Goal: Transaction & Acquisition: Purchase product/service

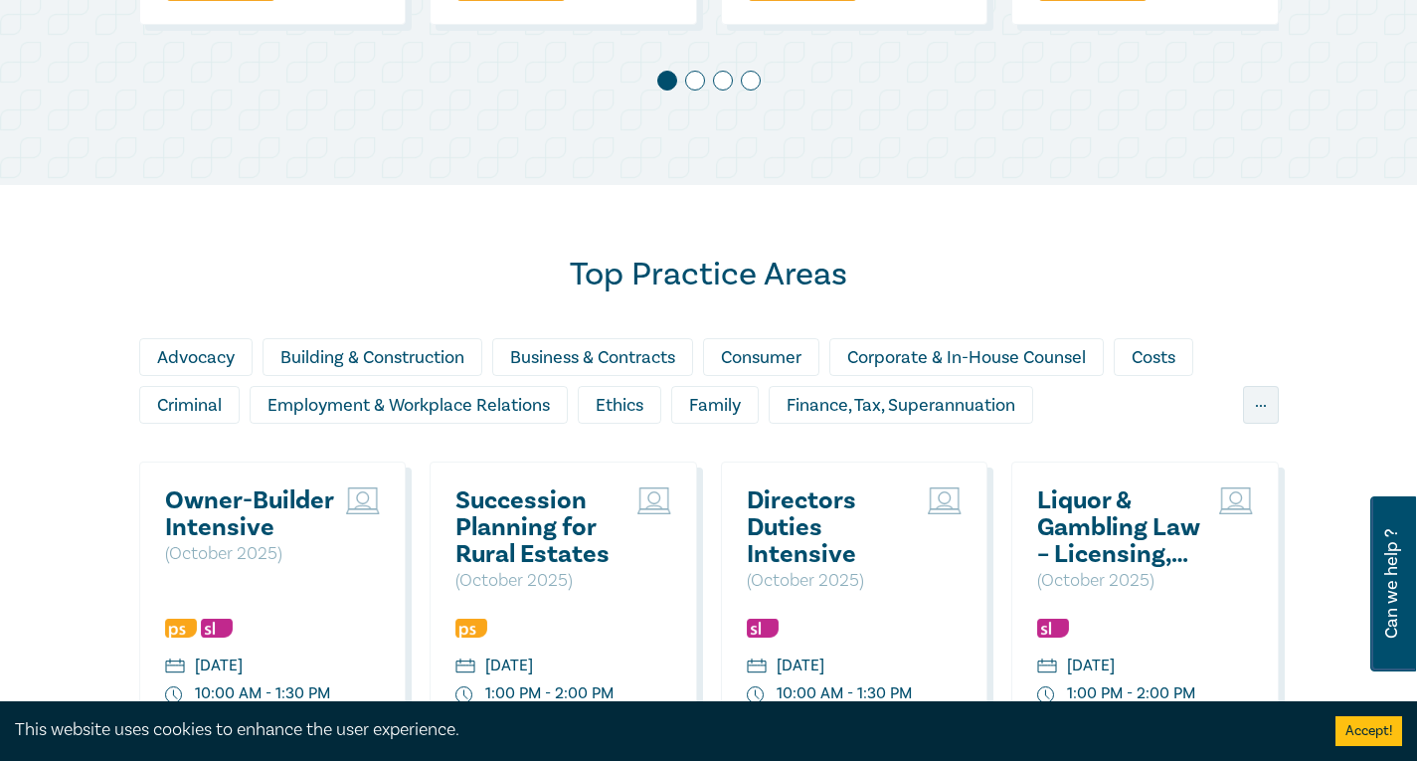
scroll to position [1491, 0]
click at [715, 423] on div "Family" at bounding box center [714, 404] width 87 height 38
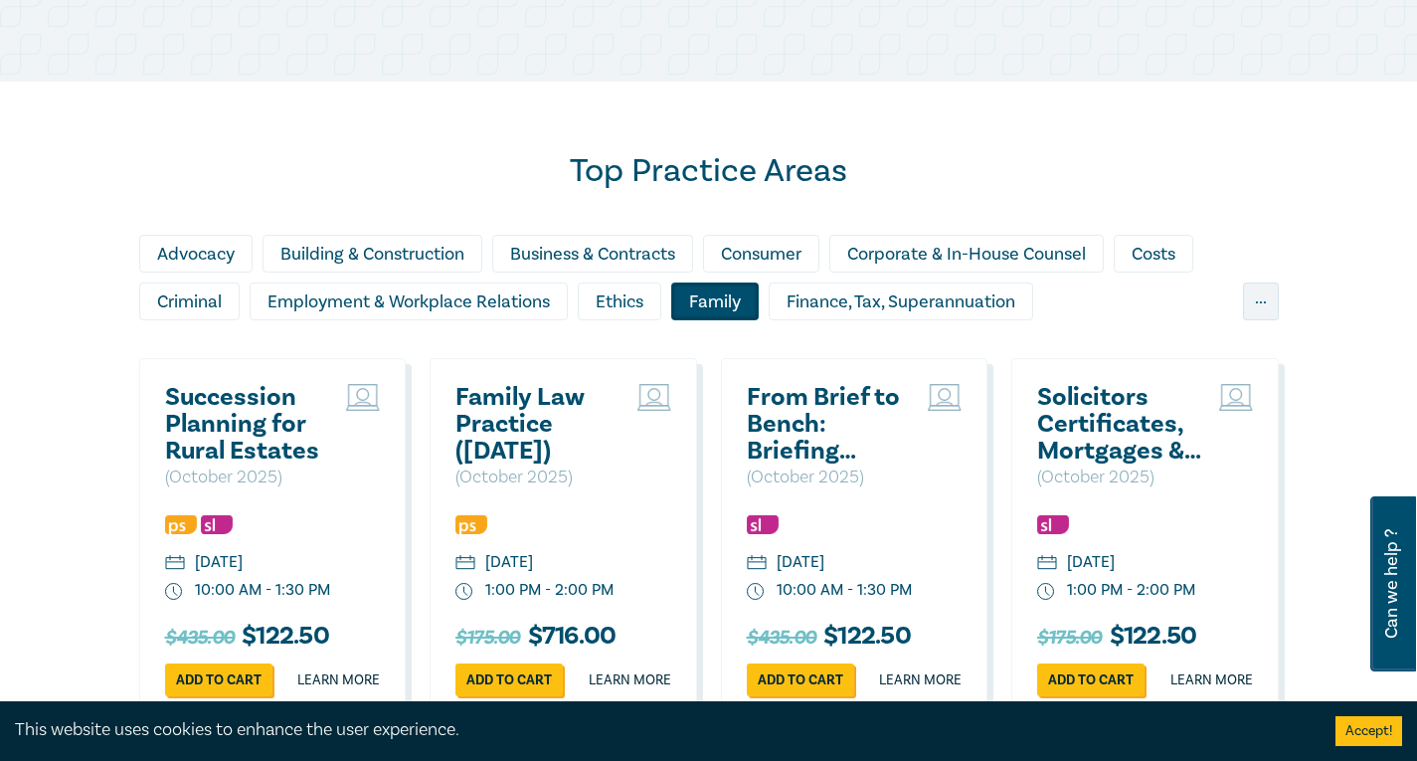
scroll to position [1690, 0]
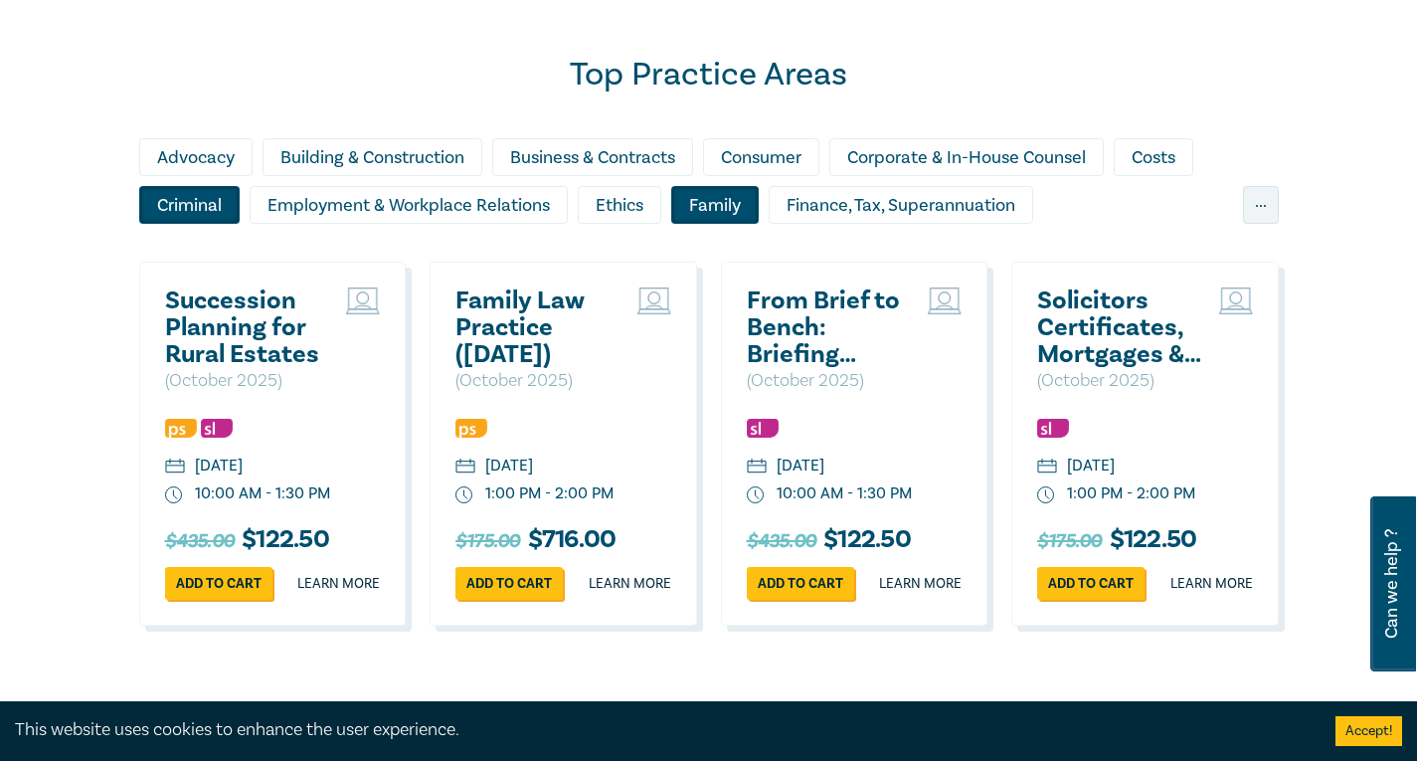
click at [185, 224] on div "Criminal" at bounding box center [189, 205] width 100 height 38
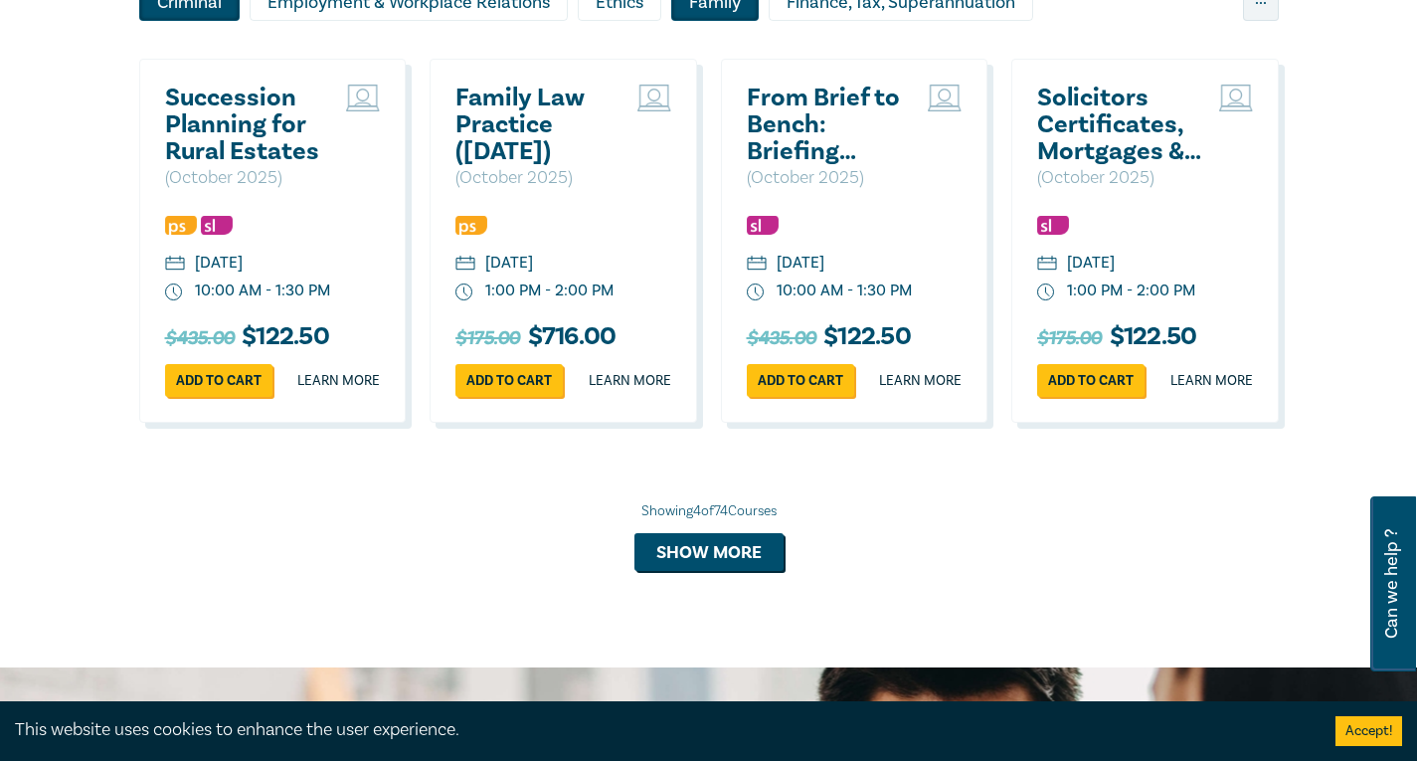
scroll to position [1989, 0]
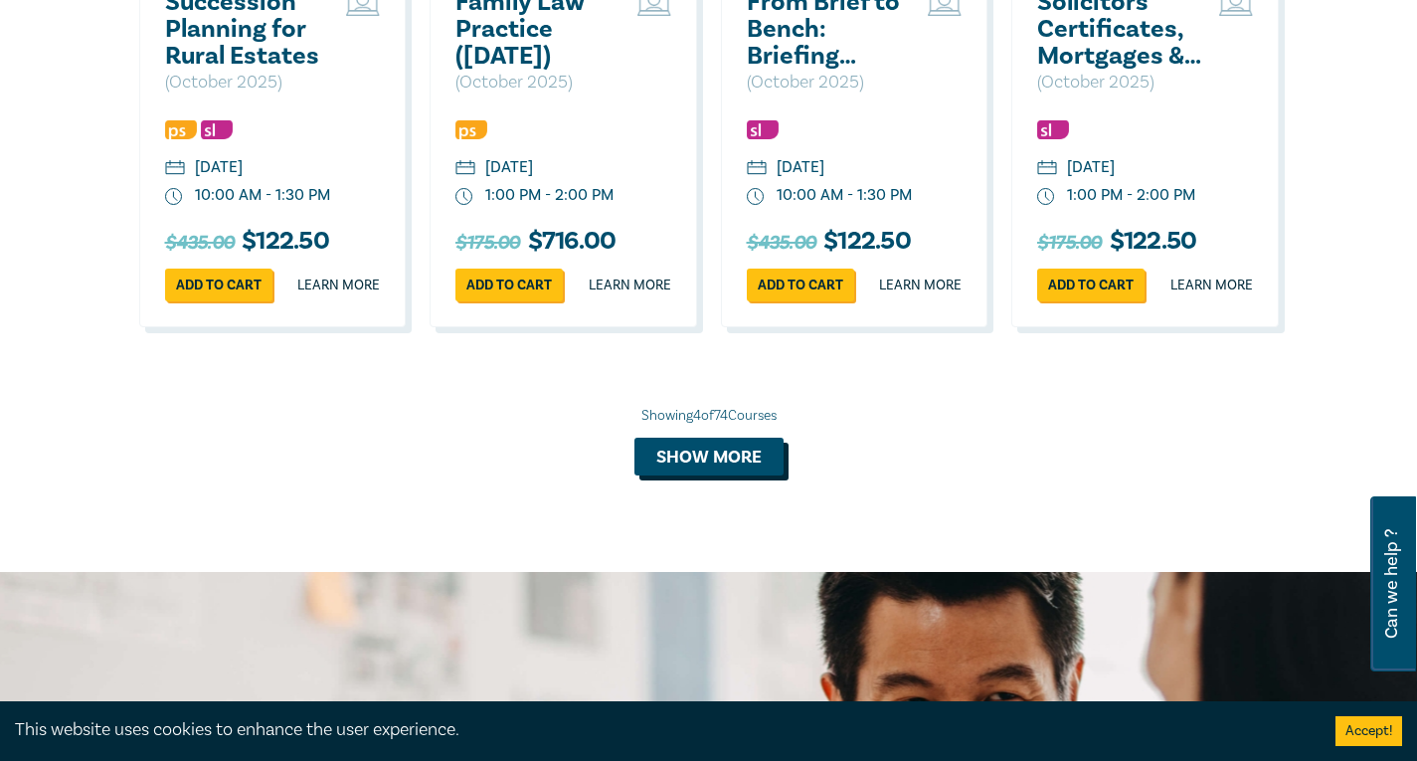
click at [702, 475] on button "Show more" at bounding box center [708, 456] width 149 height 38
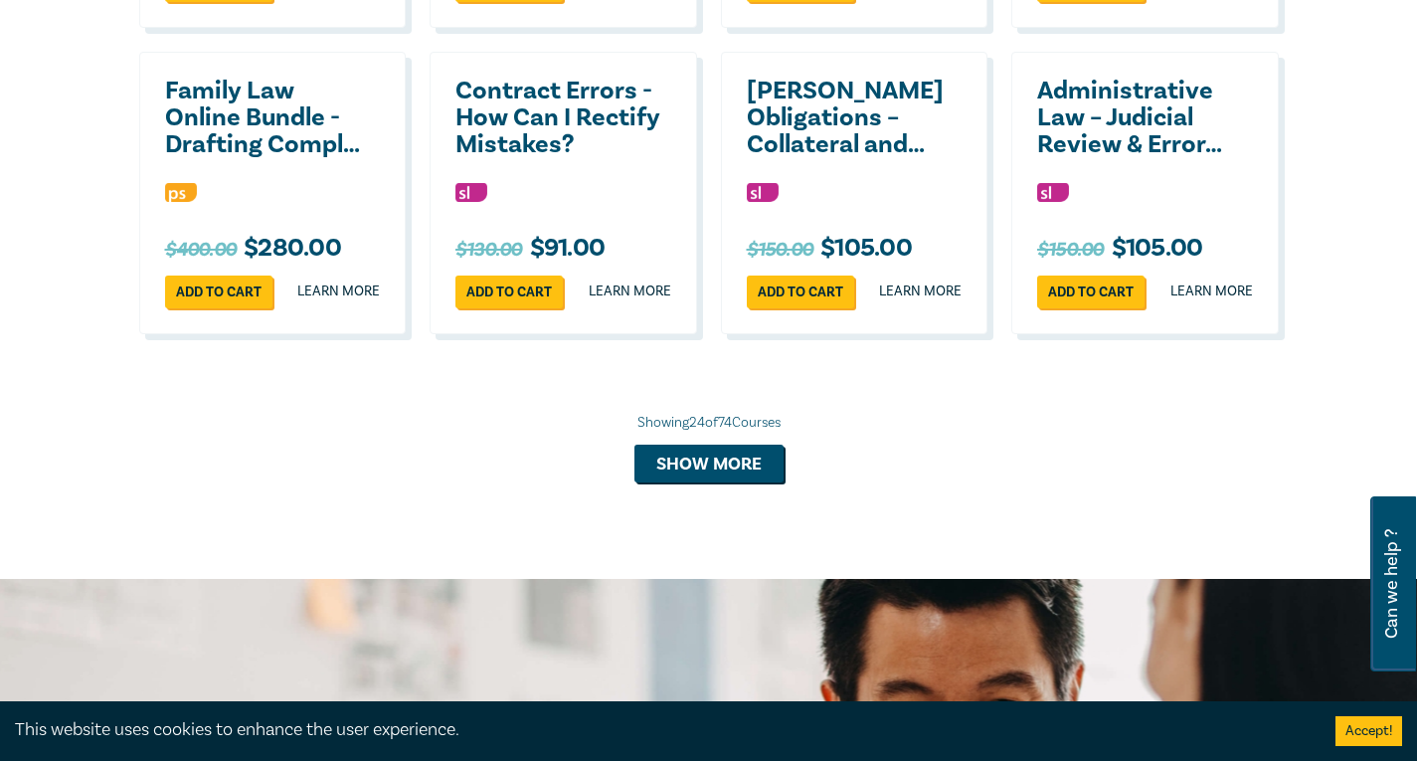
scroll to position [3878, 0]
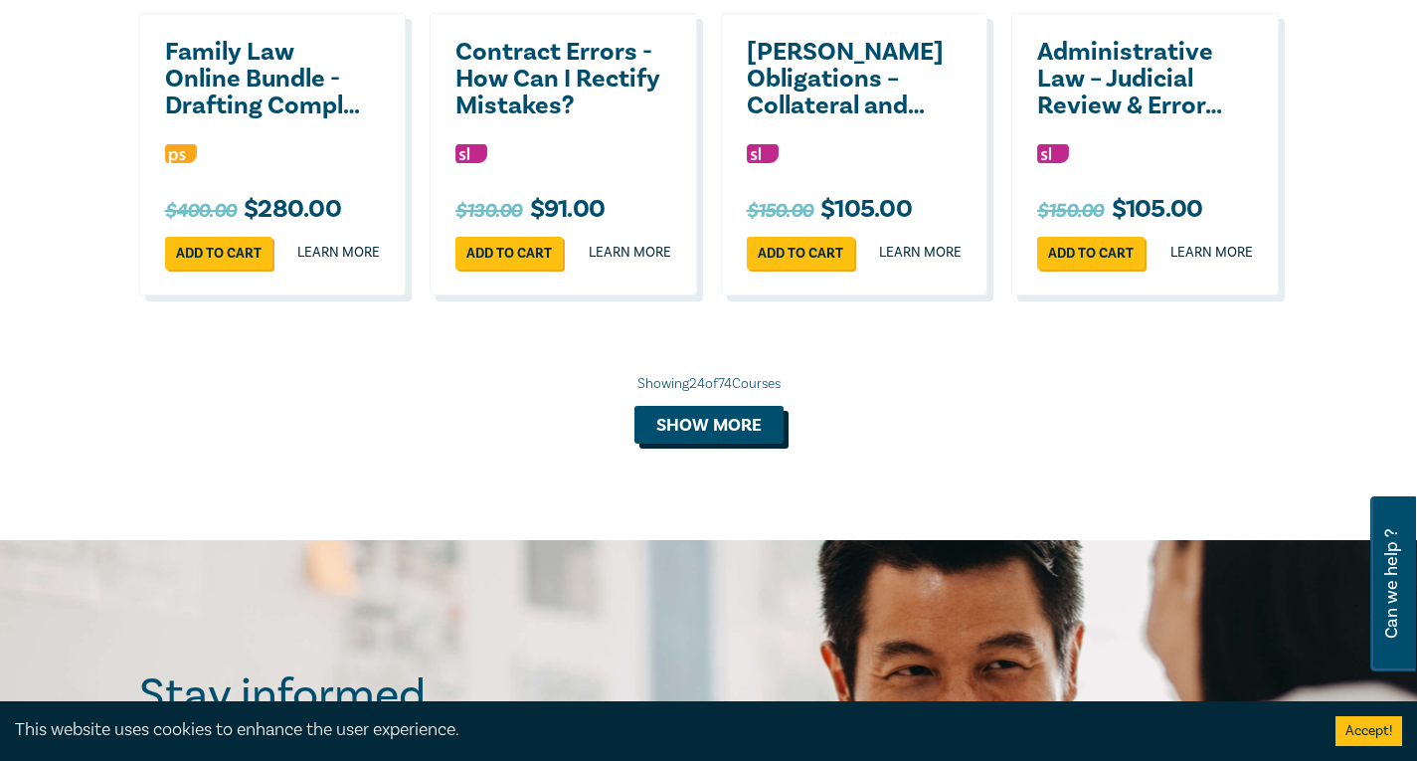
click at [654, 443] on button "Show more" at bounding box center [708, 425] width 149 height 38
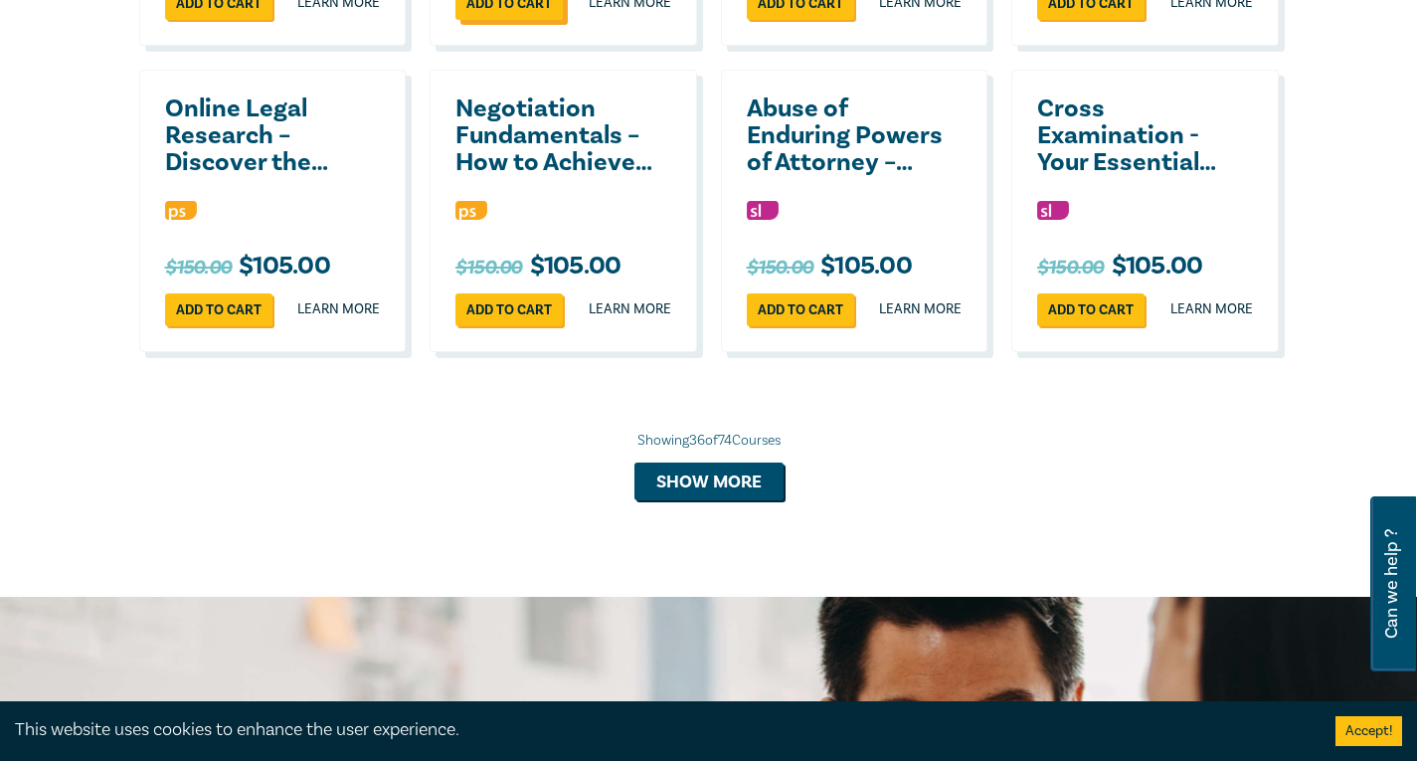
scroll to position [4772, 0]
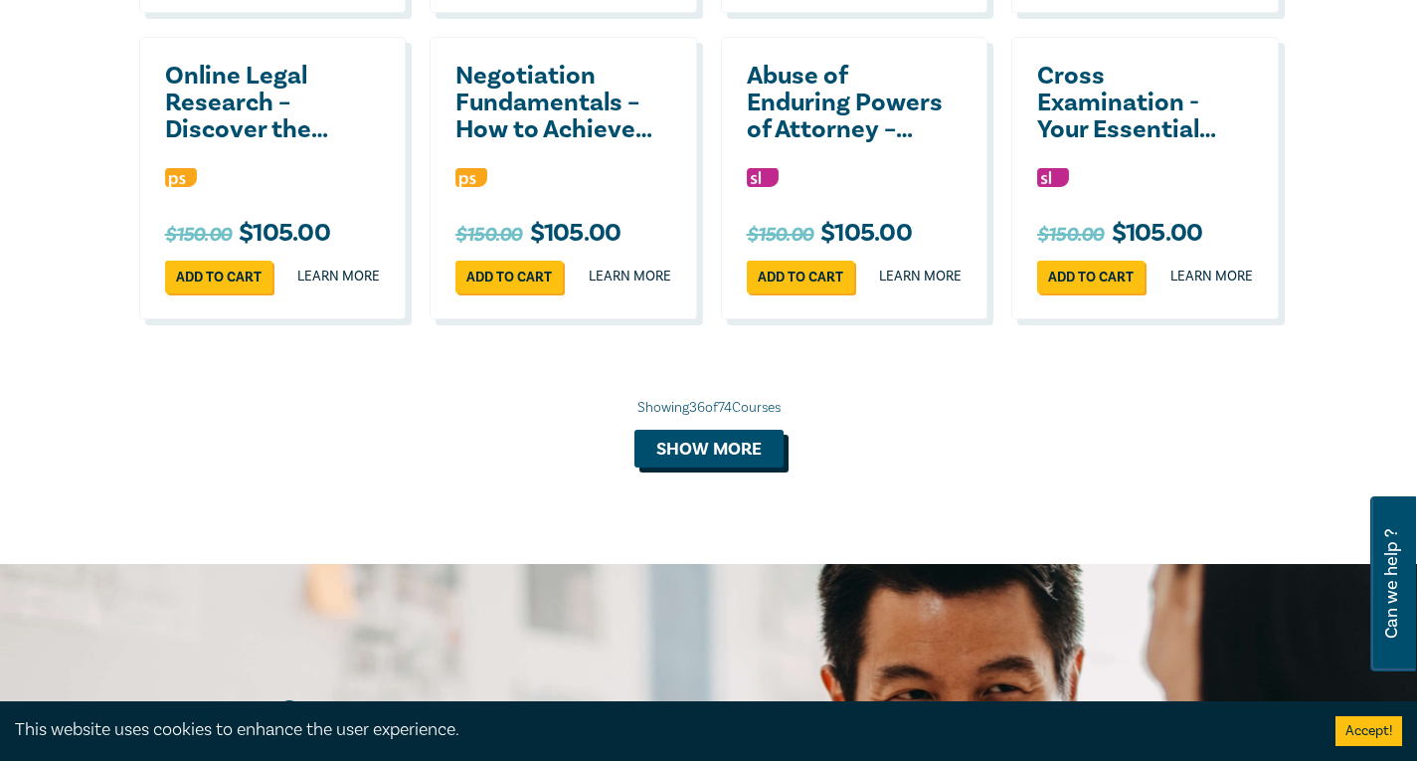
click at [665, 467] on button "Show more" at bounding box center [708, 449] width 149 height 38
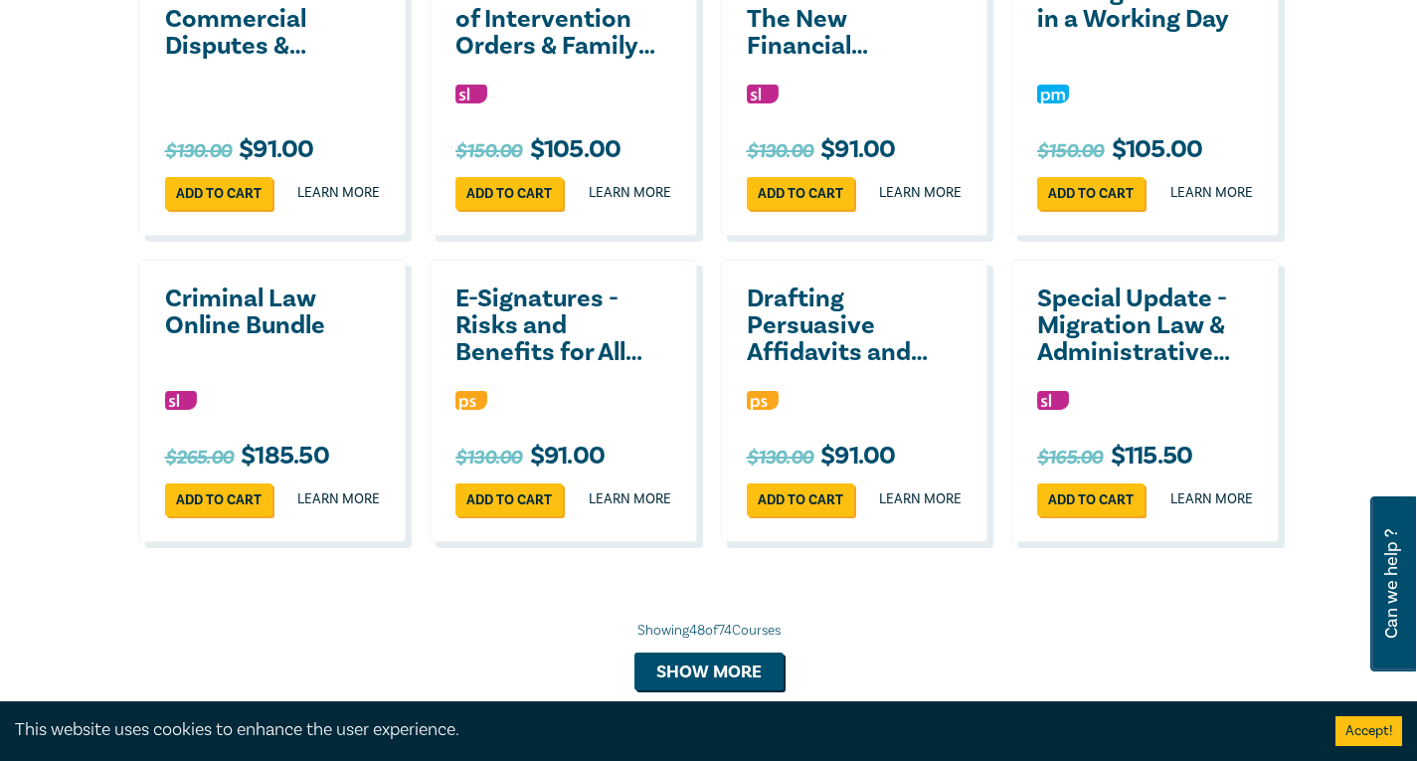
scroll to position [5568, 0]
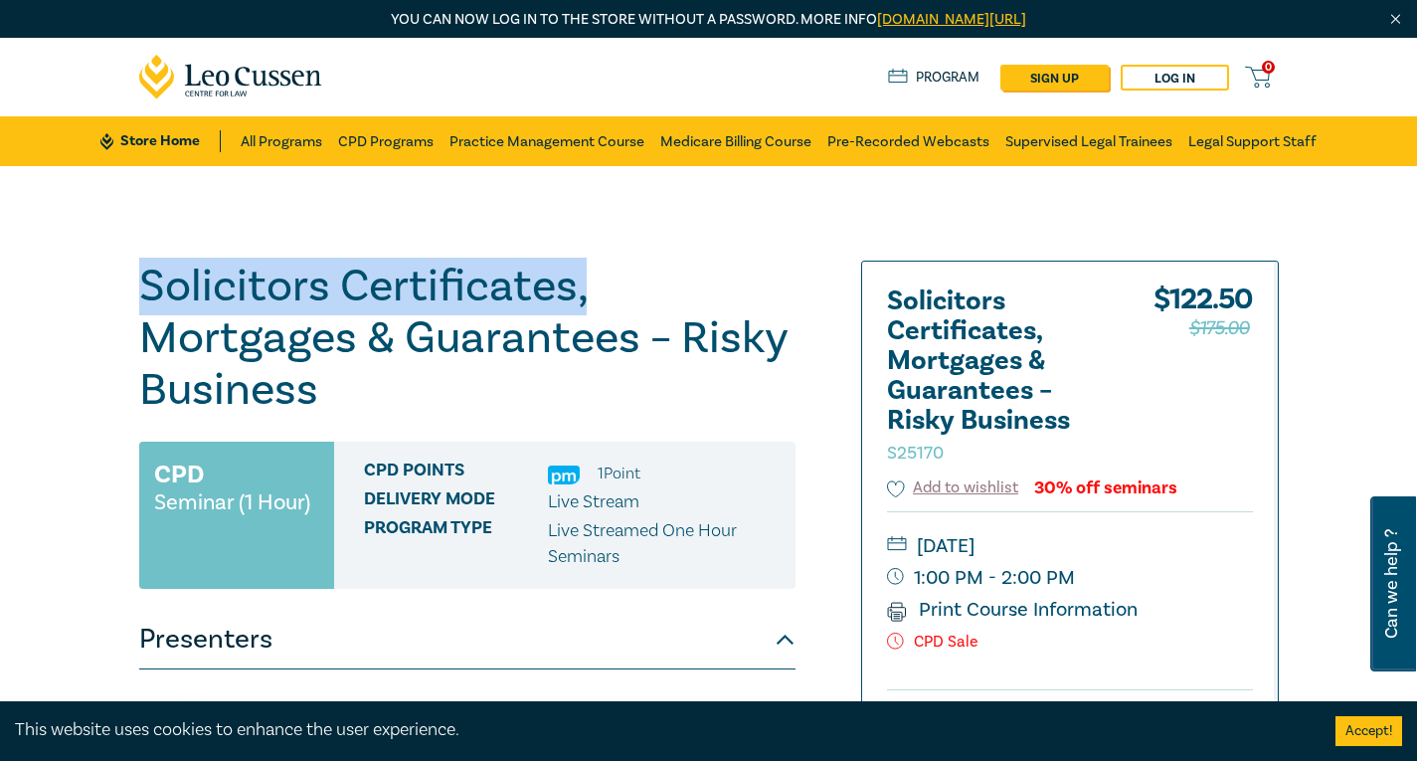
drag, startPoint x: 141, startPoint y: 291, endPoint x: 615, endPoint y: 290, distance: 474.3
click at [615, 290] on h1 "Solicitors Certificates, Mortgages & Guarantees – Risky Business S25170" at bounding box center [467, 337] width 656 height 155
copy h1 "Solicitors Certificates,"
click at [276, 96] on icon at bounding box center [231, 77] width 184 height 45
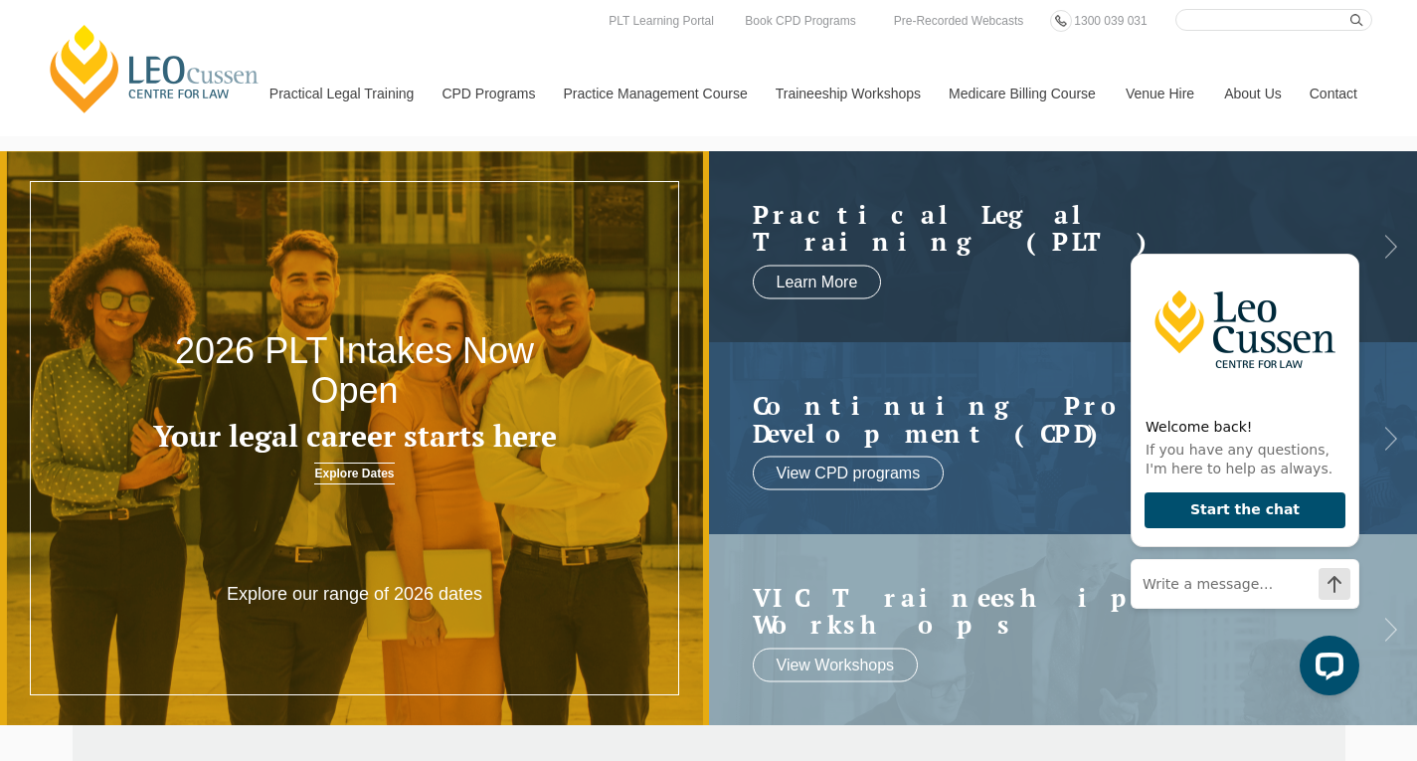
click at [1244, 29] on input "Search here" at bounding box center [1273, 20] width 197 height 22
paste input "Solicitors Certificates,"
type input "Solicitors Certificates,"
click at [1350, 9] on button "submit" at bounding box center [1361, 20] width 22 height 22
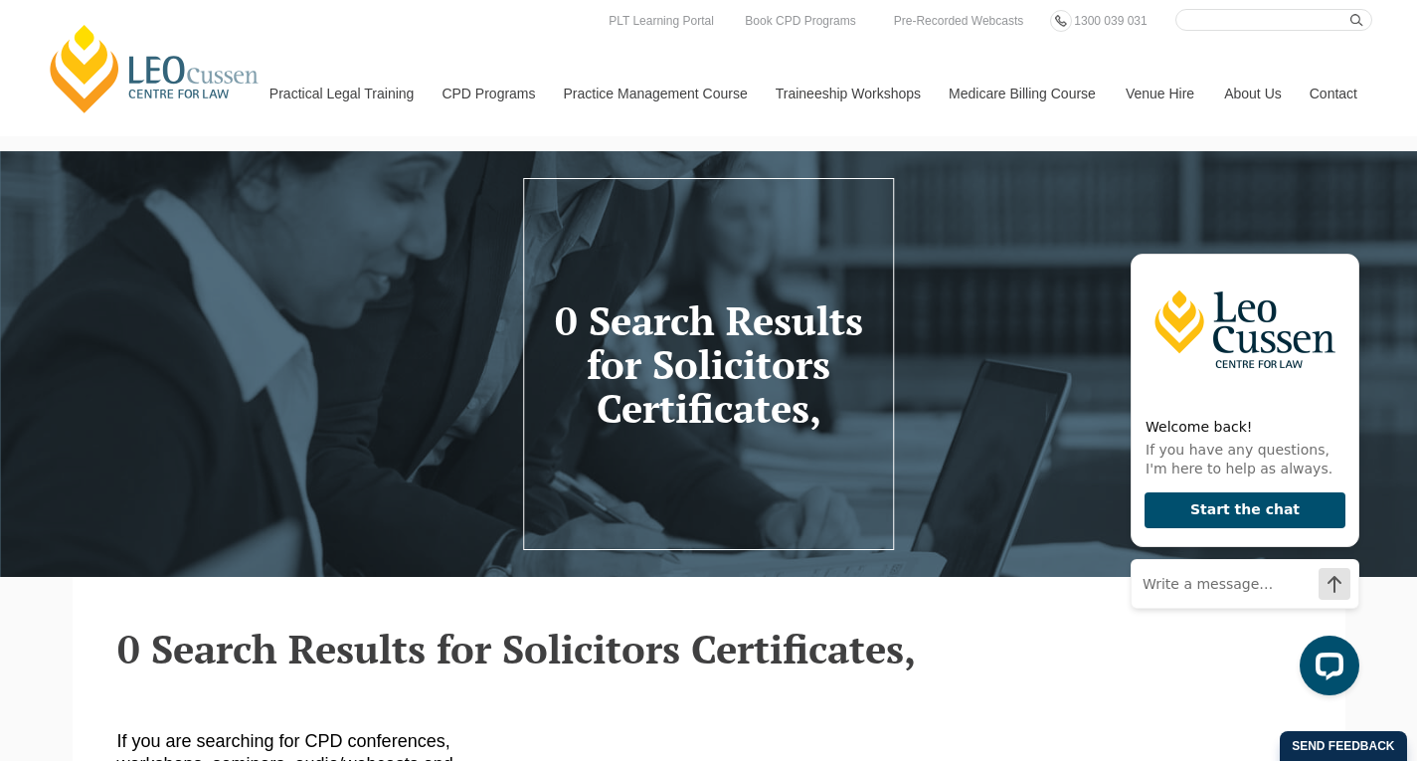
click at [1244, 23] on input "Search here" at bounding box center [1273, 20] width 197 height 22
paste input "Solicitors Certificates,"
type input "Solicitors Certificates"
click at [1350, 9] on button "submit" at bounding box center [1361, 20] width 22 height 22
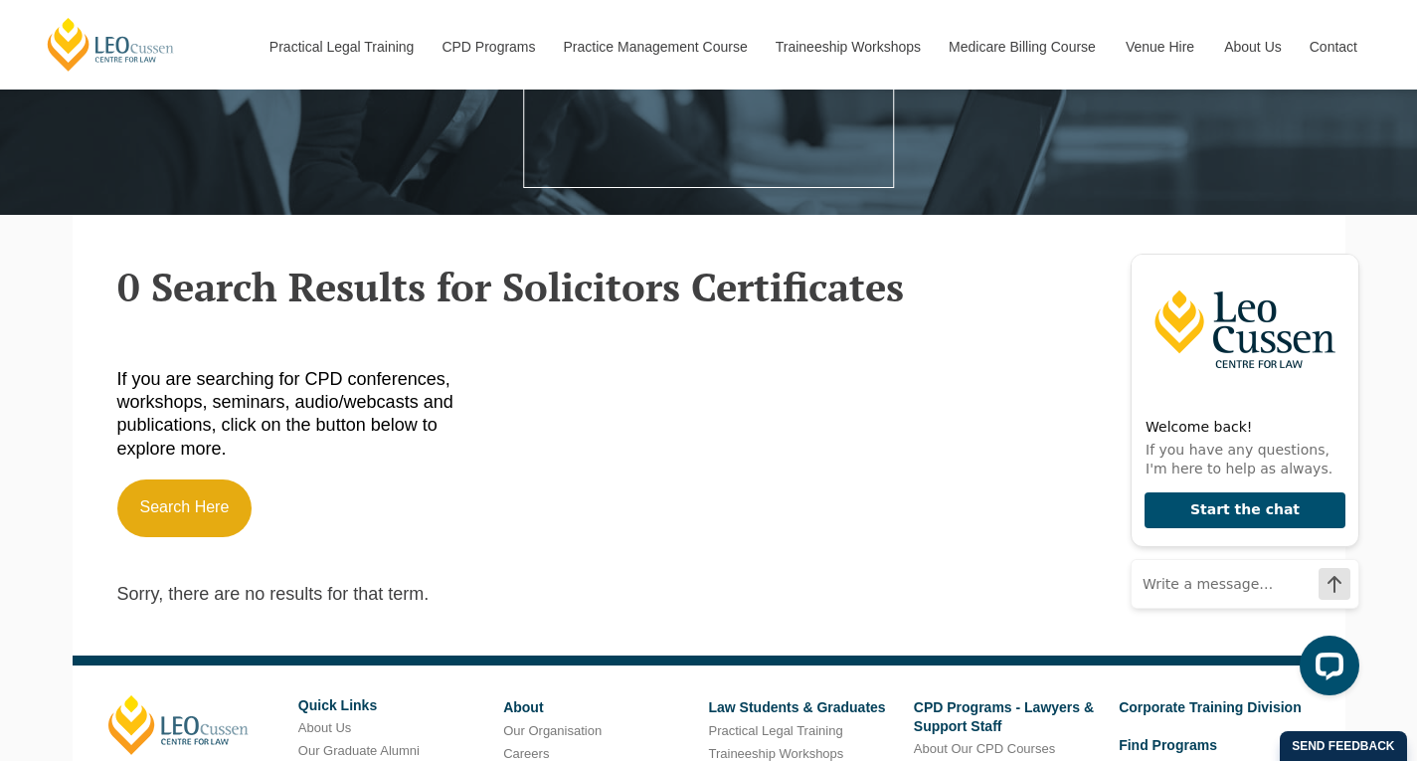
scroll to position [199, 0]
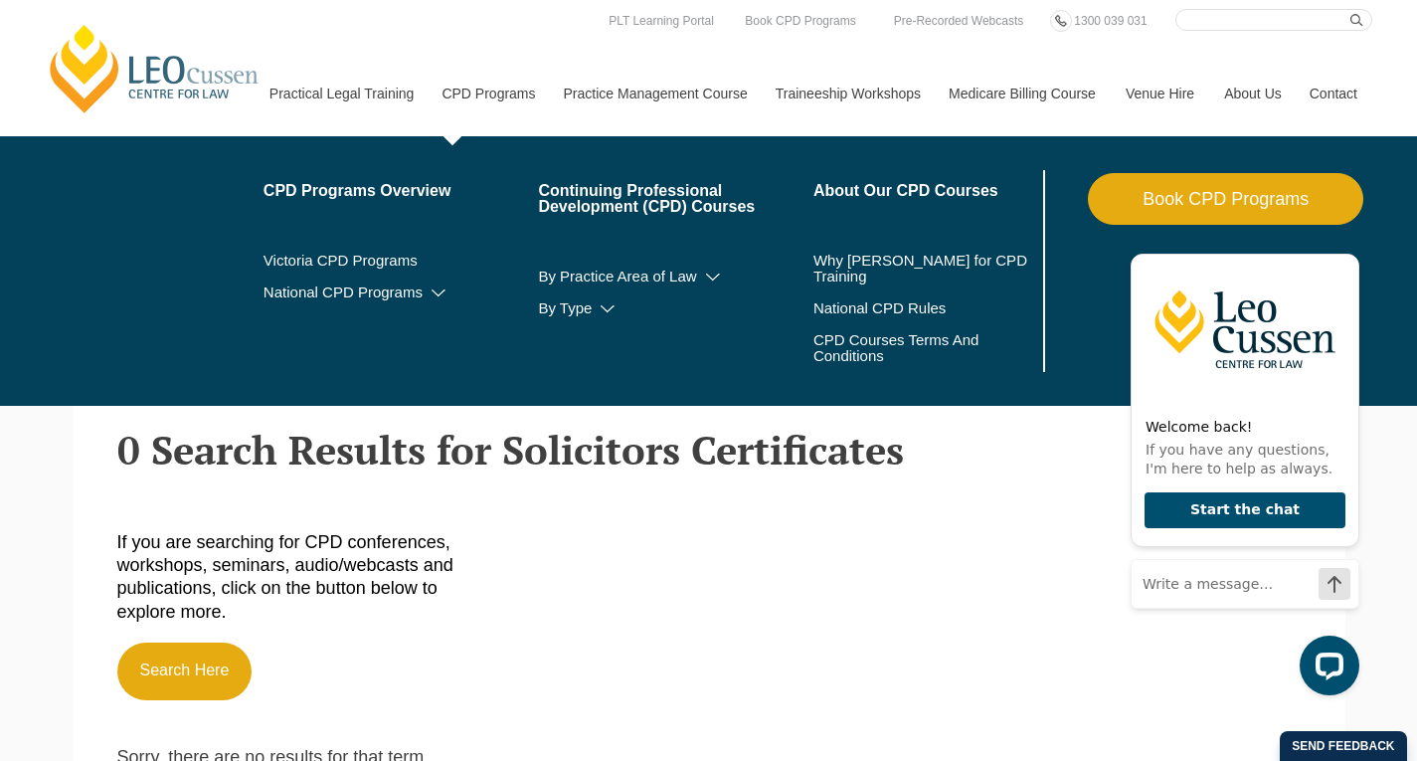
click at [496, 94] on link "CPD Programs" at bounding box center [487, 94] width 121 height 86
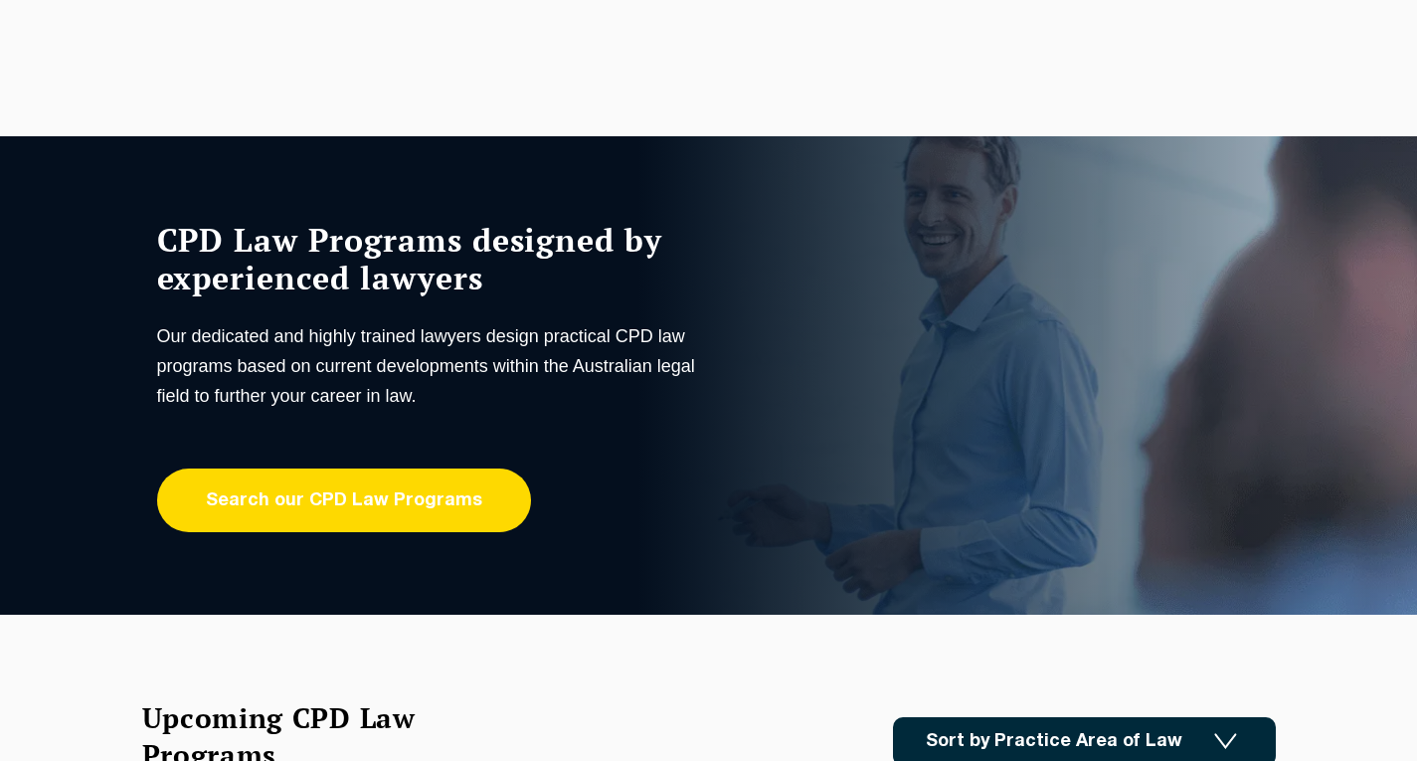
click at [373, 488] on link "Search our CPD Law Programs" at bounding box center [344, 500] width 374 height 64
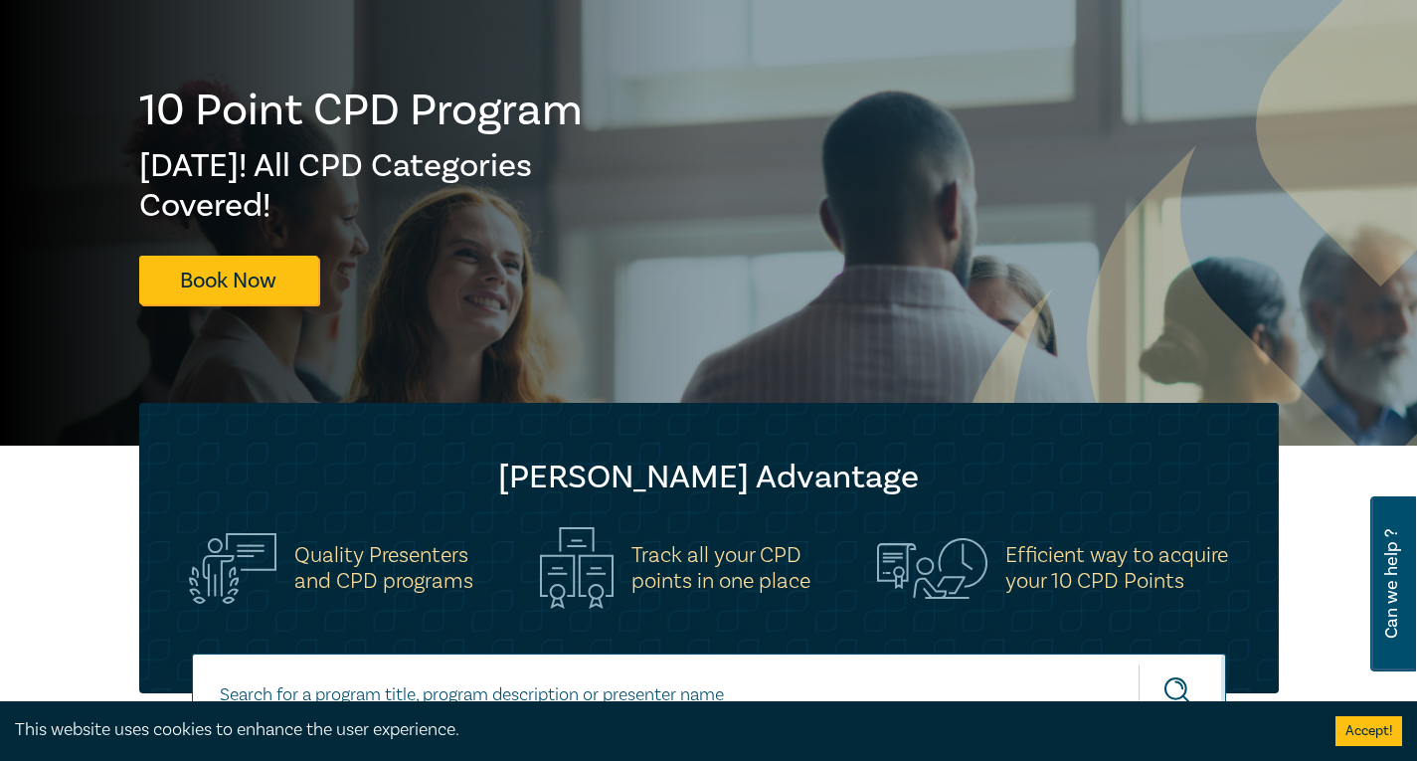
scroll to position [398, 0]
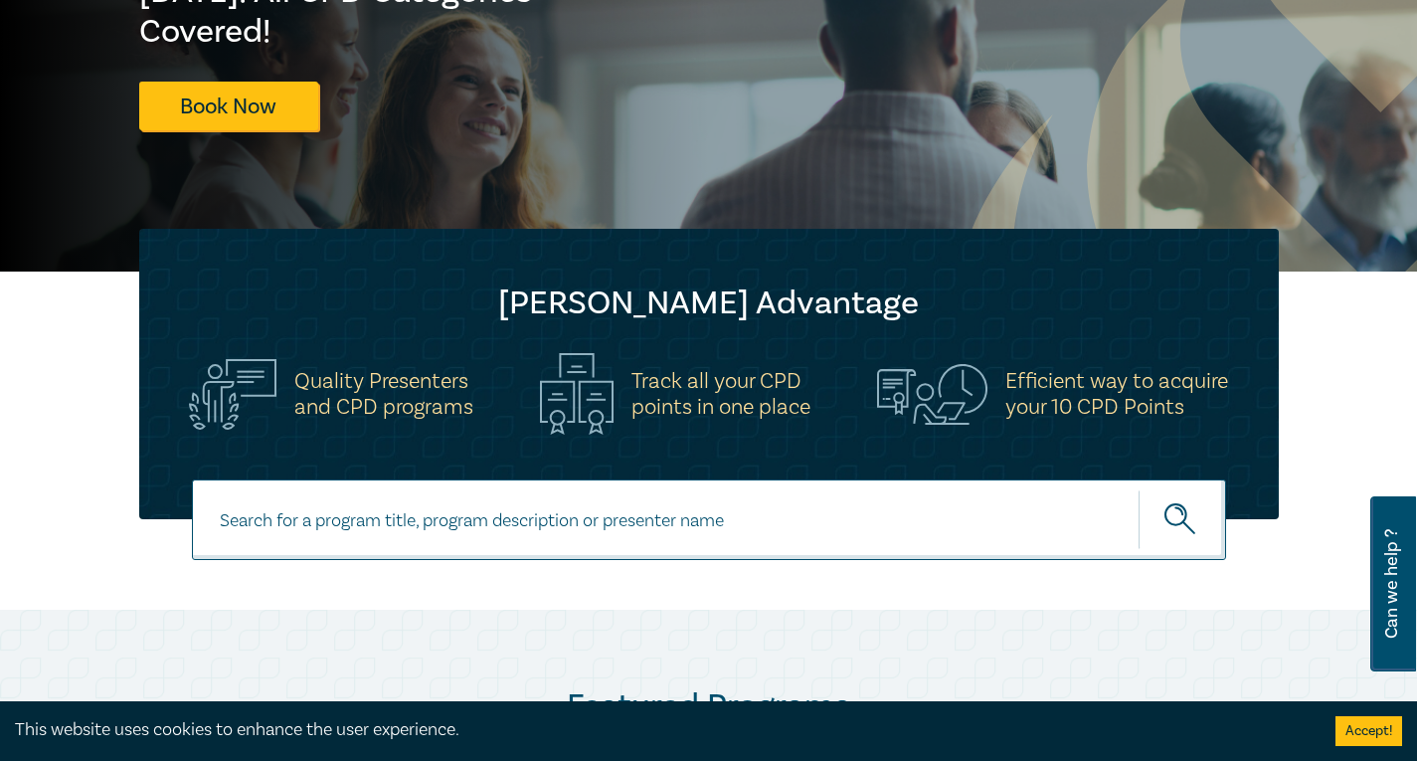
click at [377, 500] on input at bounding box center [709, 519] width 1034 height 81
paste input "Solicitors Certificates,"
type input "Solicitors Certificates"
click at [1138, 489] on button "submit" at bounding box center [1181, 519] width 87 height 61
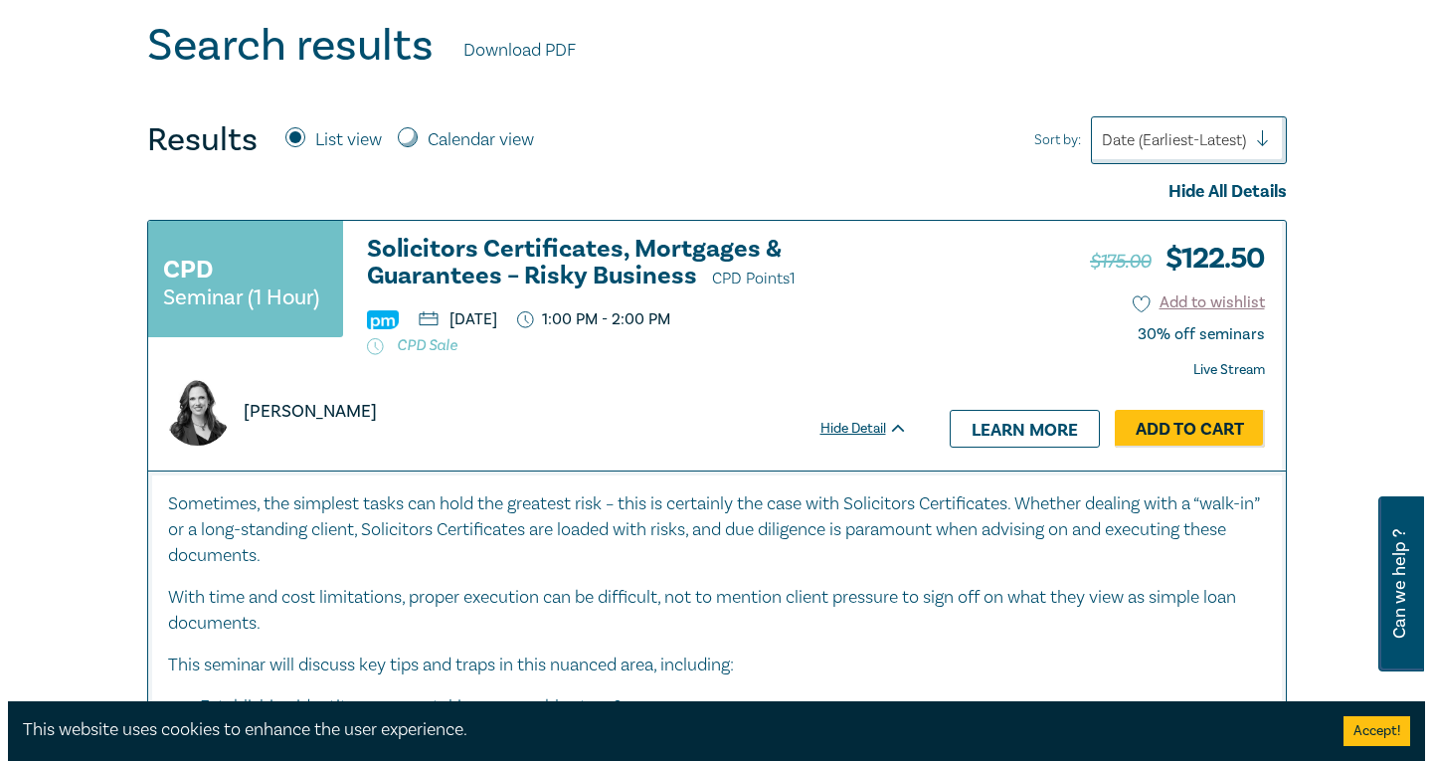
scroll to position [696, 0]
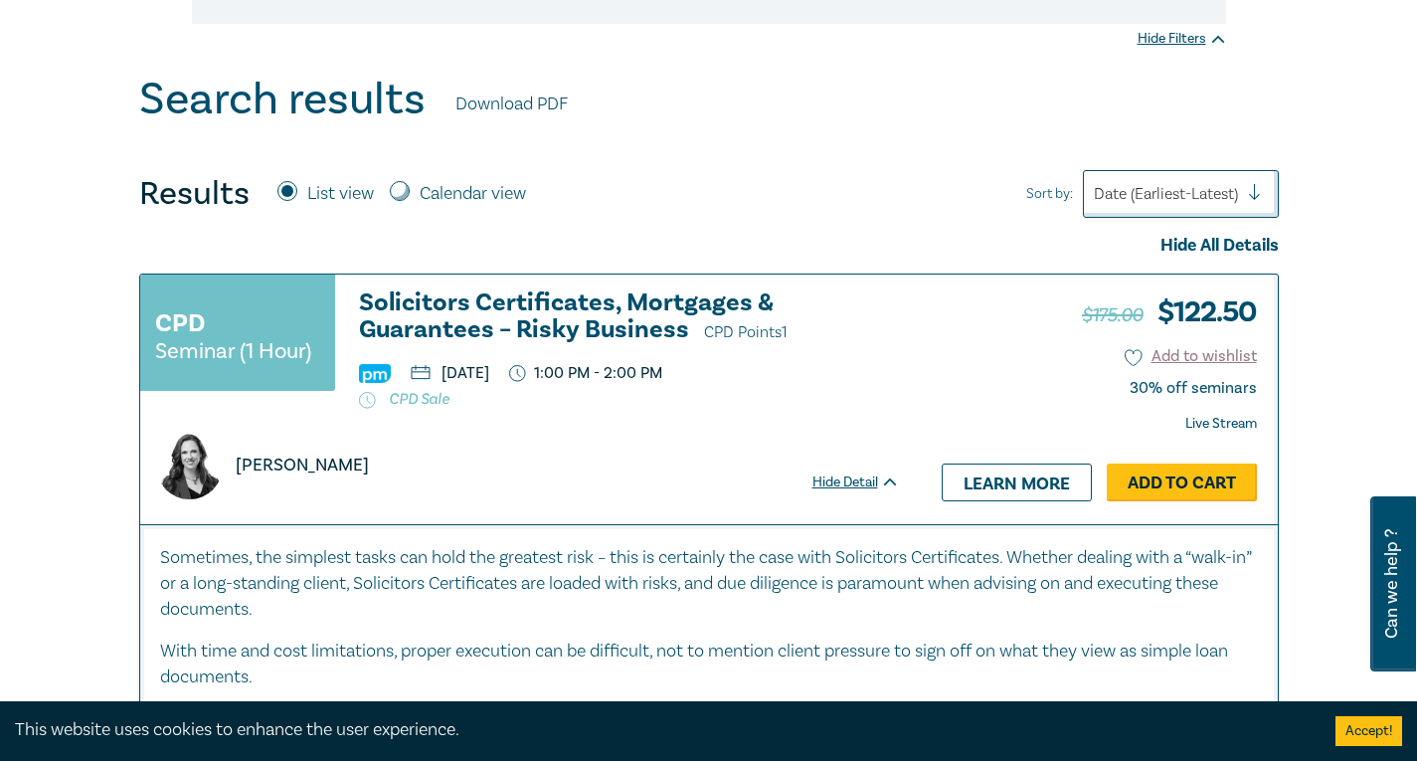
click at [1141, 477] on link "Add to Cart" at bounding box center [1182, 482] width 150 height 38
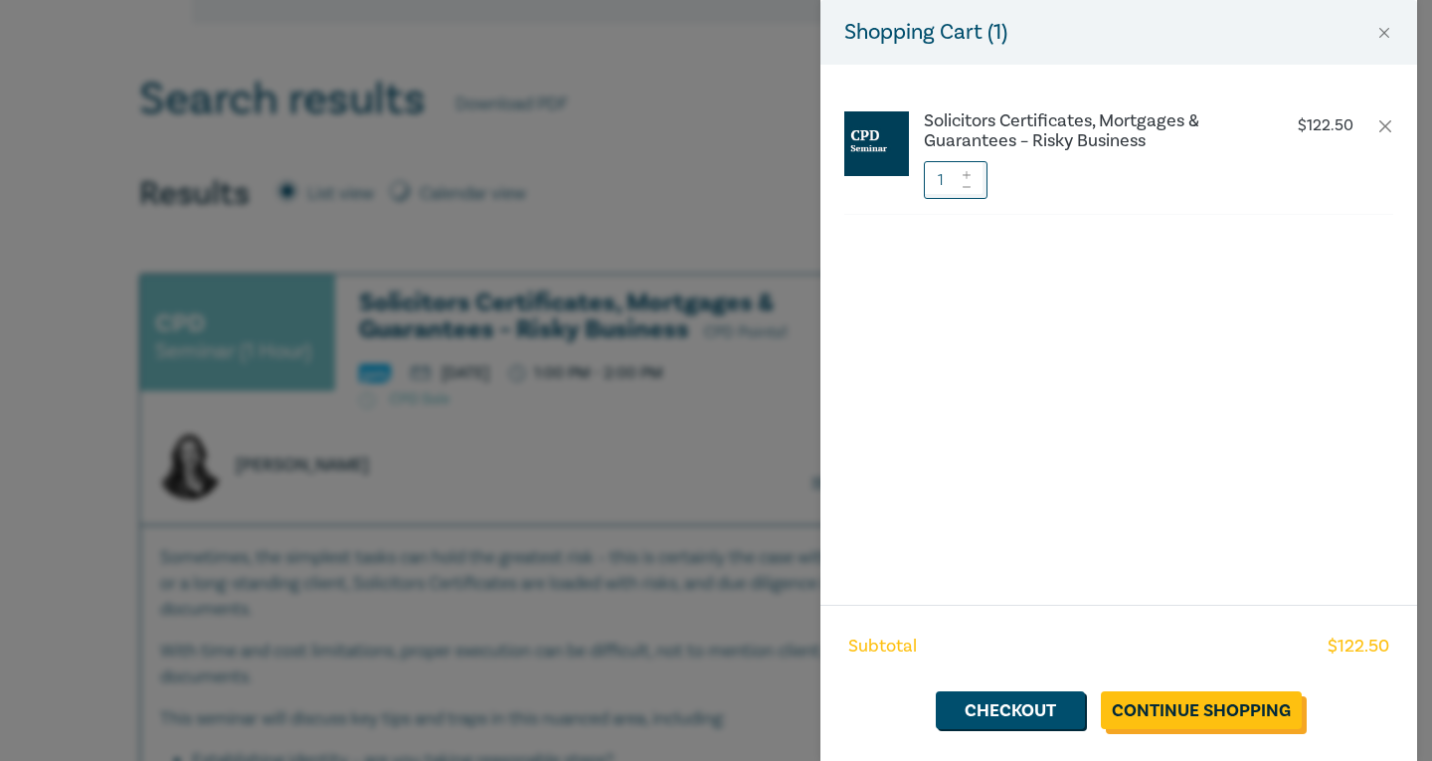
click at [1230, 706] on link "Continue Shopping" at bounding box center [1201, 710] width 201 height 38
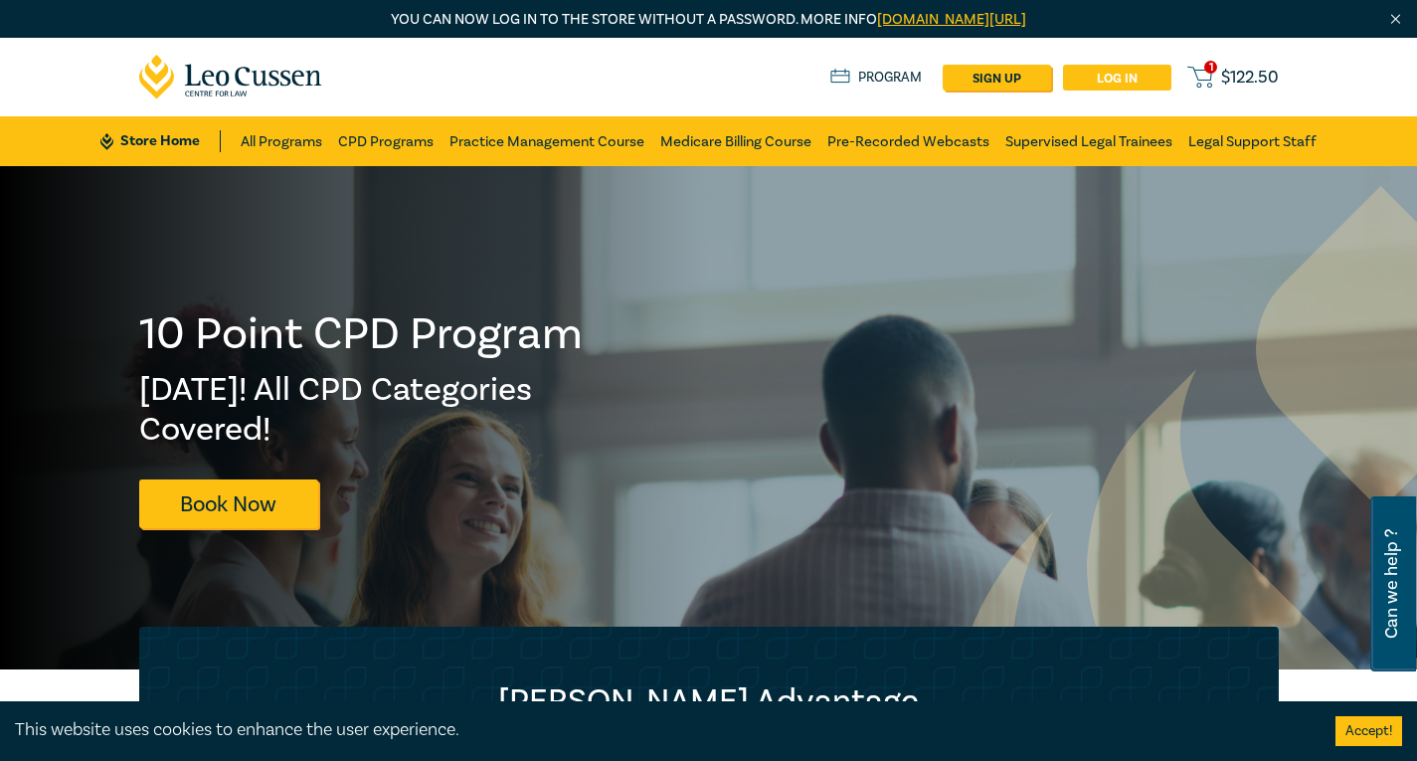
click at [1116, 75] on link "Log in" at bounding box center [1117, 78] width 108 height 26
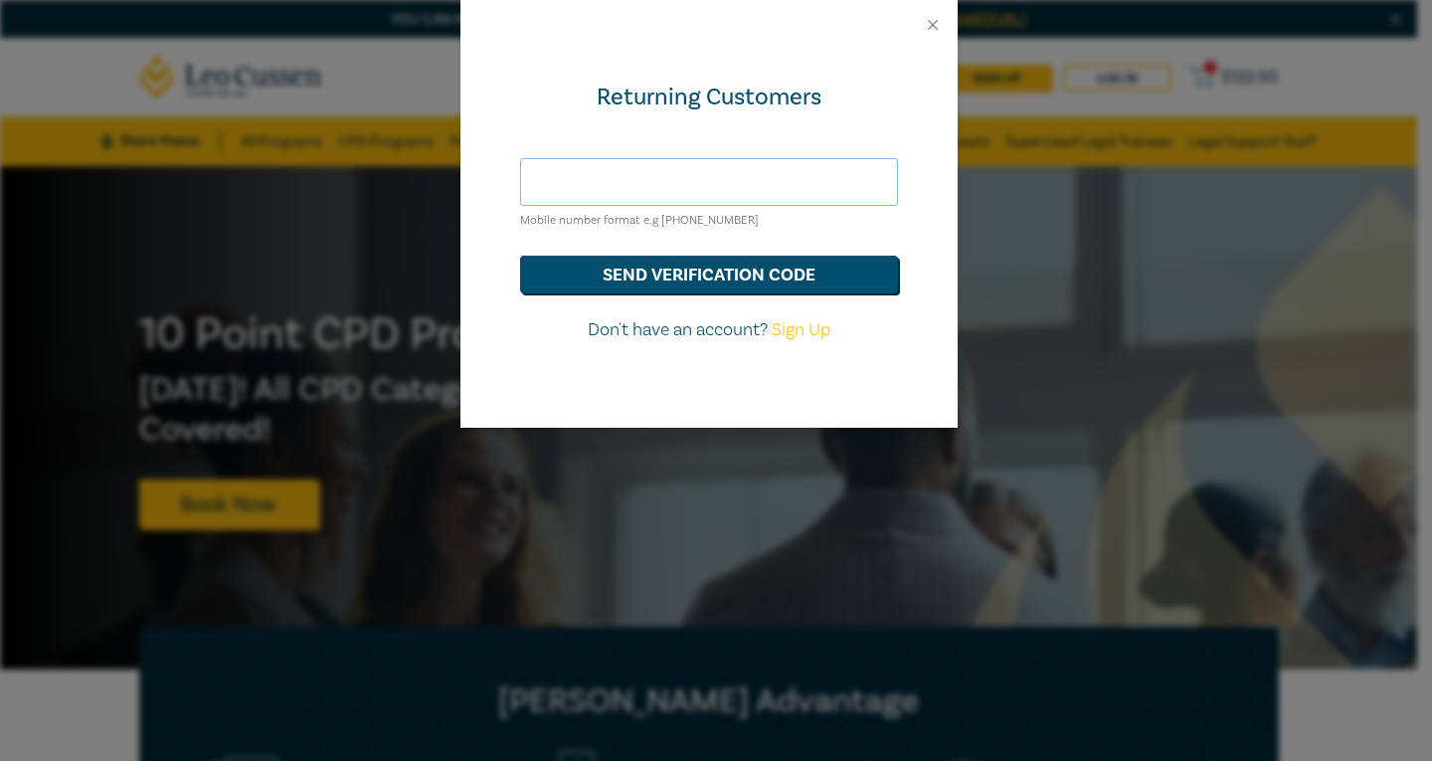
click at [722, 164] on input "text" at bounding box center [709, 182] width 378 height 48
click at [793, 264] on button "send verification code" at bounding box center [709, 275] width 378 height 38
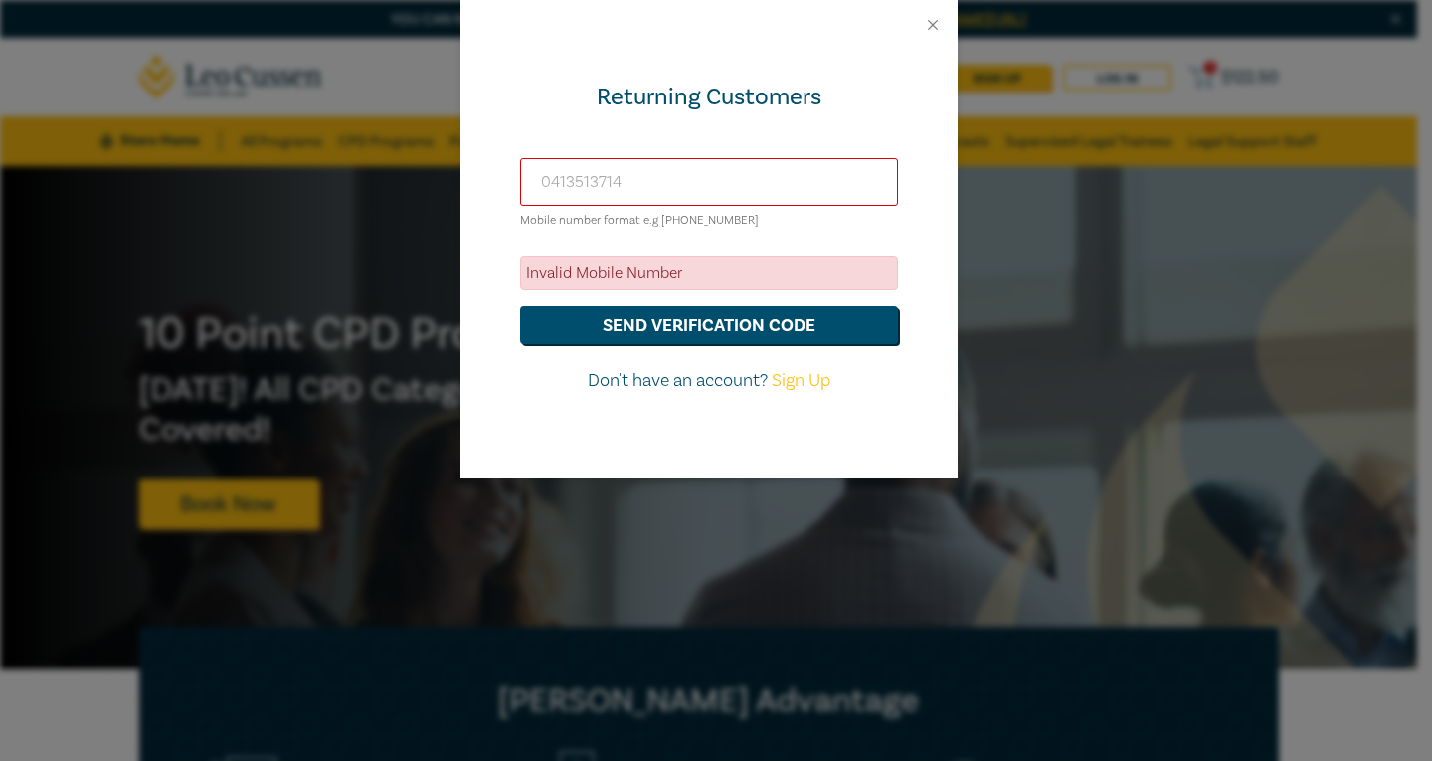
click at [551, 181] on input "0413513714" at bounding box center [709, 182] width 378 height 48
type input "+61413513714"
click at [647, 328] on button "send verification code" at bounding box center [709, 325] width 378 height 38
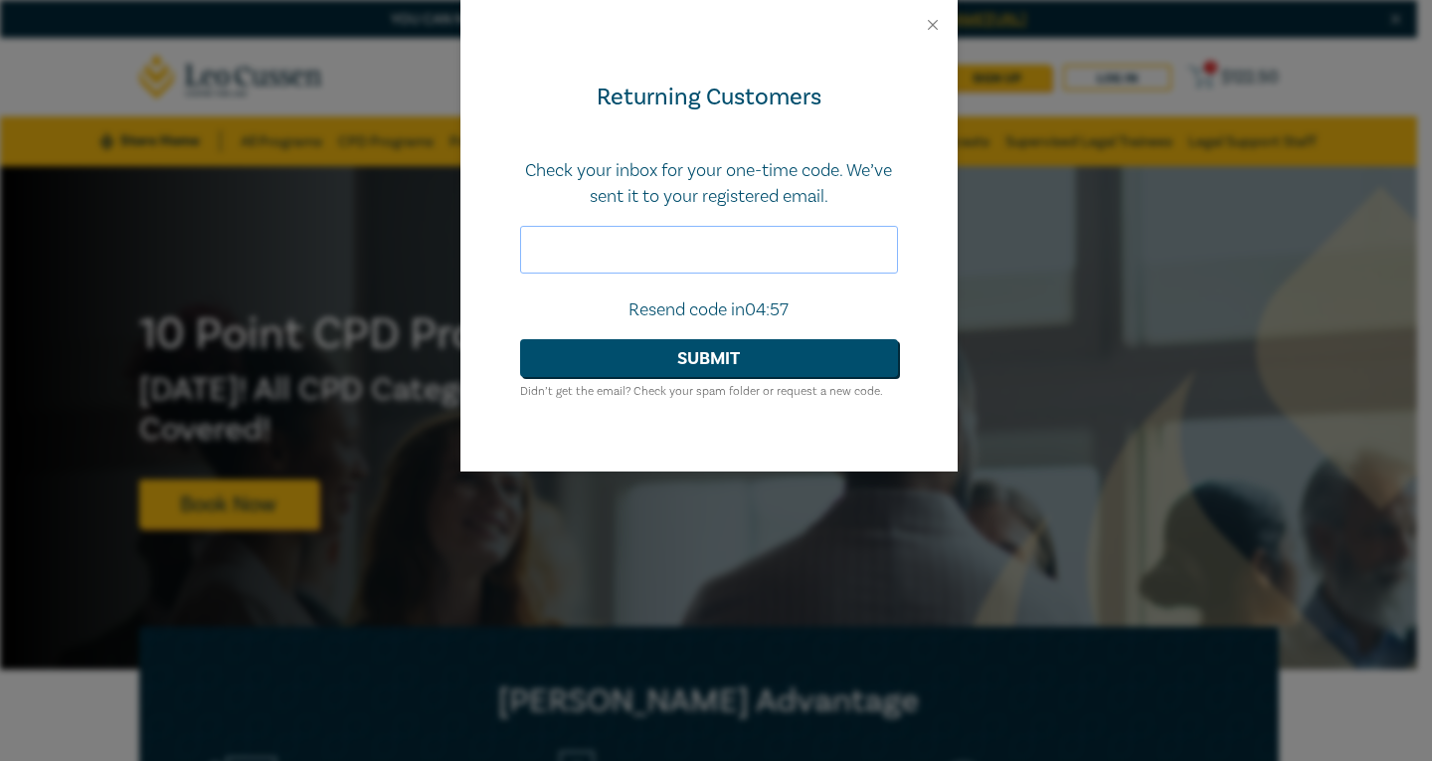
click at [573, 236] on input "text" at bounding box center [709, 250] width 378 height 48
type input "722788"
click at [687, 352] on button "Submit" at bounding box center [709, 358] width 378 height 38
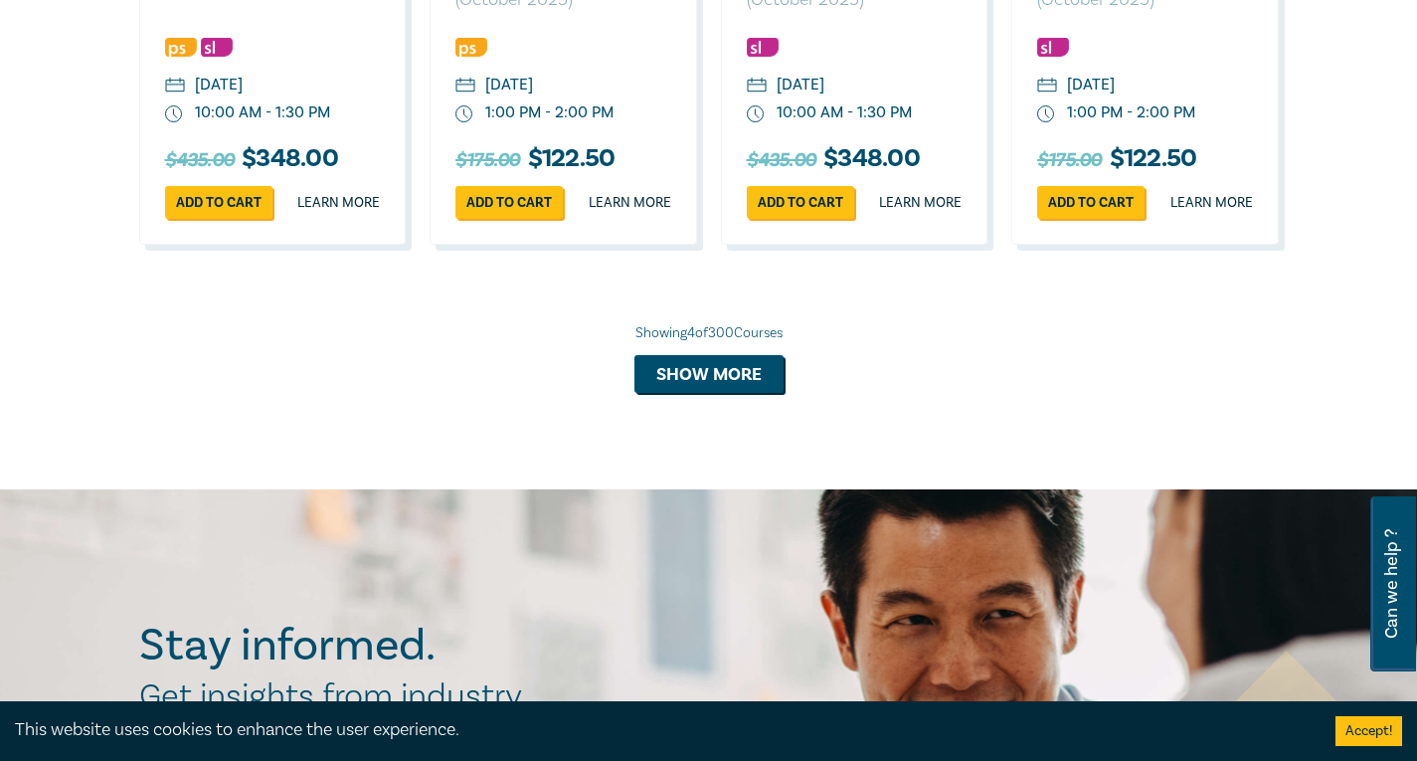
scroll to position [2088, 0]
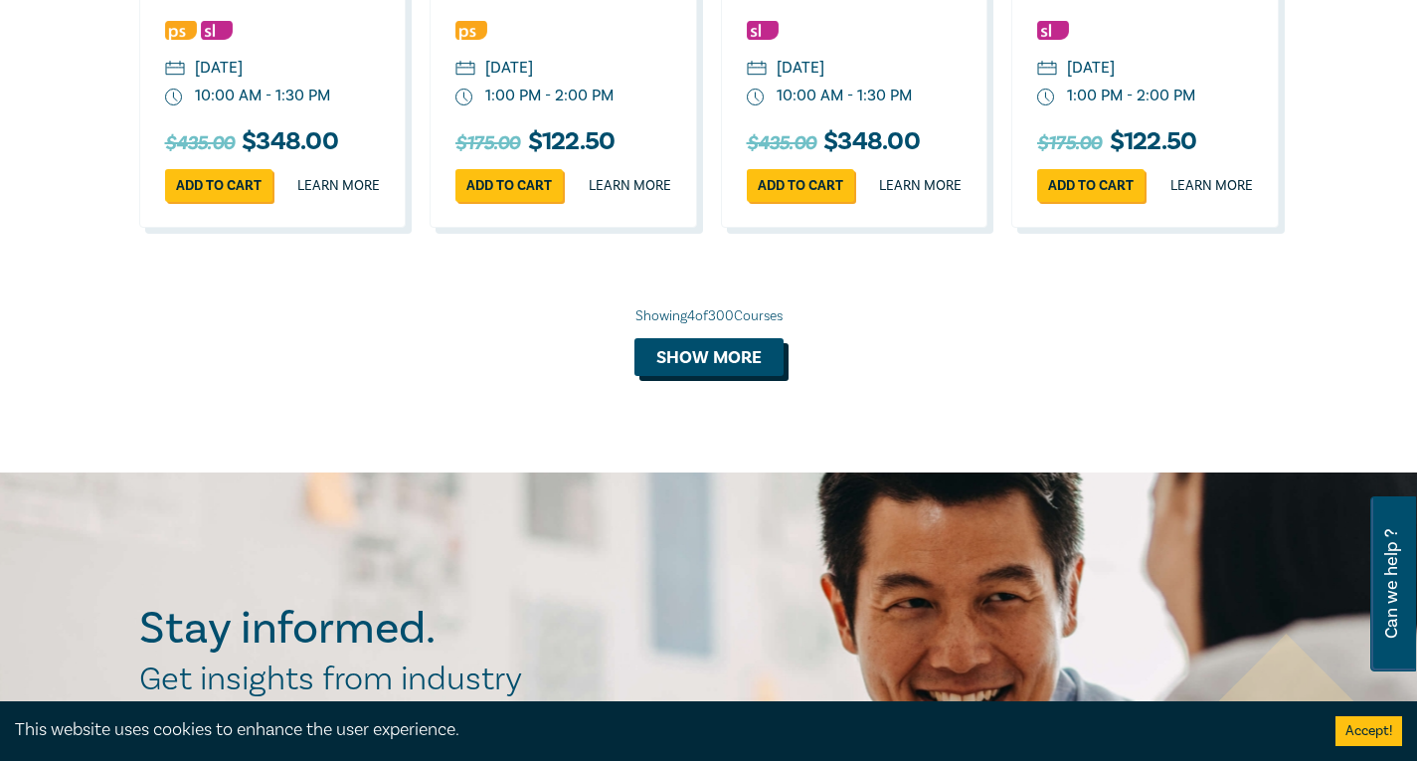
click at [694, 376] on button "Show more" at bounding box center [708, 357] width 149 height 38
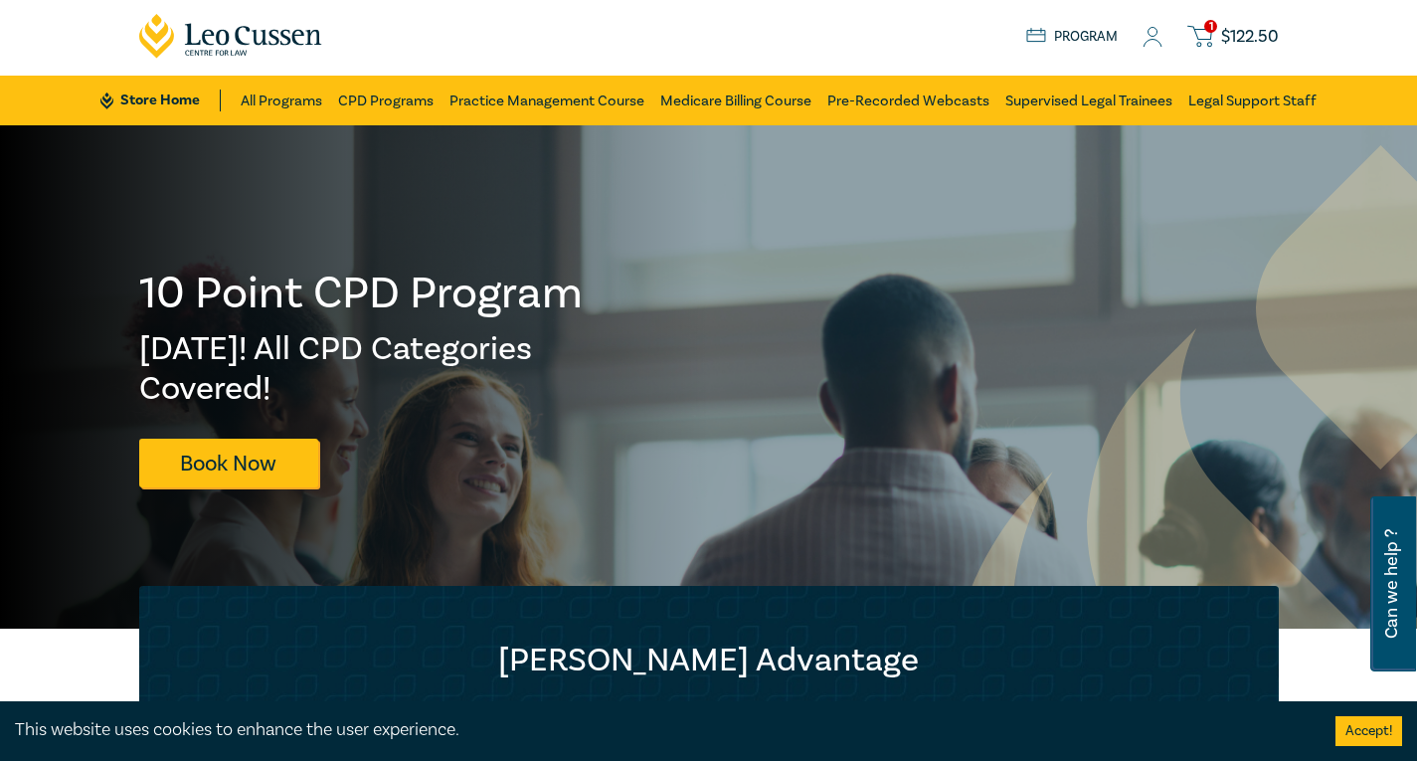
scroll to position [0, 0]
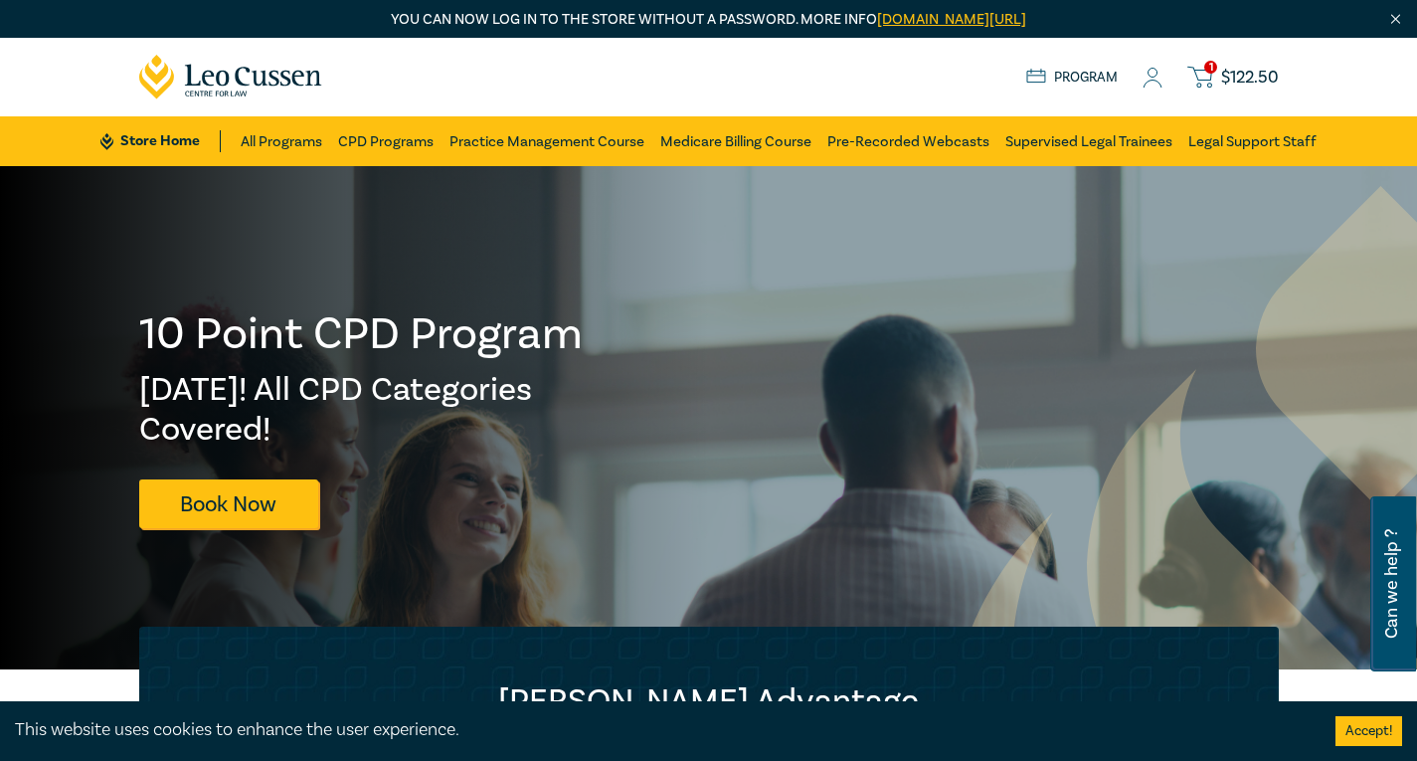
click at [1217, 65] on link "1 $ 122.50" at bounding box center [1232, 77] width 90 height 25
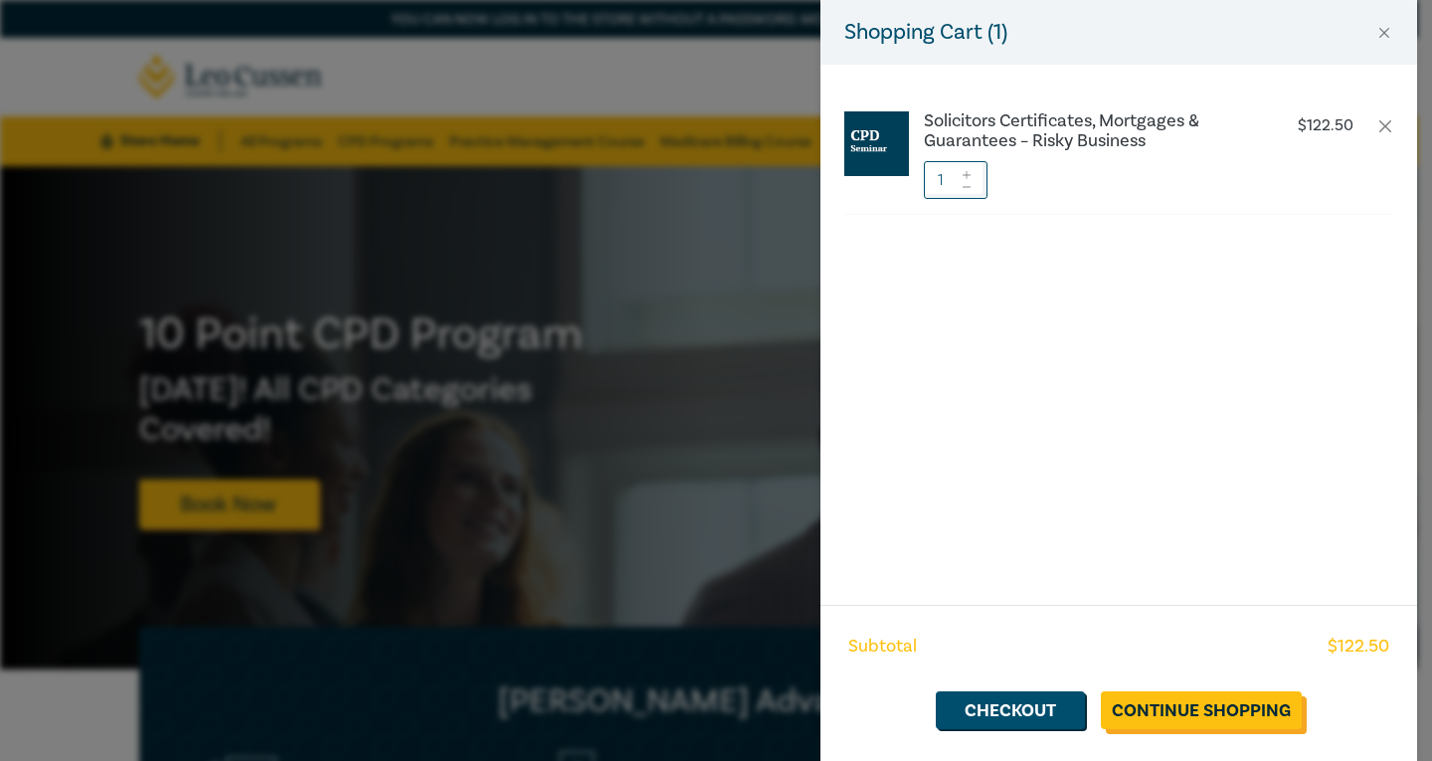
click at [1212, 711] on link "Continue Shopping" at bounding box center [1201, 710] width 201 height 38
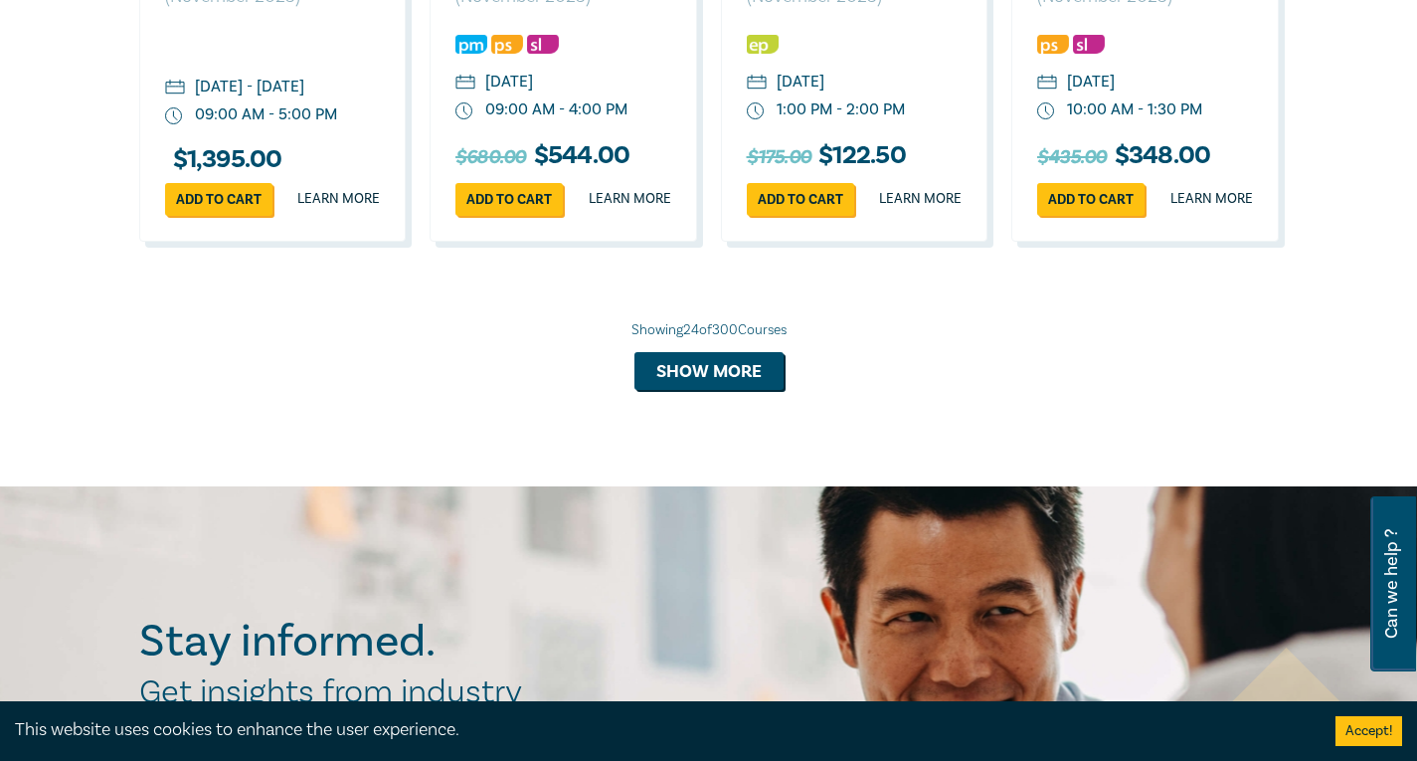
scroll to position [4176, 0]
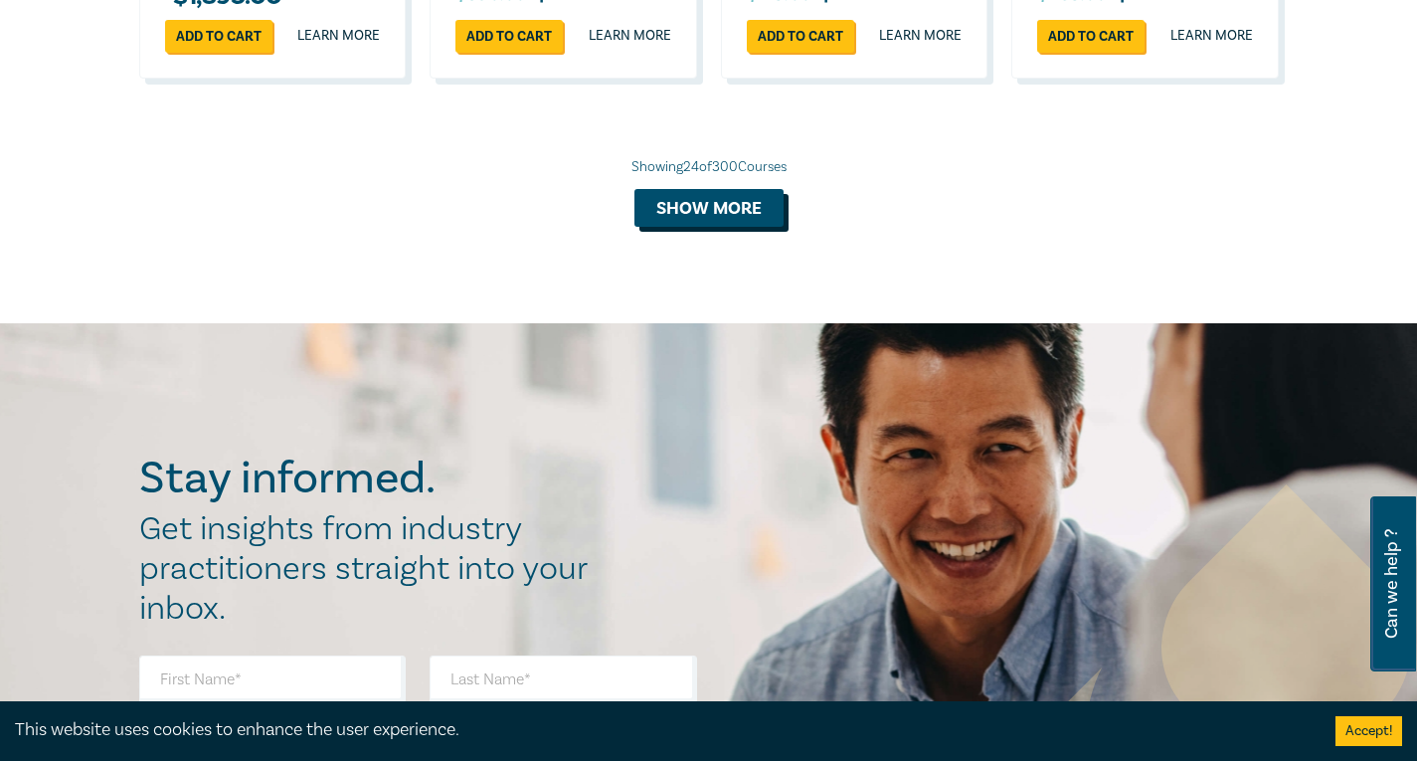
click at [667, 227] on button "Show more" at bounding box center [708, 208] width 149 height 38
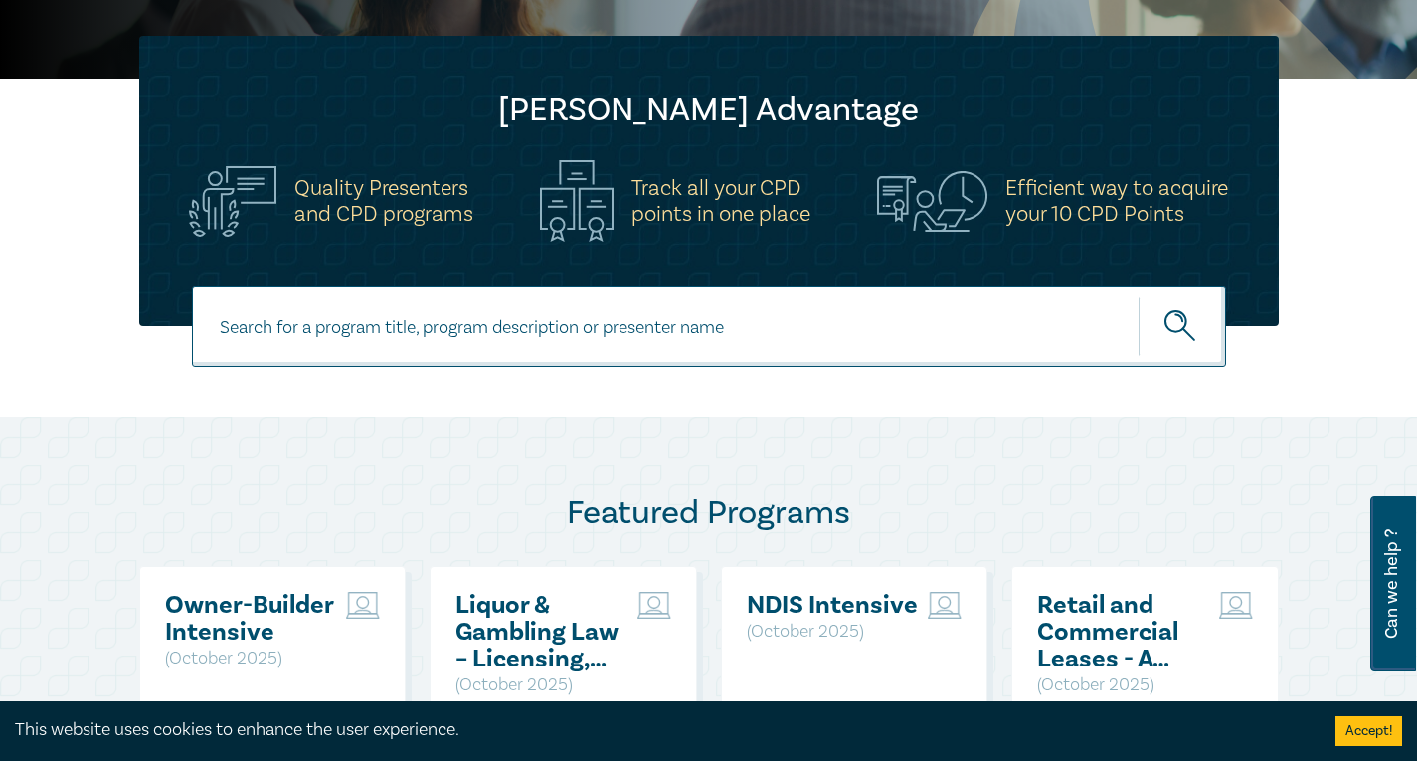
scroll to position [597, 0]
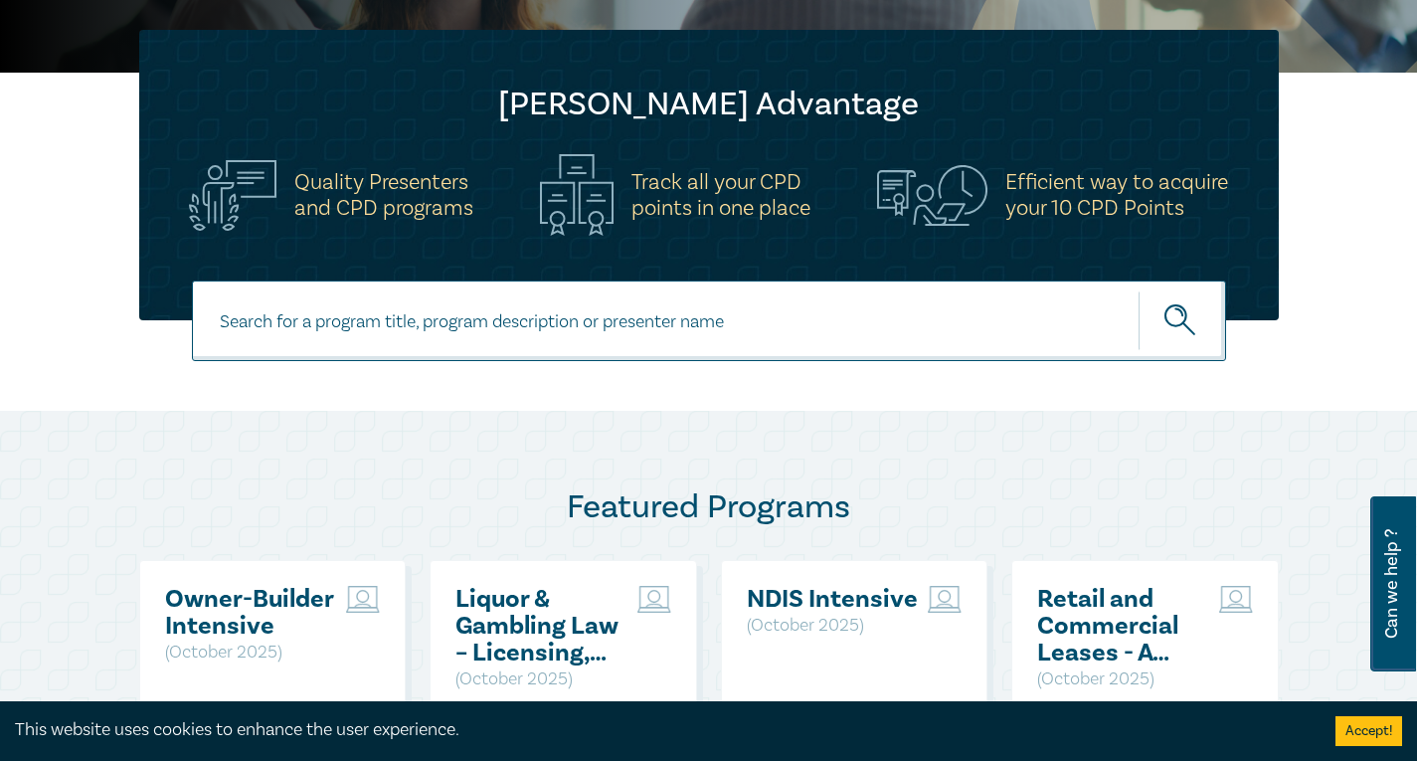
click at [374, 330] on input at bounding box center [709, 320] width 1034 height 81
type input "better"
click at [1138, 290] on button "submit" at bounding box center [1181, 320] width 87 height 61
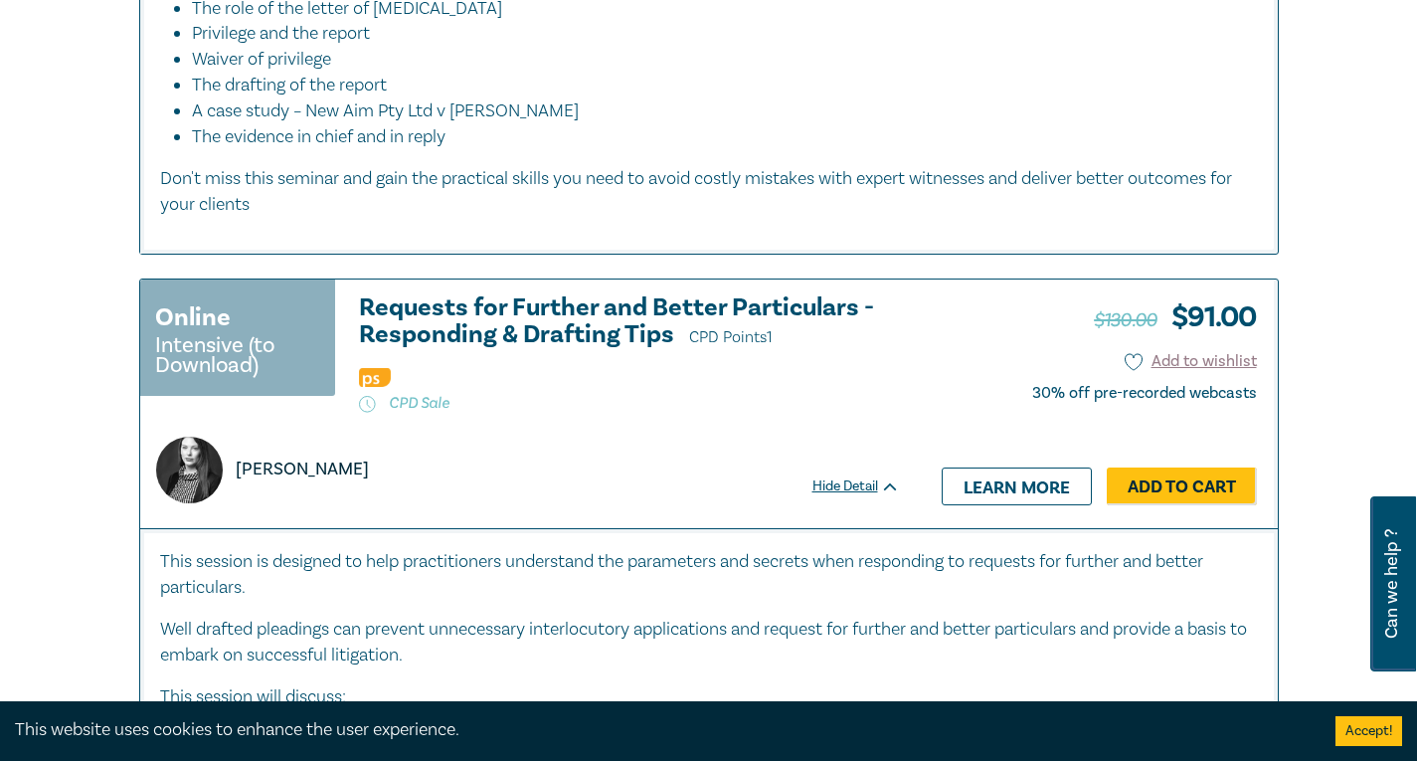
scroll to position [1392, 0]
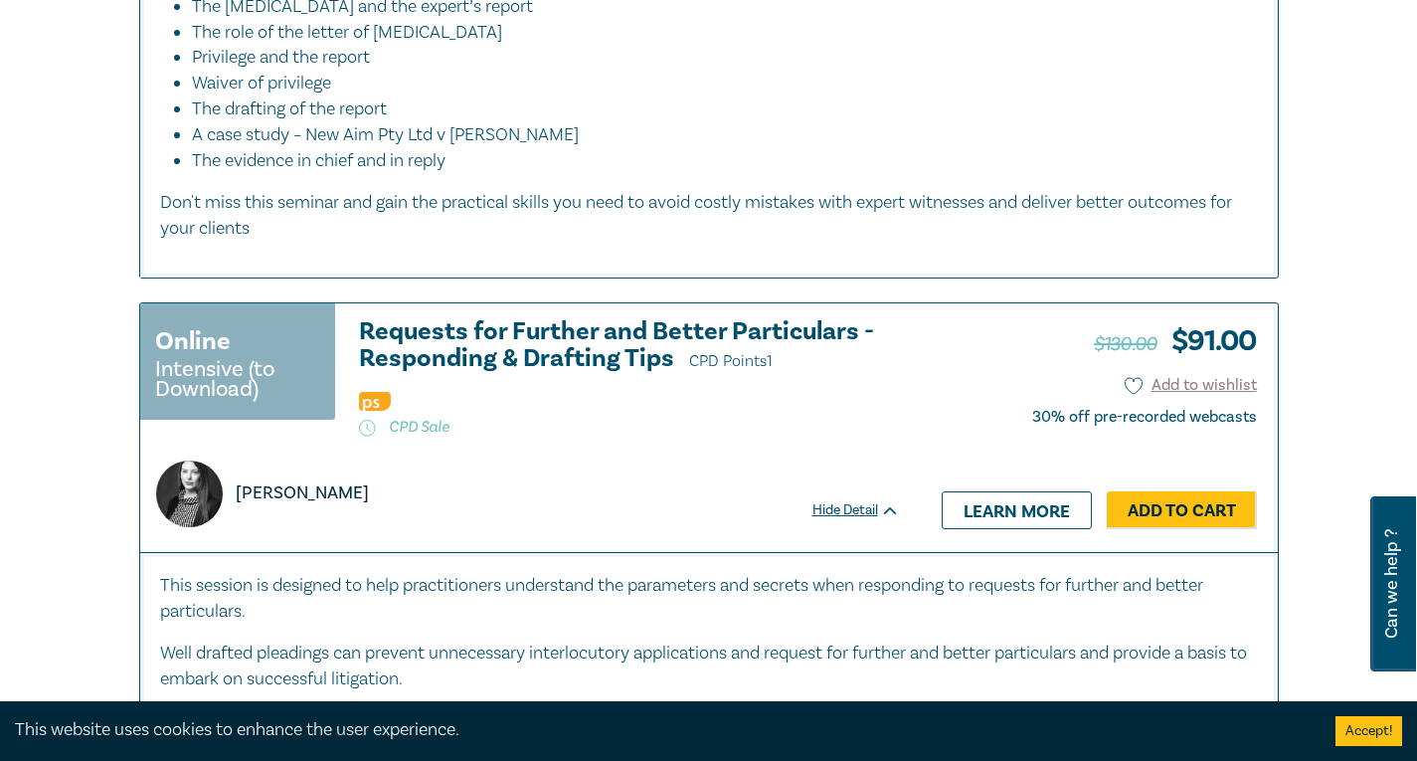
click at [824, 513] on div "Hide Detail" at bounding box center [866, 510] width 109 height 20
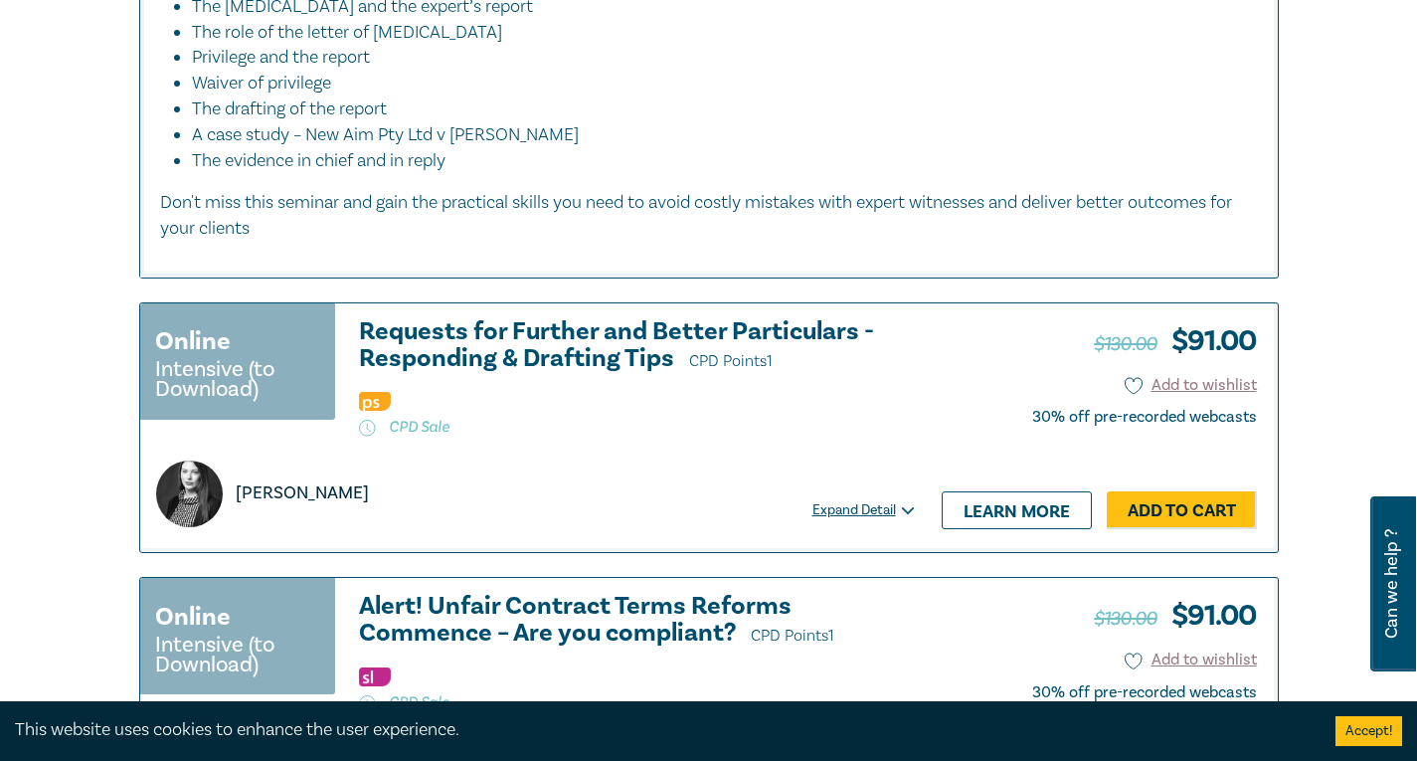
click at [634, 351] on h3 "Requests for Further and Better Particulars - Responding & Drafting Tips CPD Po…" at bounding box center [629, 346] width 541 height 57
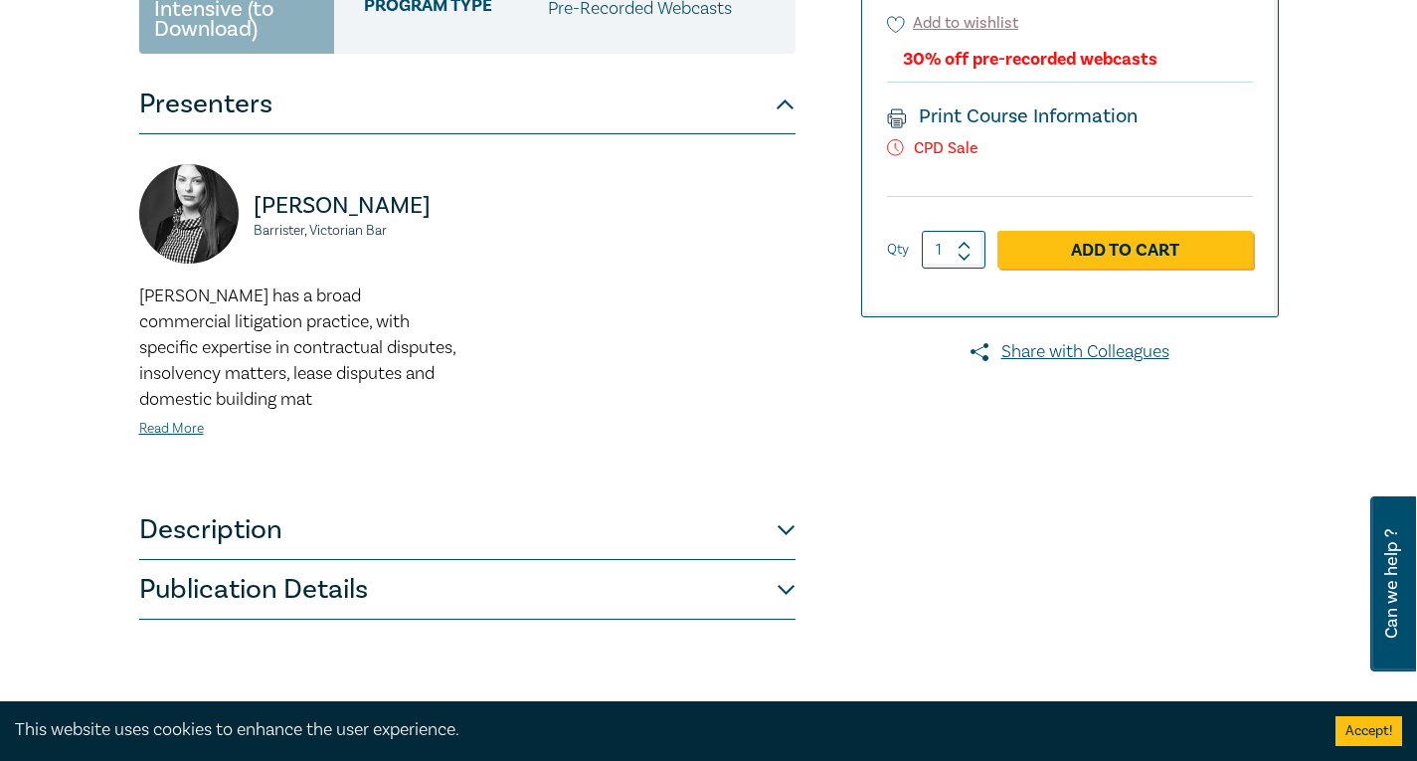
scroll to position [398, 0]
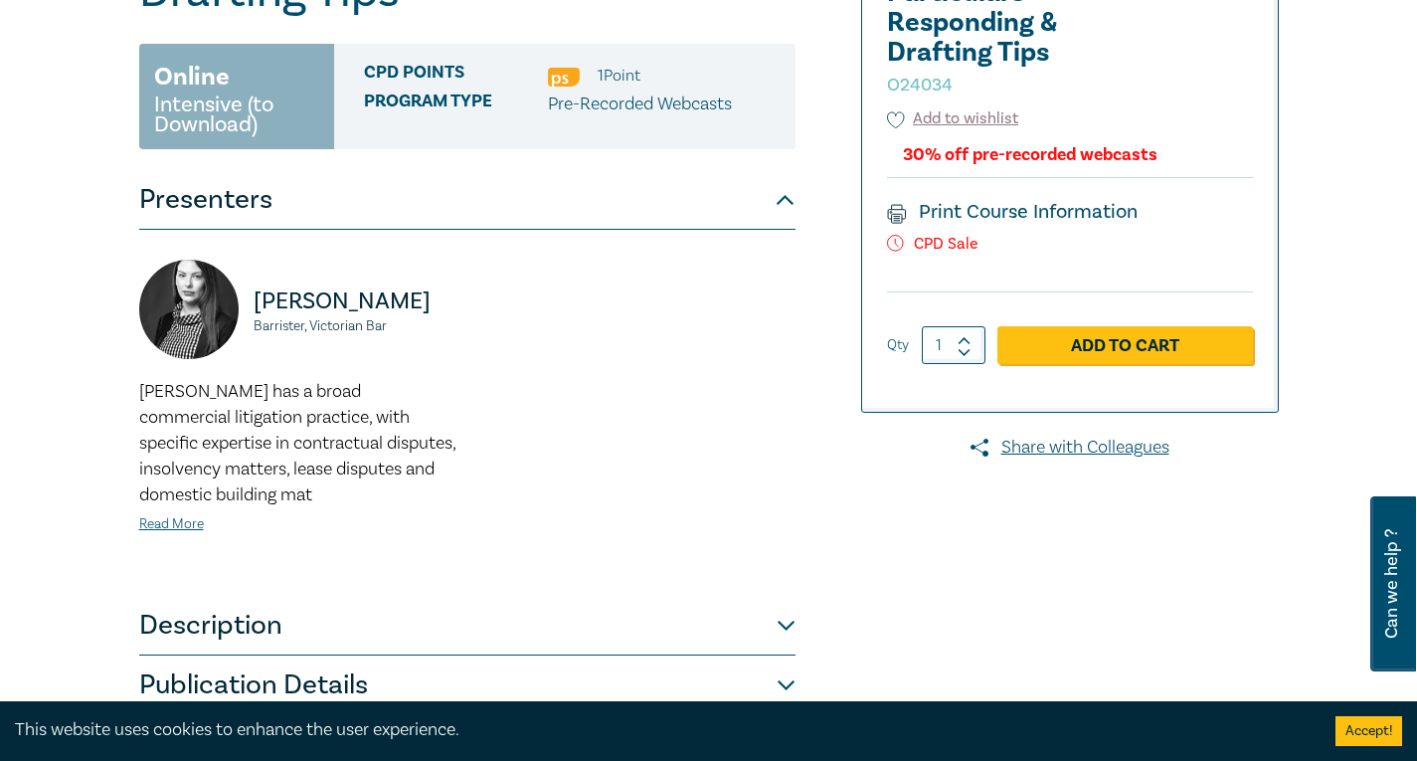
click at [928, 249] on p "CPD Sale" at bounding box center [1070, 244] width 366 height 19
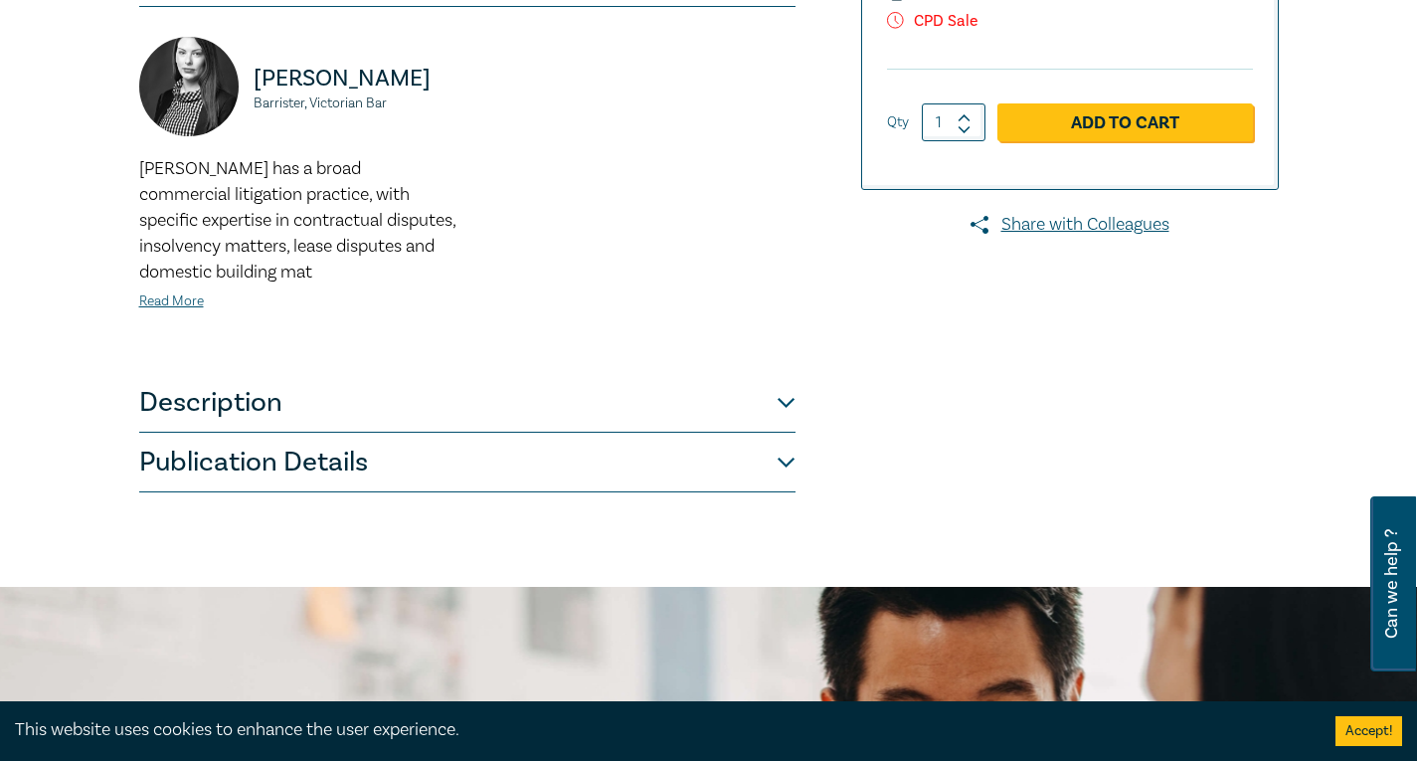
scroll to position [597, 0]
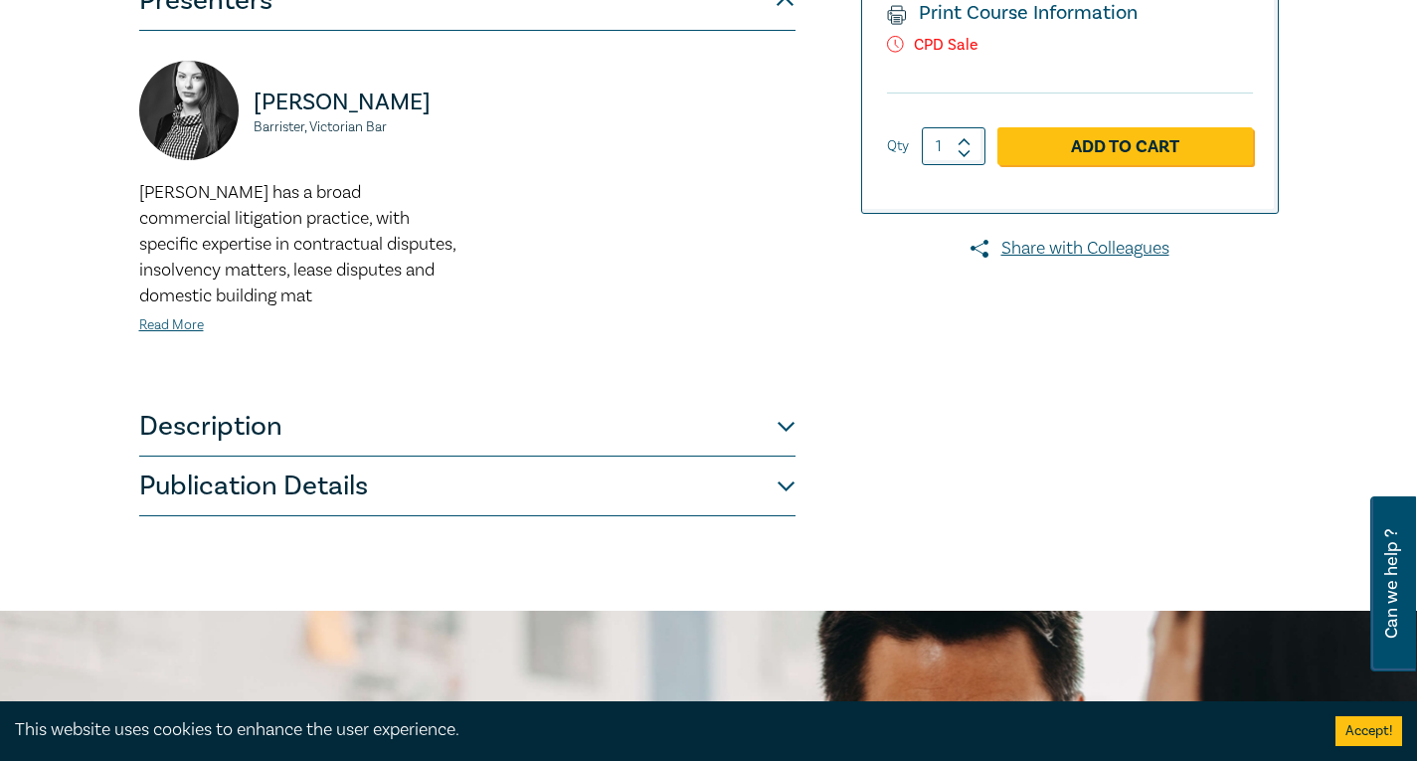
click at [392, 460] on button "Publication Details" at bounding box center [467, 486] width 656 height 60
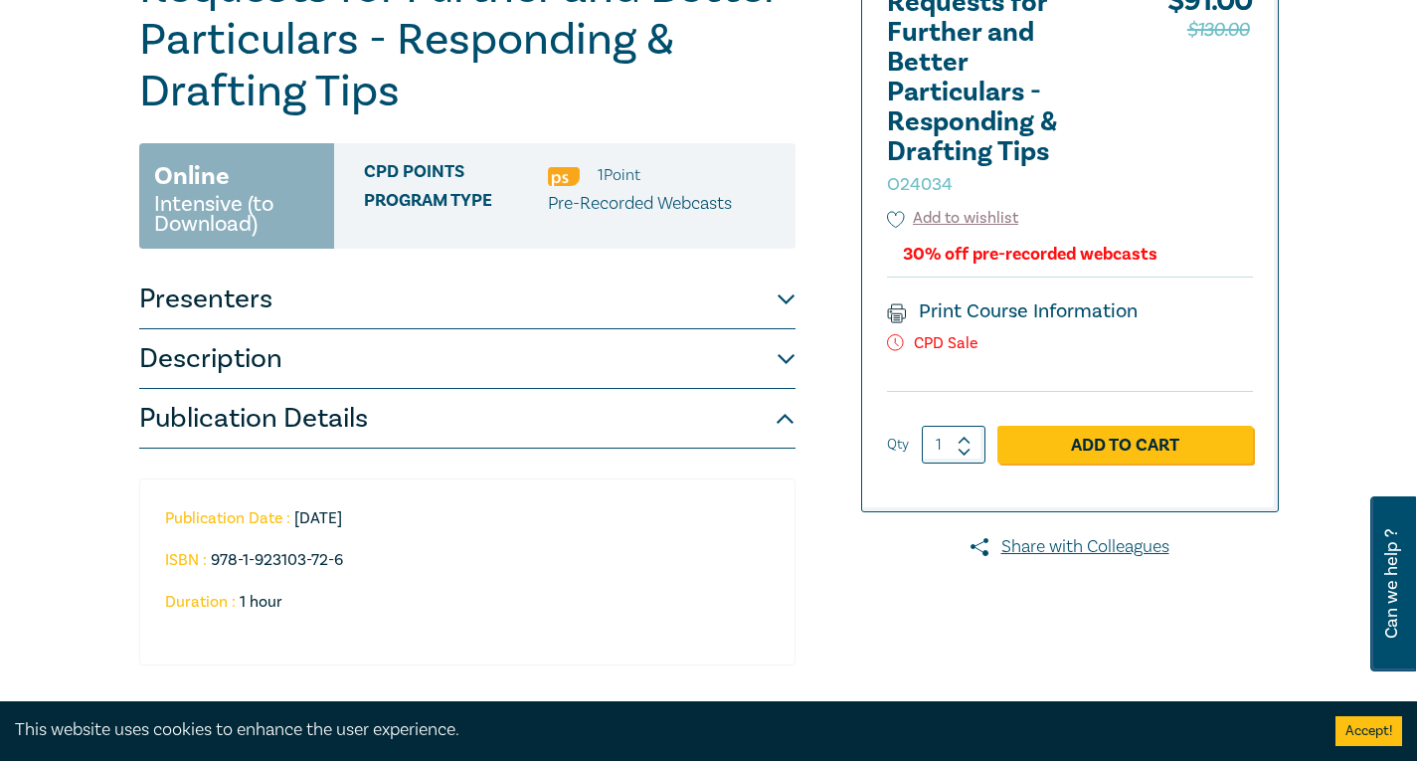
click at [390, 419] on button "Publication Details" at bounding box center [467, 419] width 656 height 60
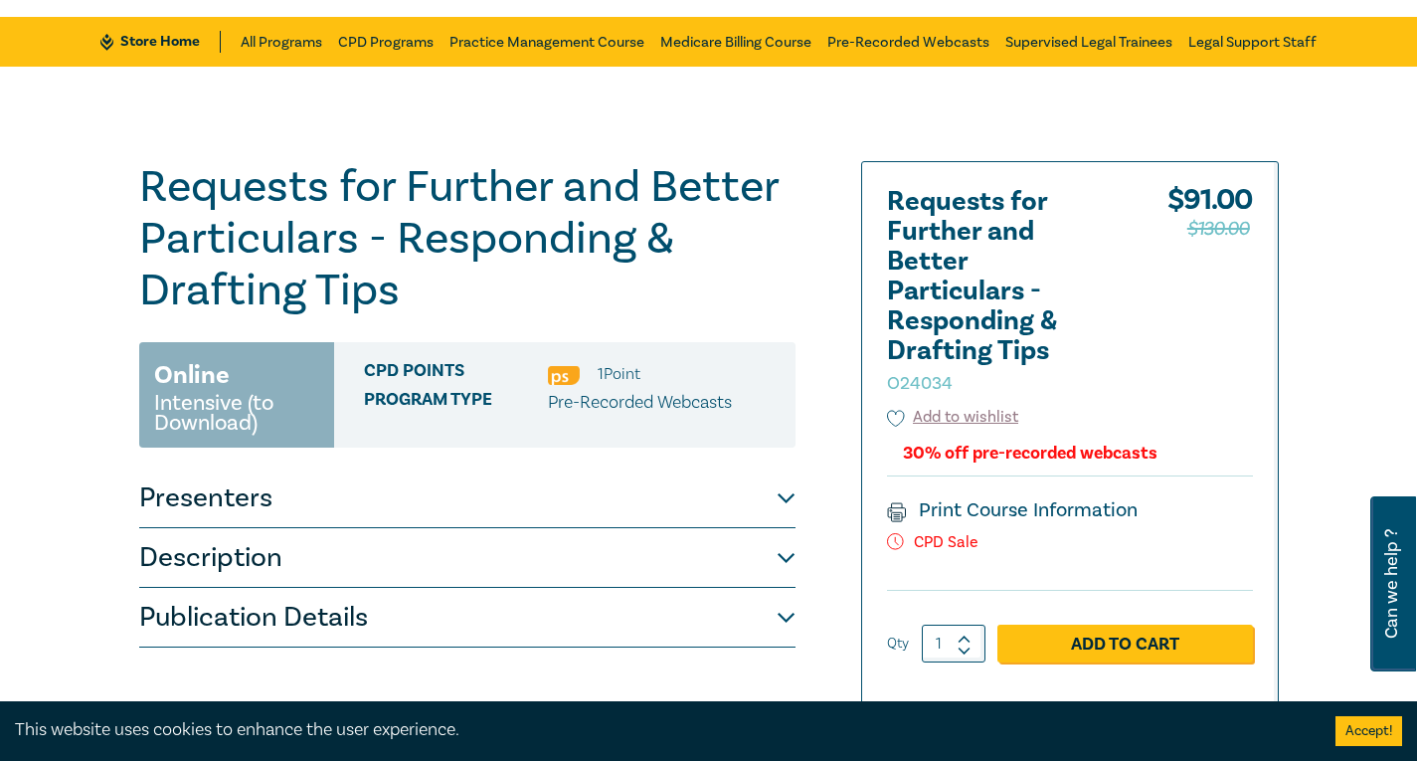
click at [383, 504] on button "Presenters" at bounding box center [467, 498] width 656 height 60
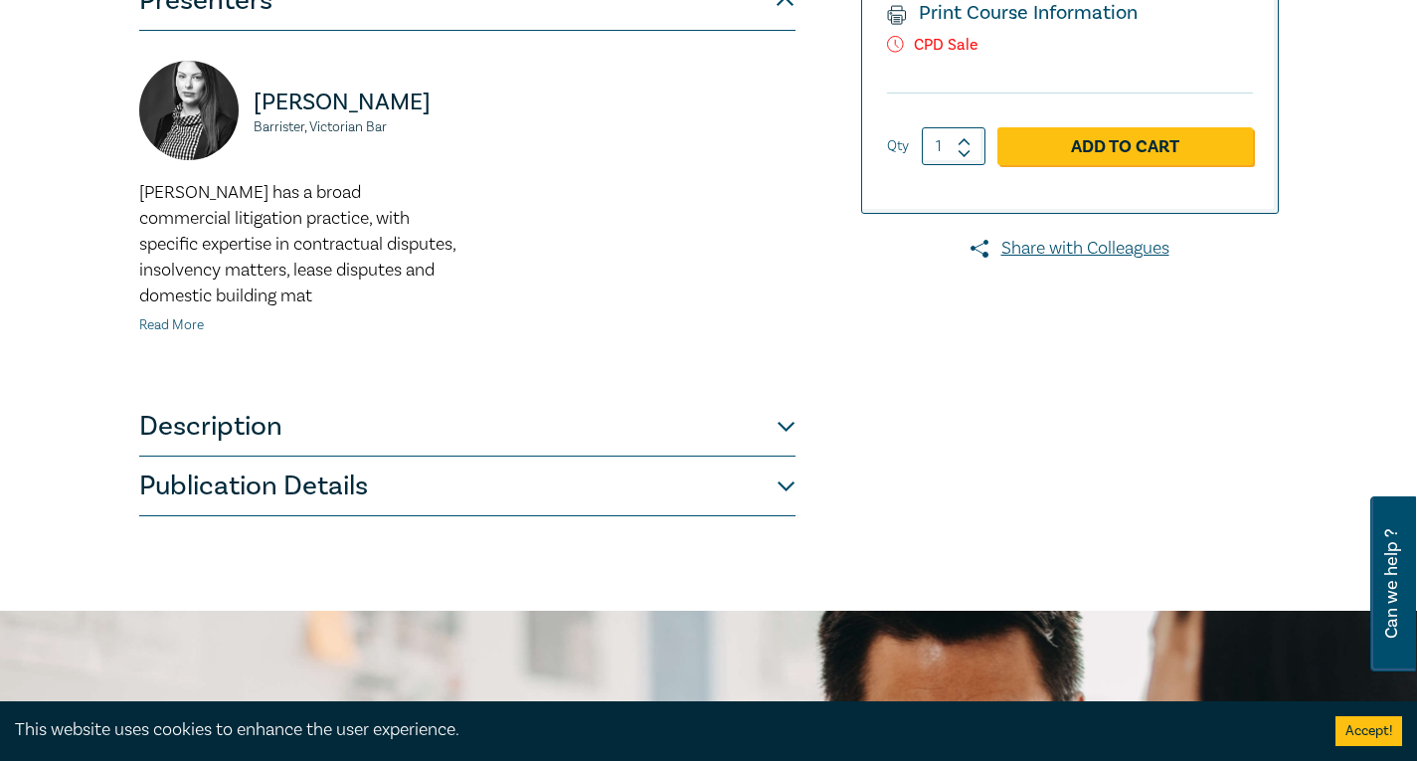
click at [194, 324] on link "Read More" at bounding box center [171, 325] width 65 height 18
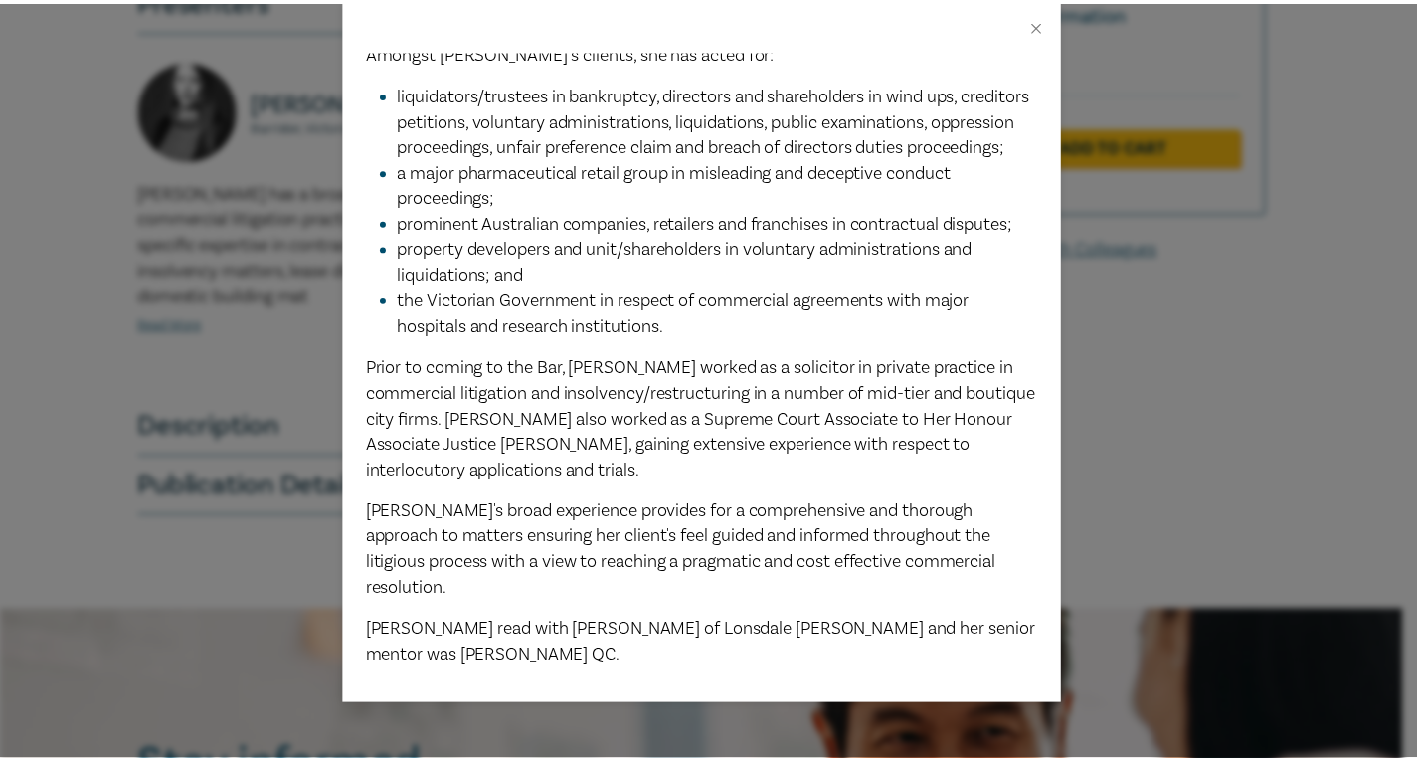
scroll to position [813, 0]
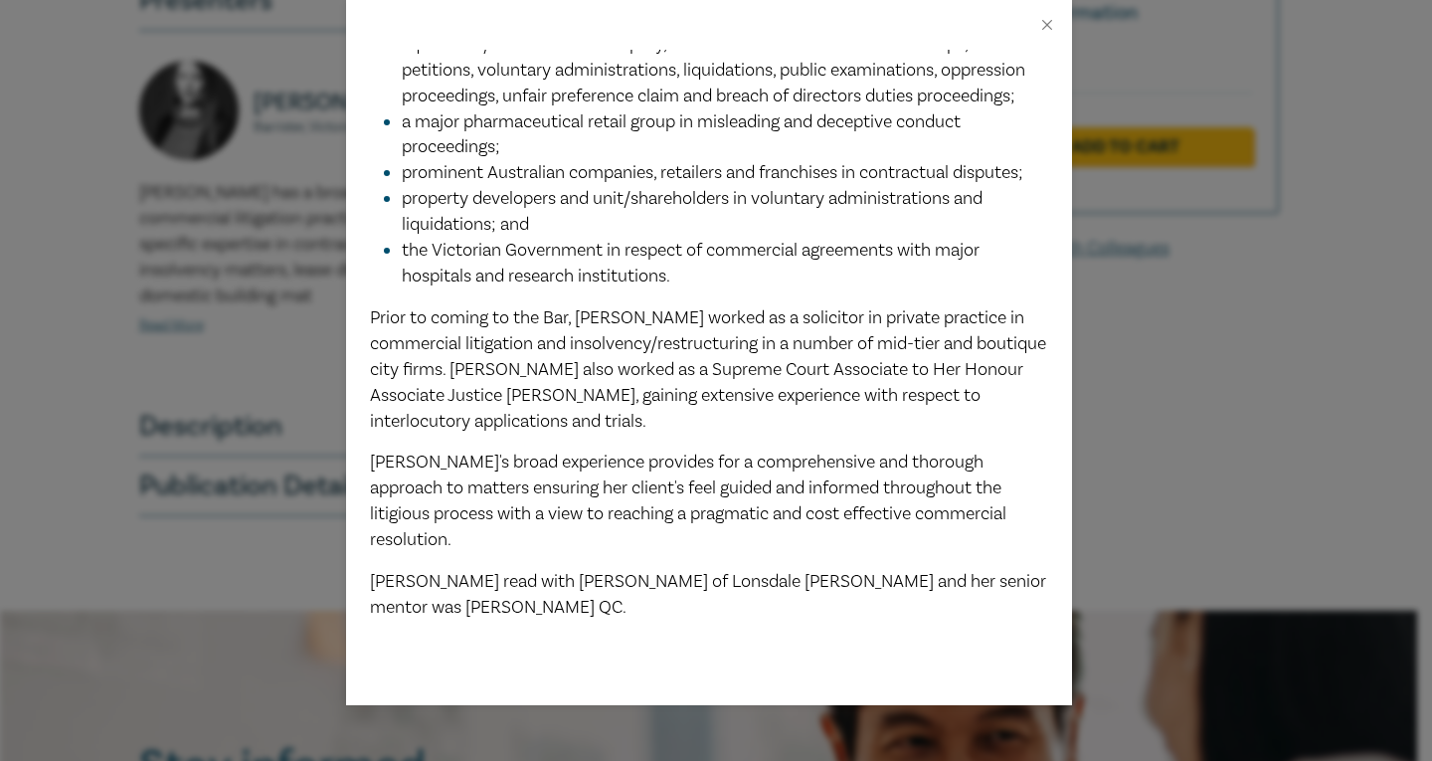
click at [1059, 19] on div at bounding box center [709, 25] width 726 height 50
click at [1038, 25] on button "Close" at bounding box center [1047, 25] width 18 height 18
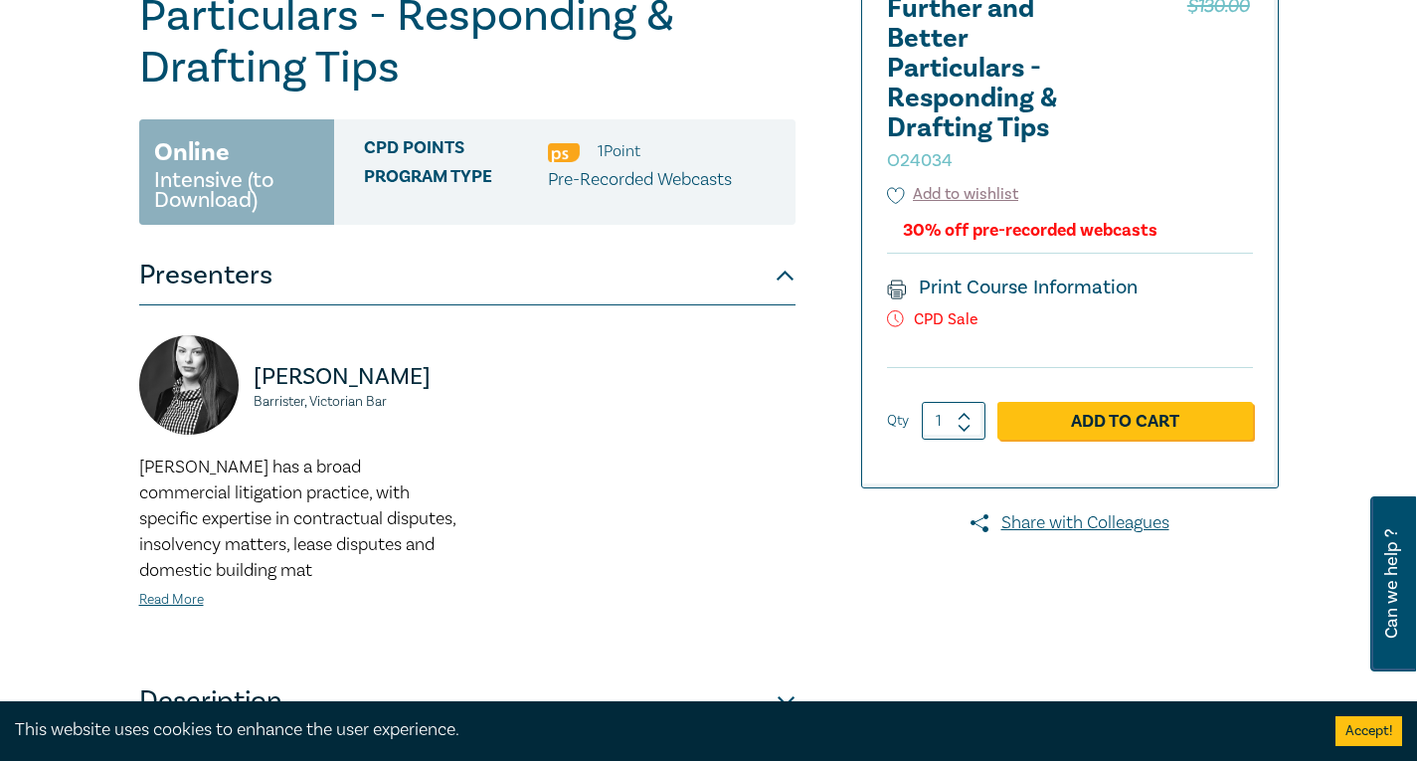
scroll to position [298, 0]
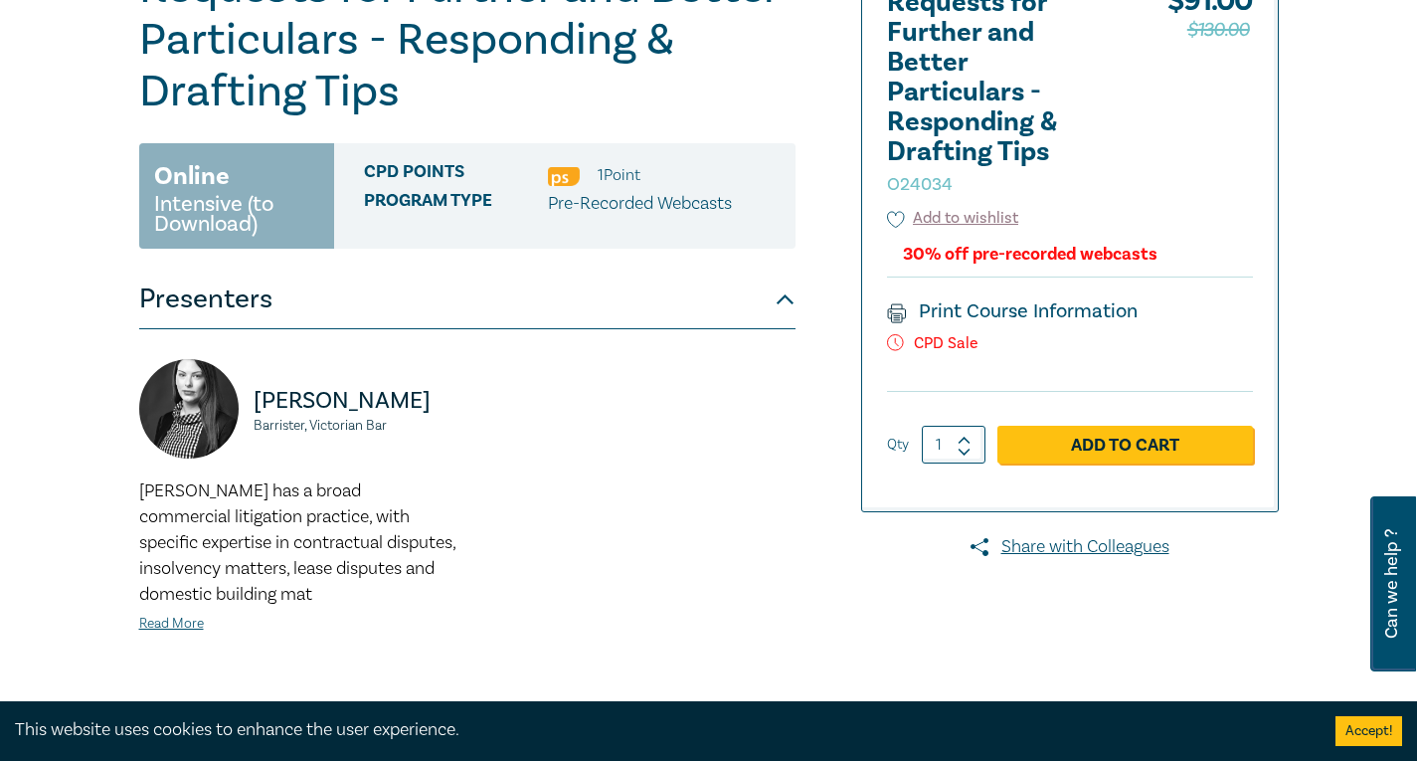
click at [427, 237] on div "CPD Points 1 Point Program type Pre-Recorded Webcasts" at bounding box center [564, 195] width 461 height 105
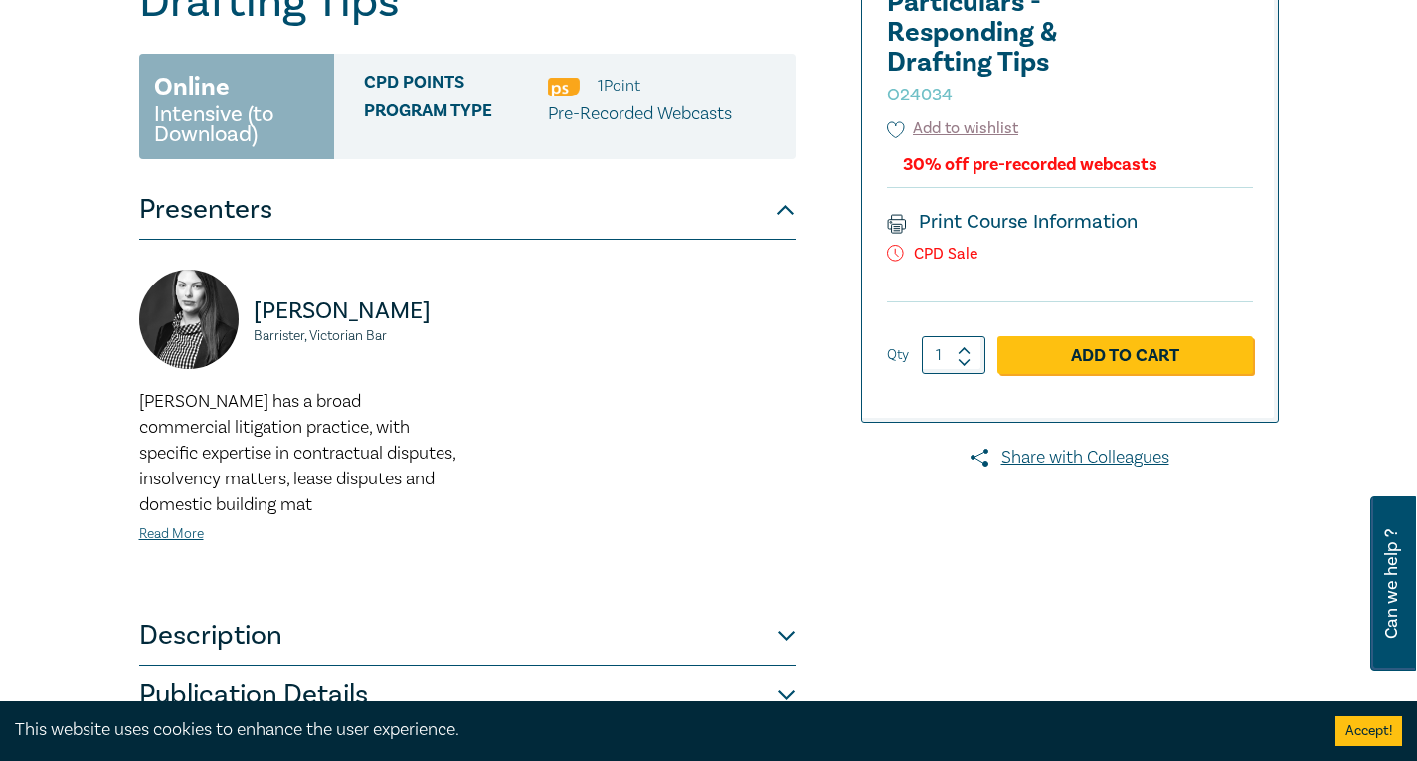
scroll to position [597, 0]
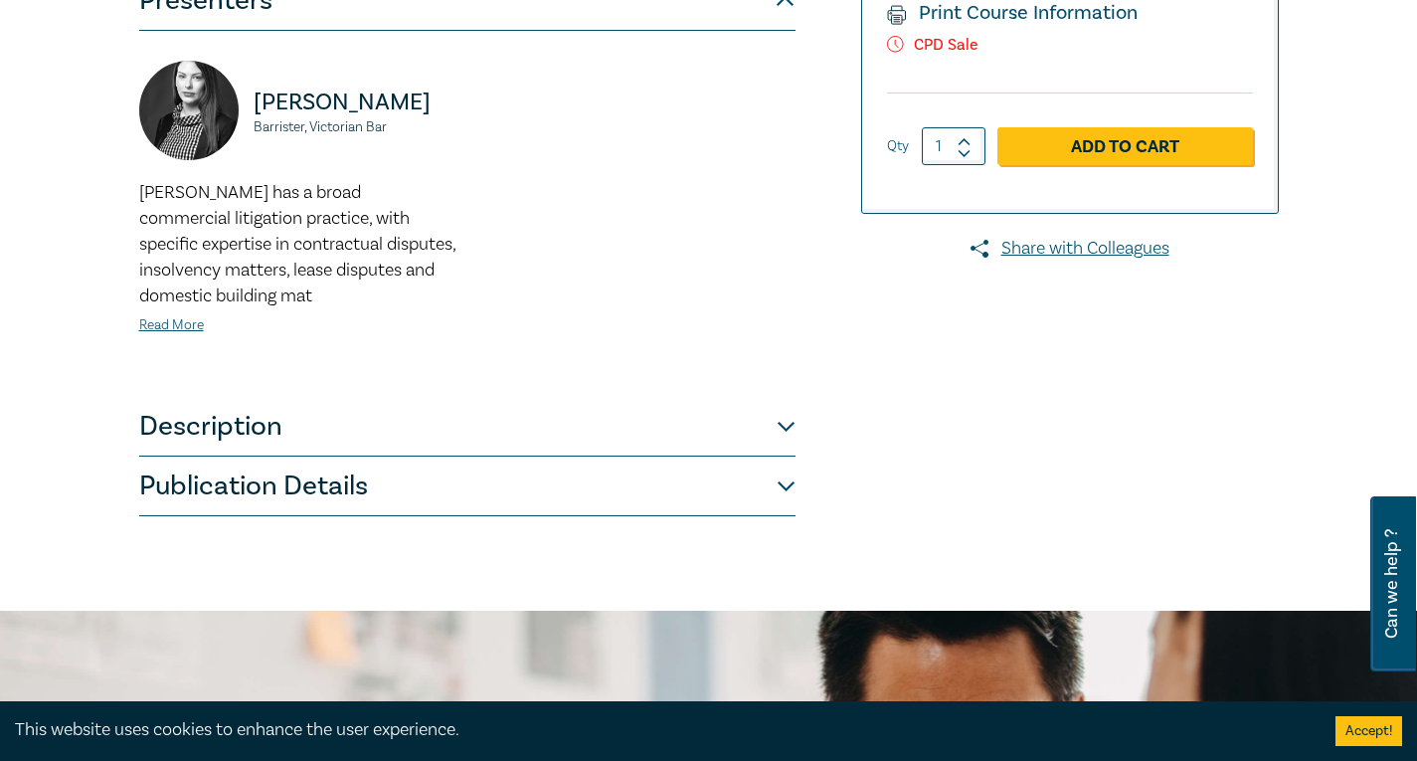
click at [251, 432] on button "Description" at bounding box center [467, 427] width 656 height 60
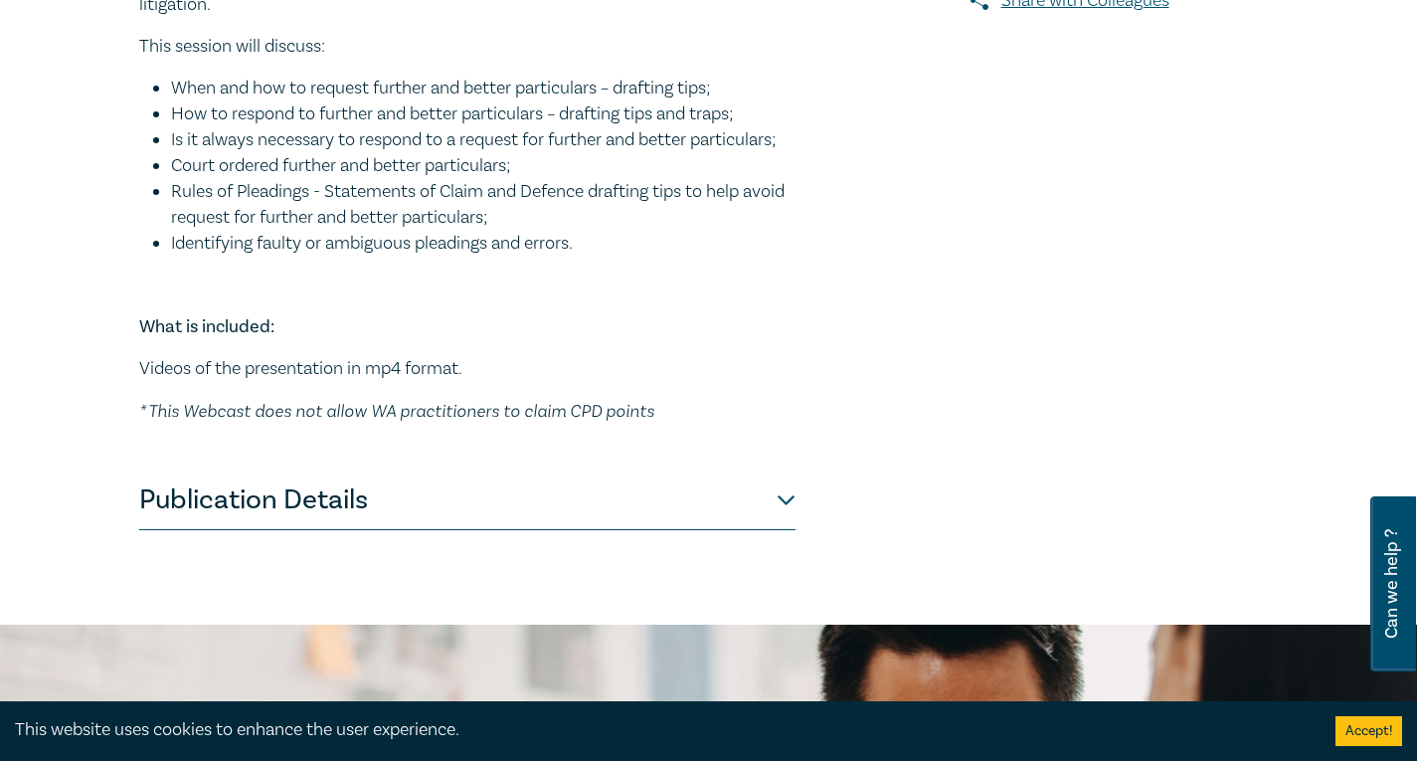
scroll to position [994, 0]
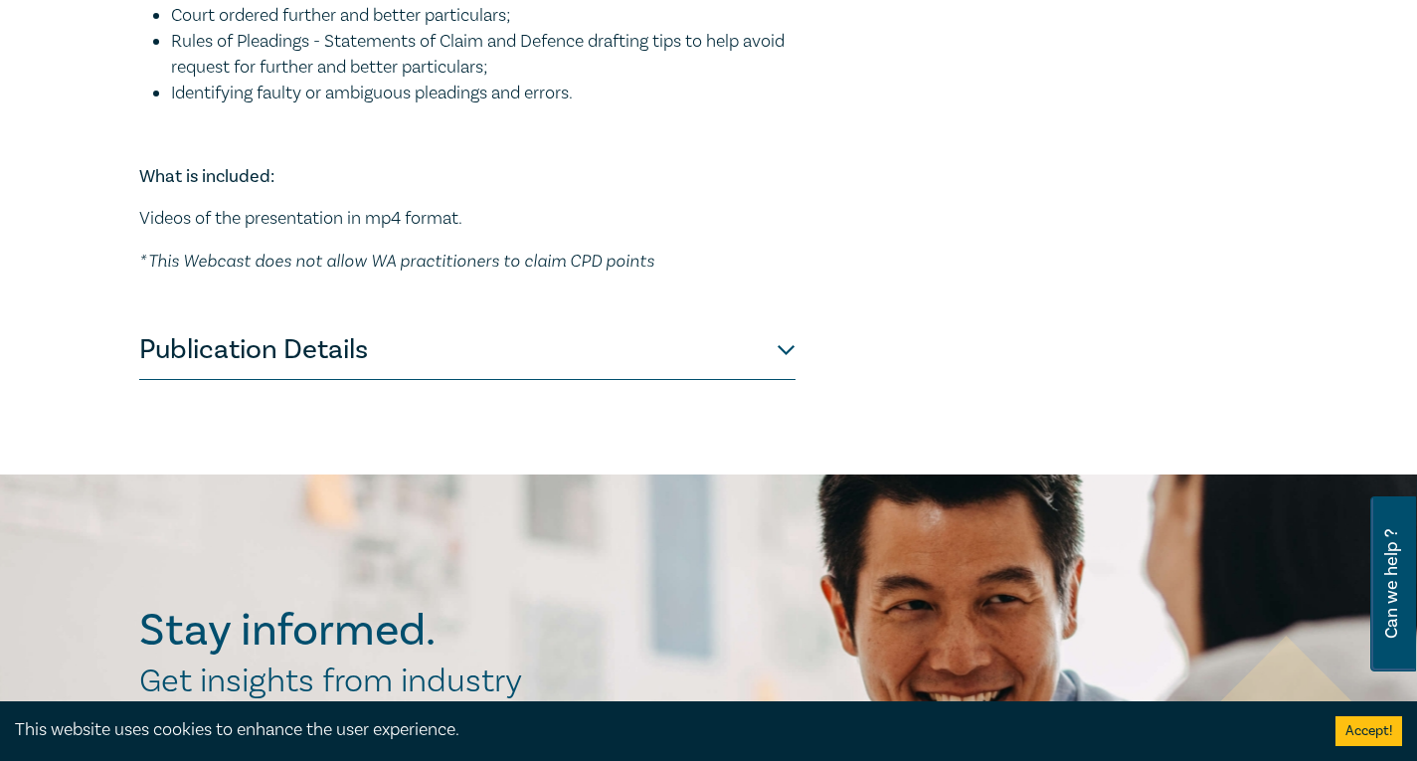
click at [466, 359] on button "Publication Details" at bounding box center [467, 350] width 656 height 60
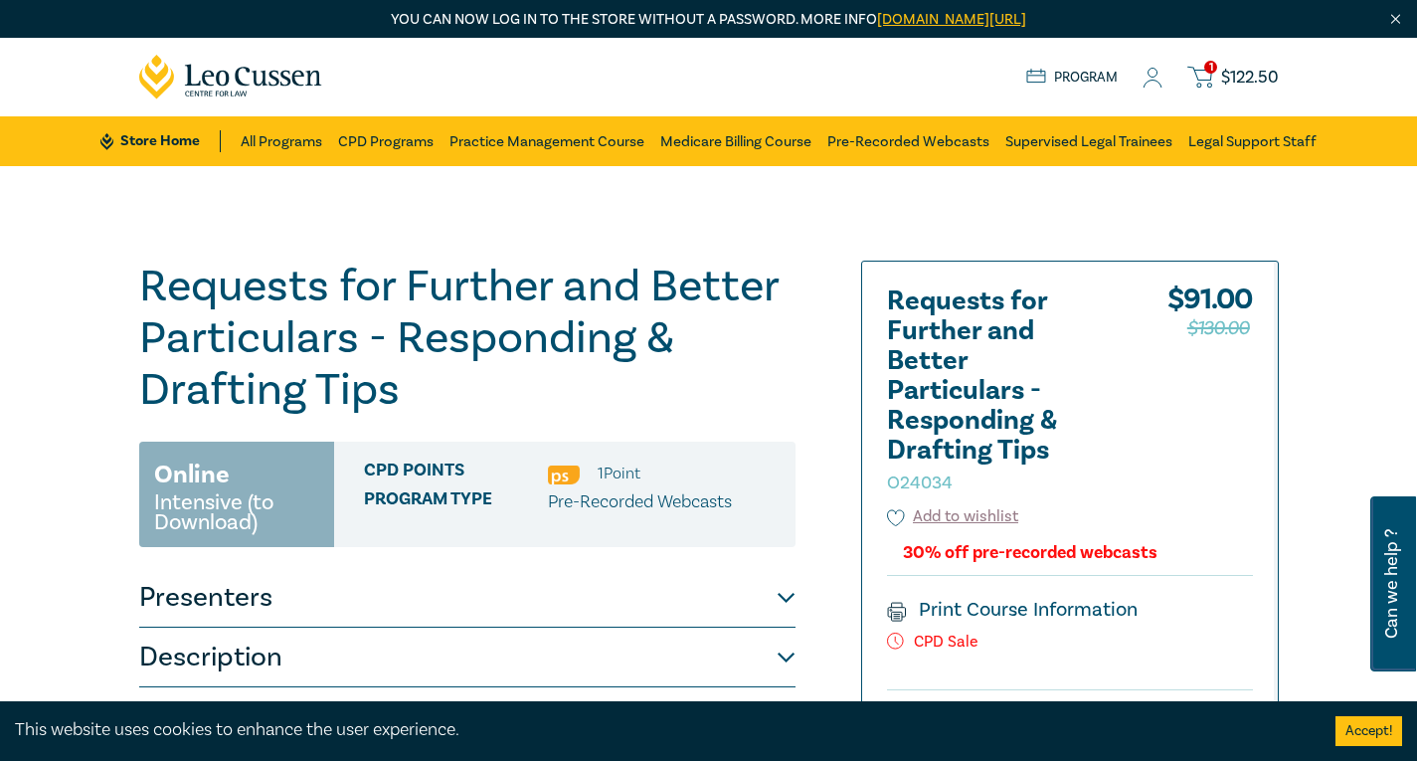
scroll to position [298, 0]
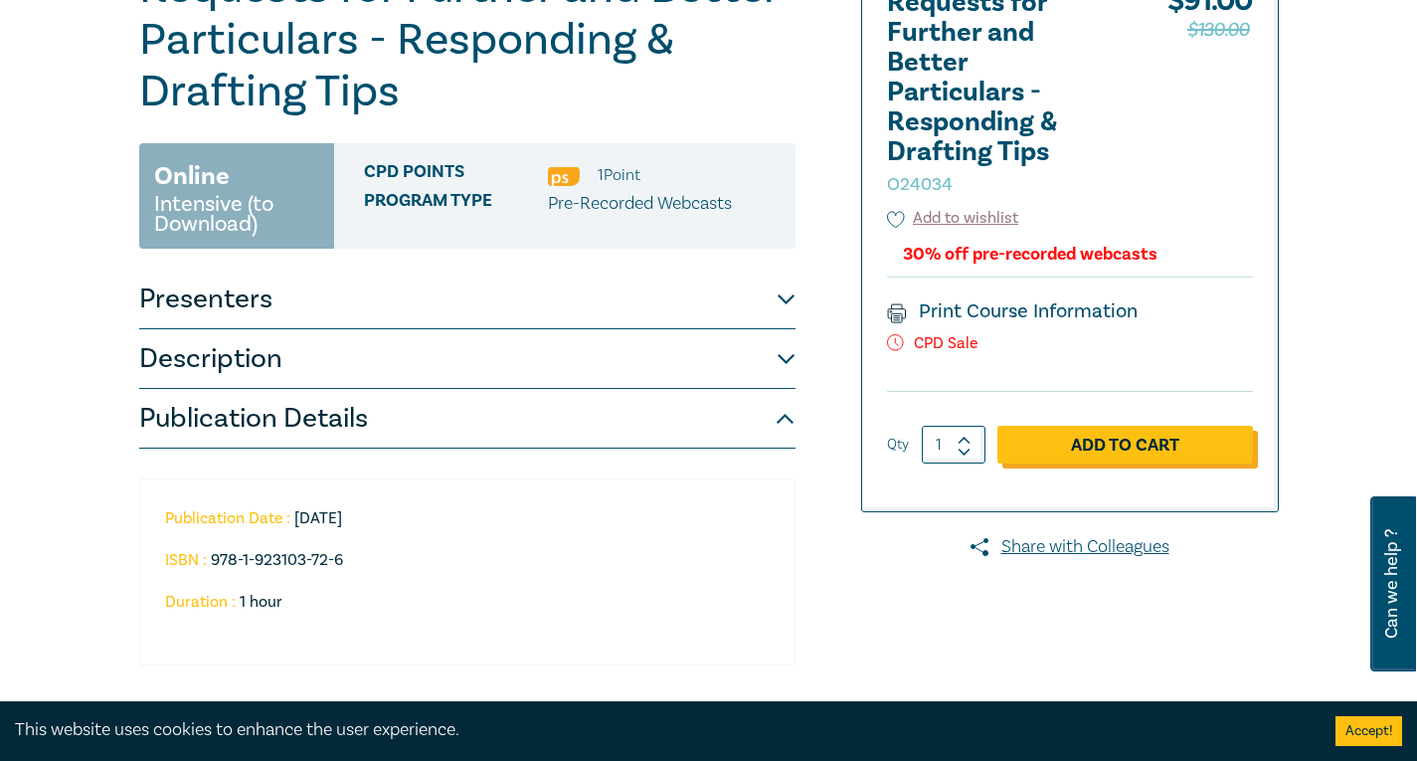
click at [1052, 438] on link "Add to Cart" at bounding box center [1125, 445] width 256 height 38
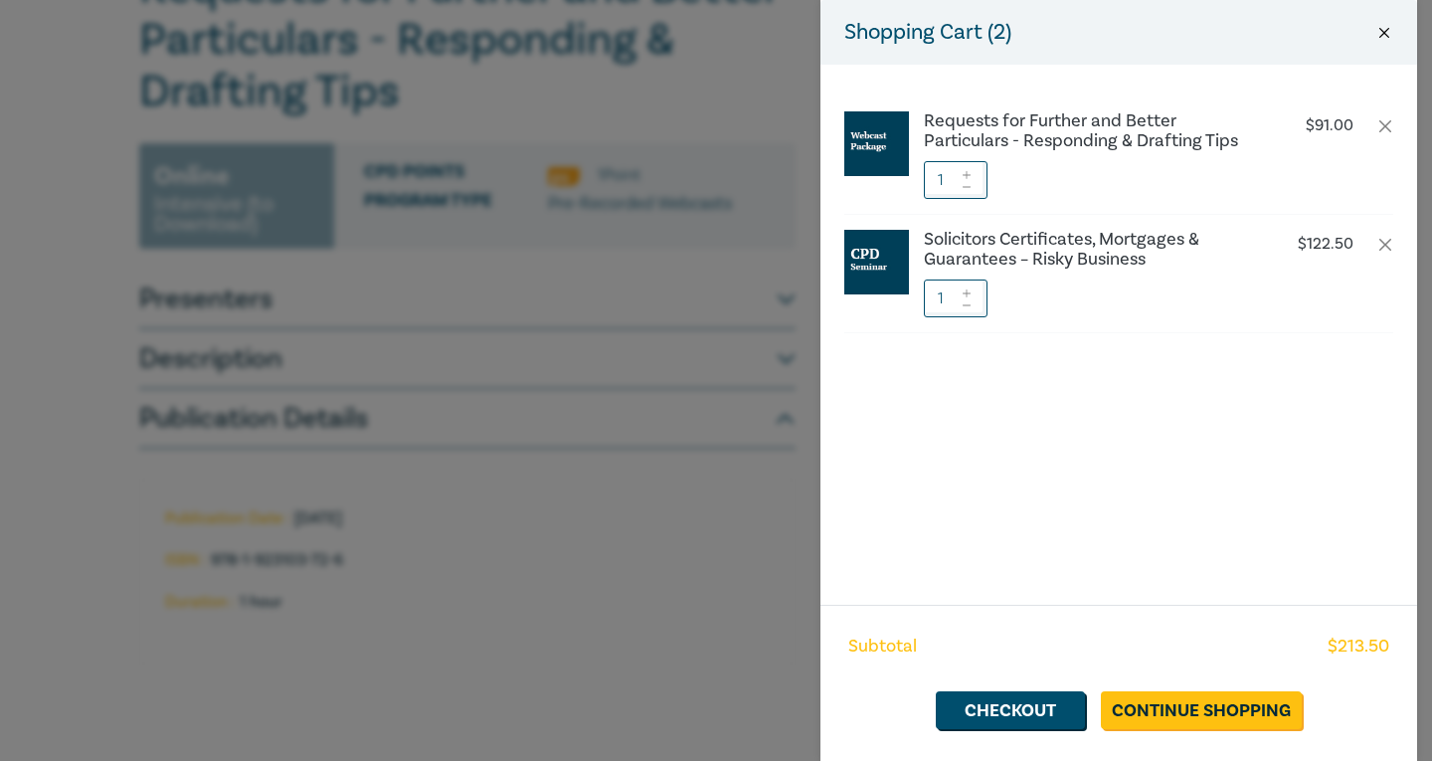
click at [1381, 31] on button "Close" at bounding box center [1384, 33] width 18 height 18
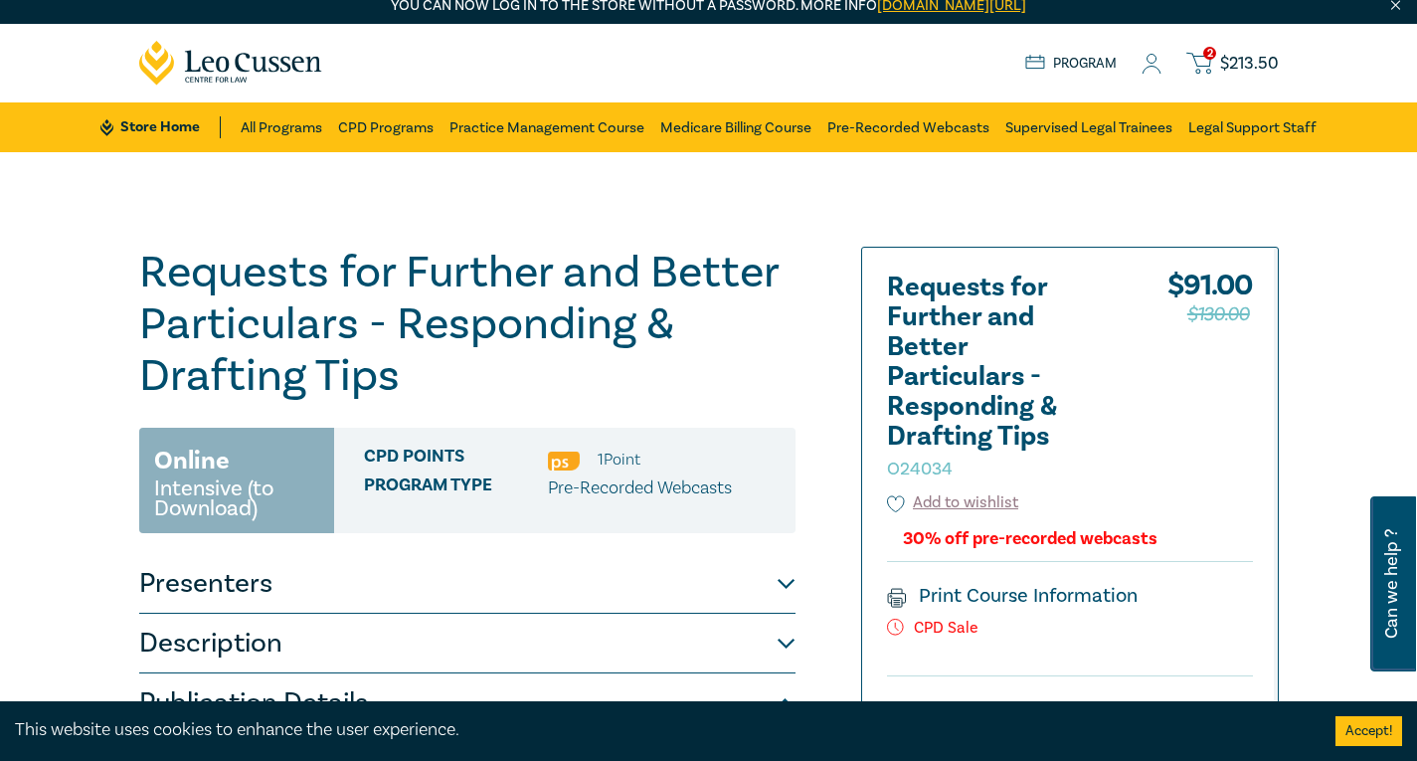
scroll to position [0, 0]
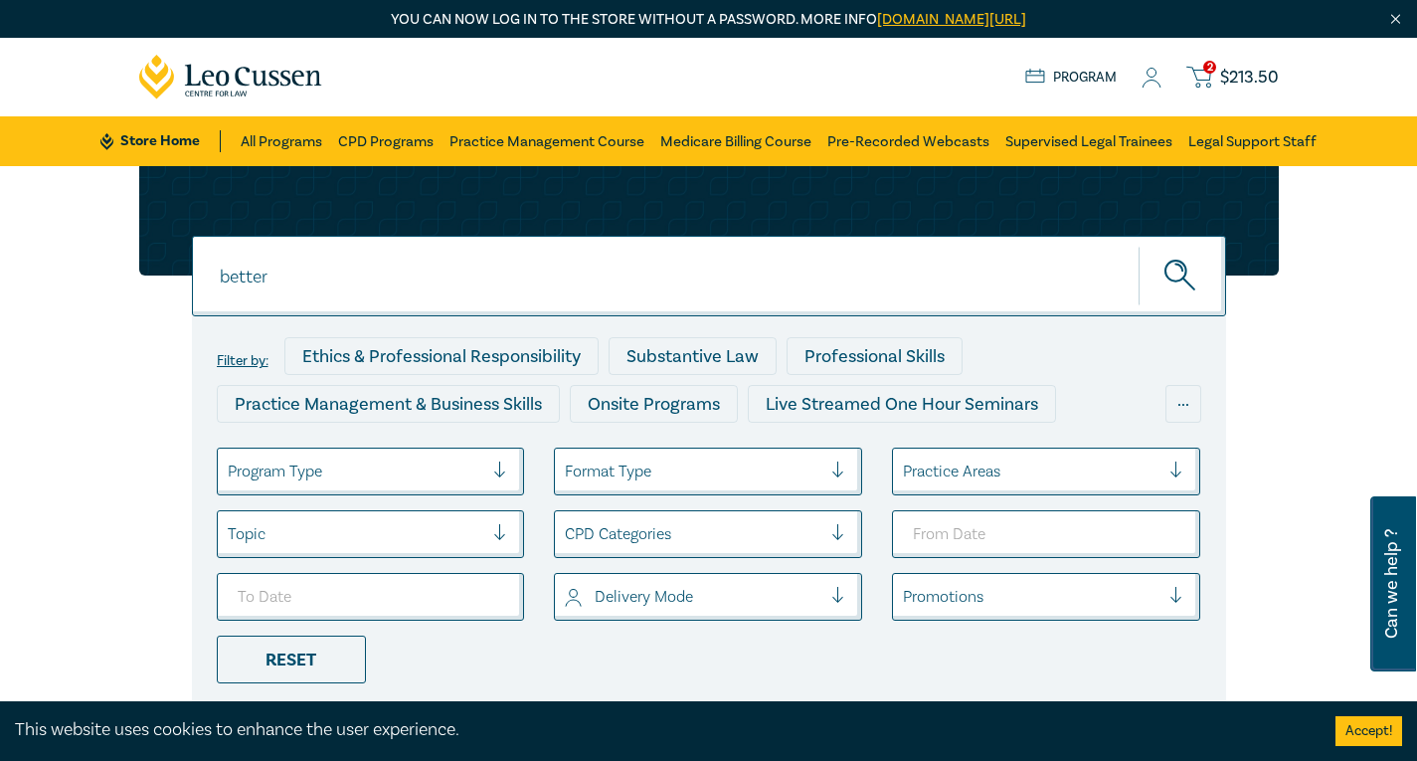
drag, startPoint x: 420, startPoint y: 290, endPoint x: 156, endPoint y: 260, distance: 265.3
click at [150, 268] on div "better better better Filter by: Ethics & Professional Responsibility Substantiv…" at bounding box center [708, 443] width 1163 height 554
click at [1138, 246] on button "submit" at bounding box center [1181, 276] width 87 height 61
drag, startPoint x: 308, startPoint y: 276, endPoint x: 191, endPoint y: 254, distance: 119.5
click at [191, 254] on div "leasing leasing leasing Filter by: Ethics & Professional Responsibility Substan…" at bounding box center [708, 443] width 1163 height 554
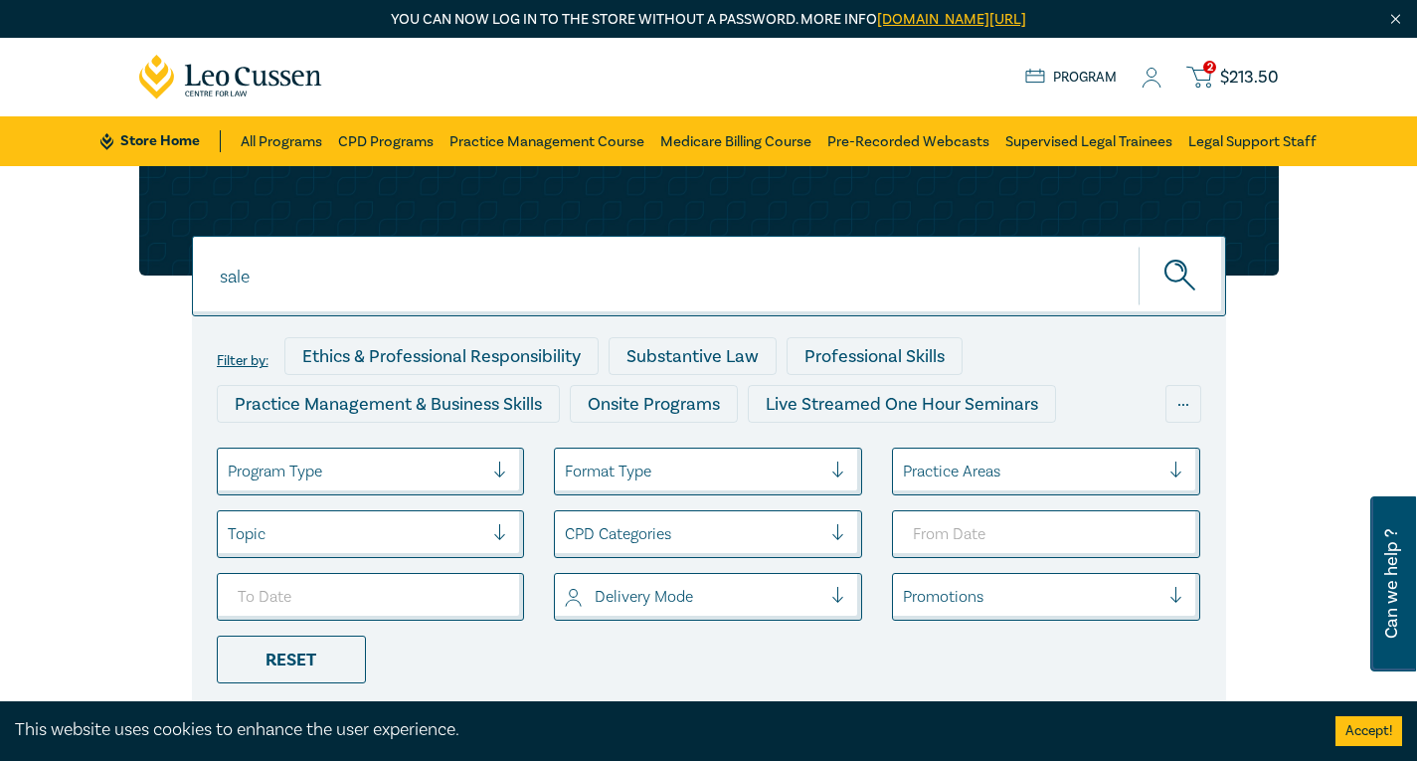
type input "sale"
click at [1138, 246] on button "submit" at bounding box center [1181, 276] width 87 height 61
click at [1164, 284] on icon "submit" at bounding box center [1181, 277] width 35 height 35
click at [1177, 269] on icon "submit" at bounding box center [1181, 277] width 35 height 35
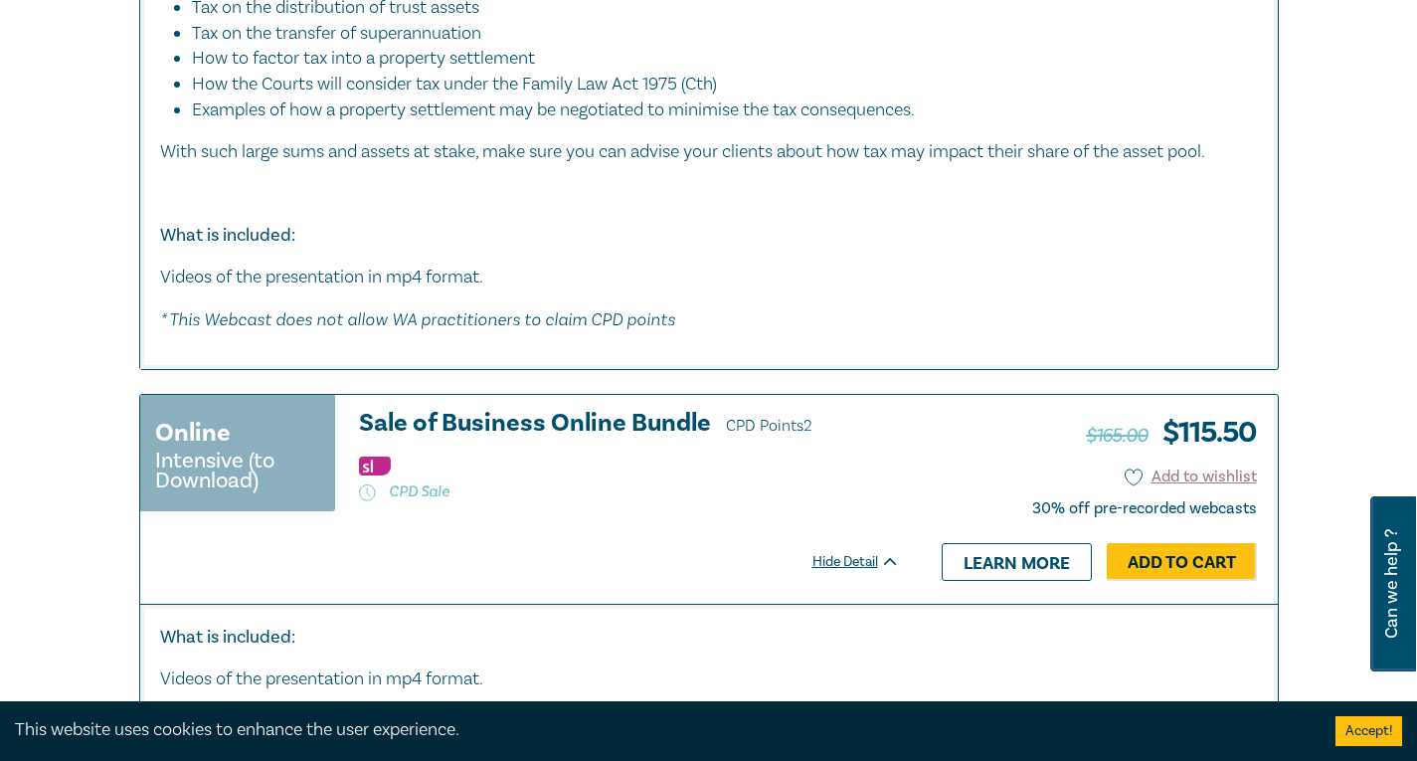
scroll to position [9644, 0]
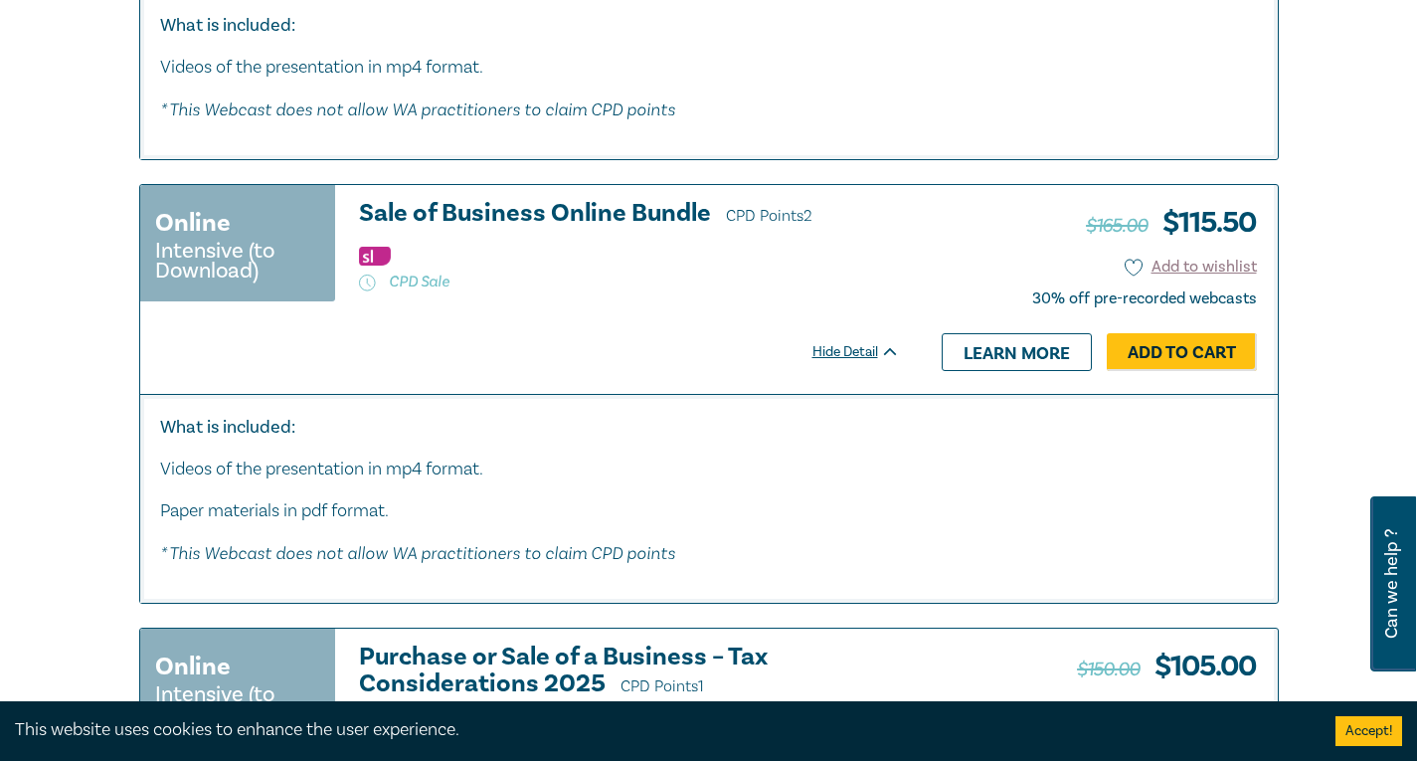
click at [544, 230] on h3 "Sale of Business Online Bundle CPD Points 2" at bounding box center [629, 215] width 541 height 30
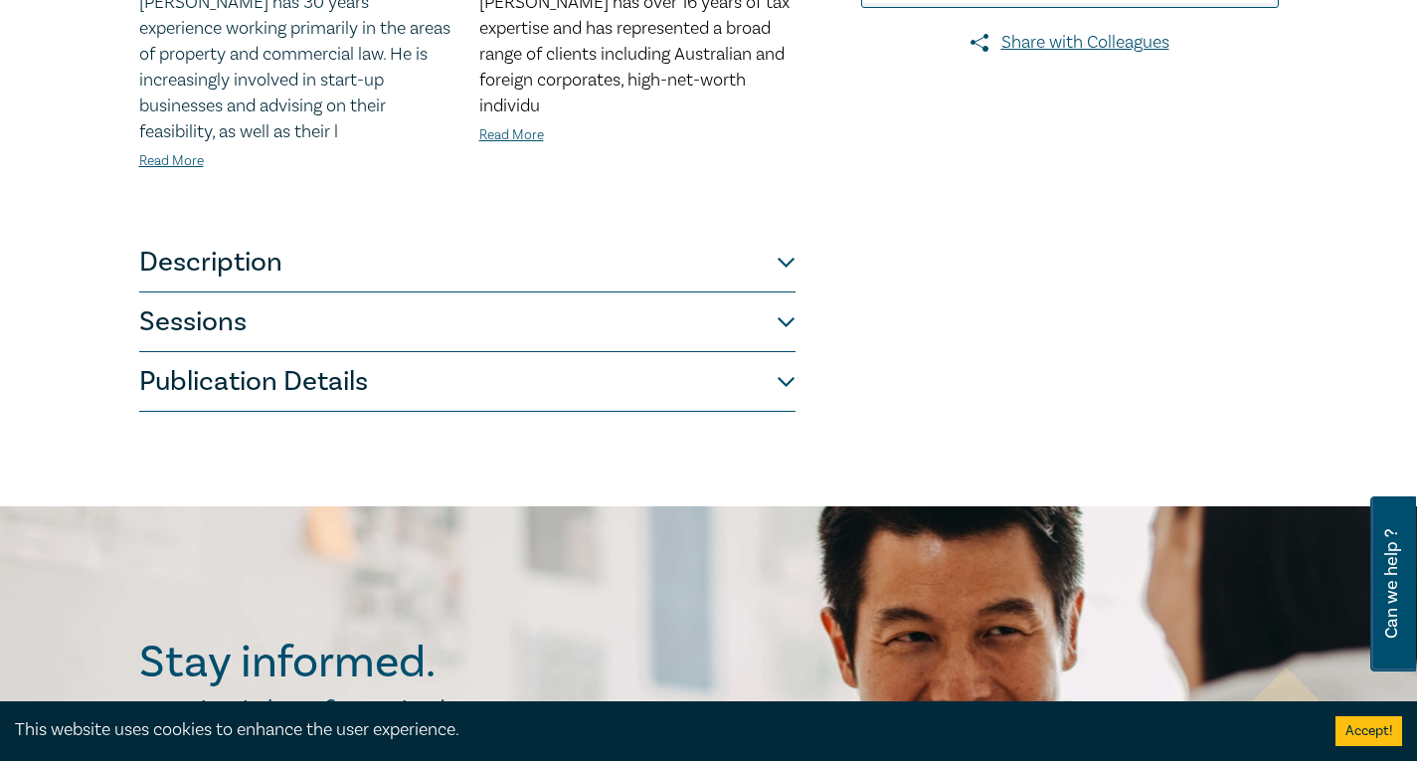
scroll to position [696, 0]
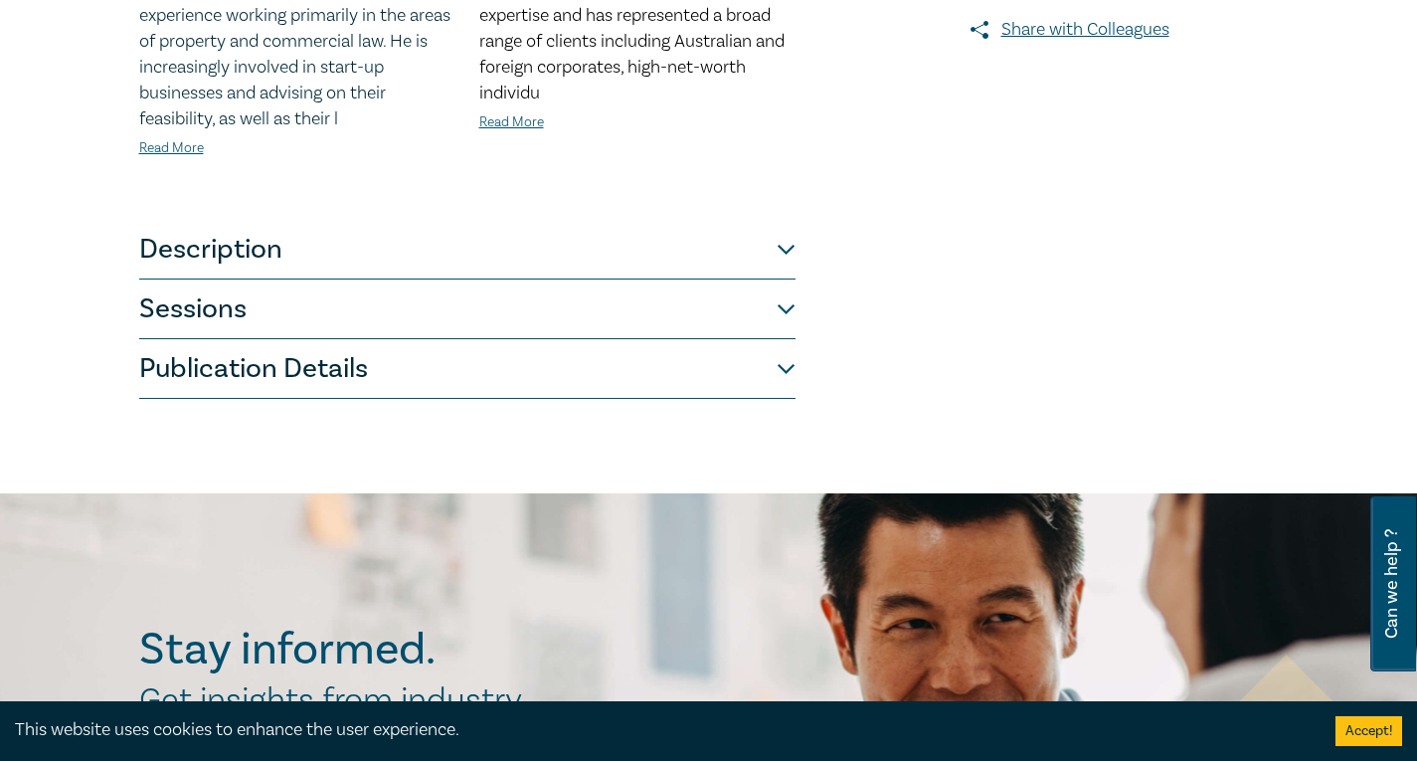
click at [510, 257] on button "Description" at bounding box center [467, 250] width 656 height 60
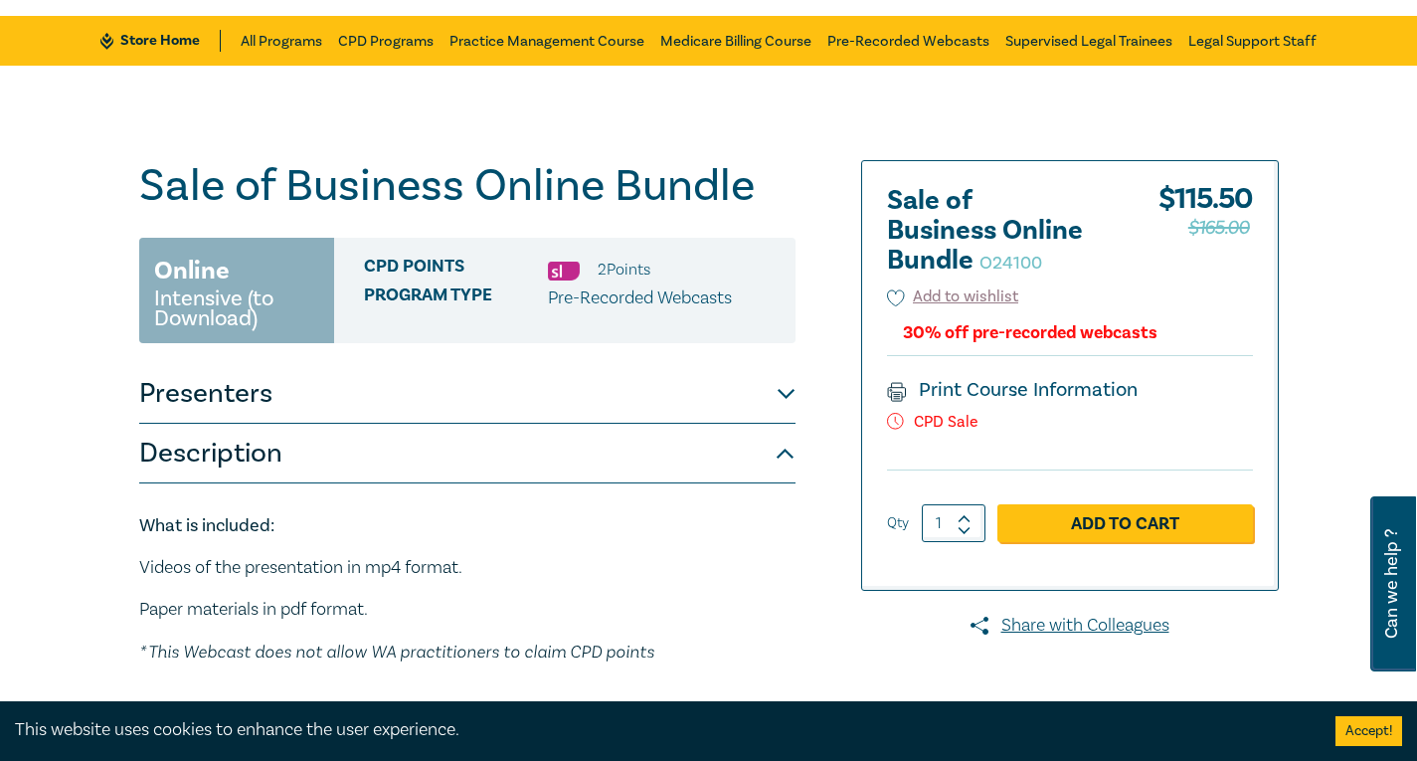
scroll to position [99, 0]
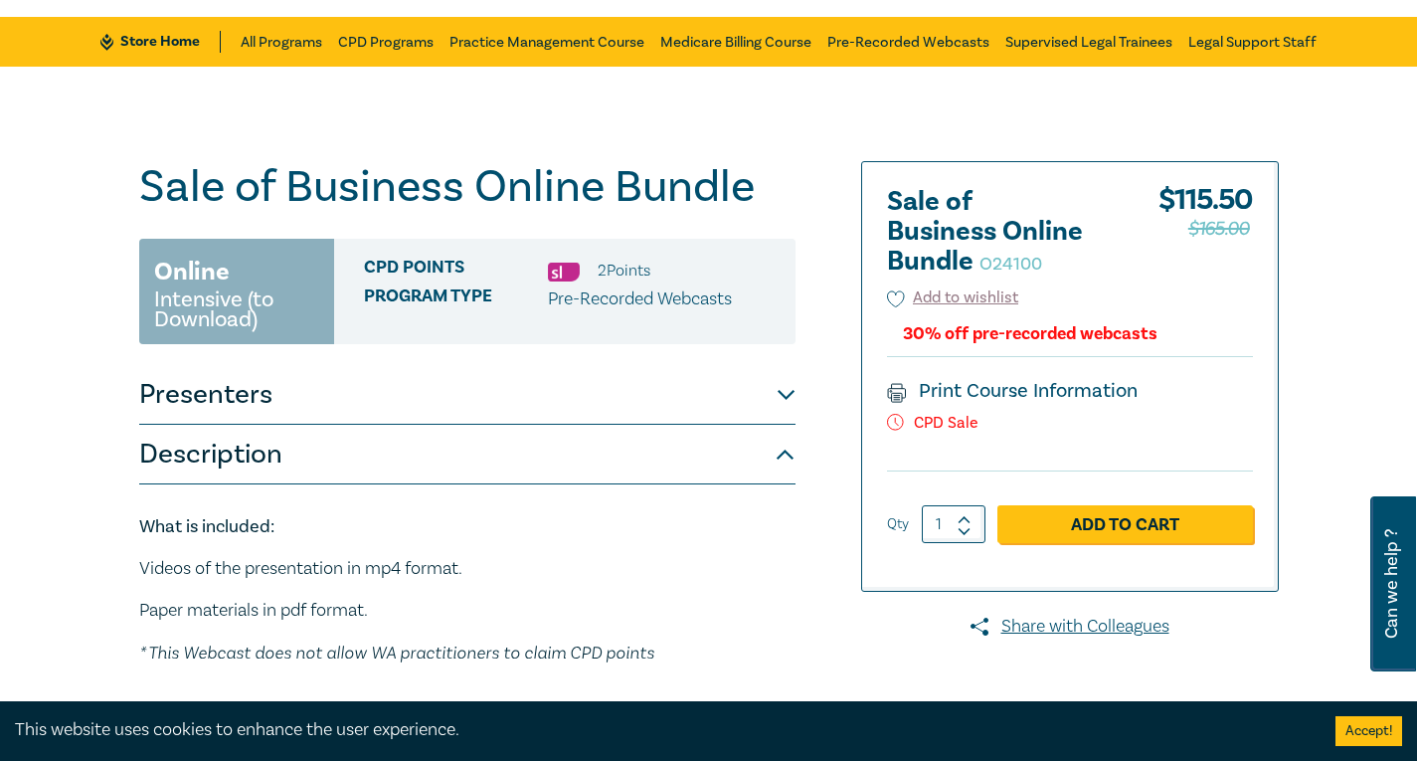
click at [517, 393] on button "Presenters" at bounding box center [467, 395] width 656 height 60
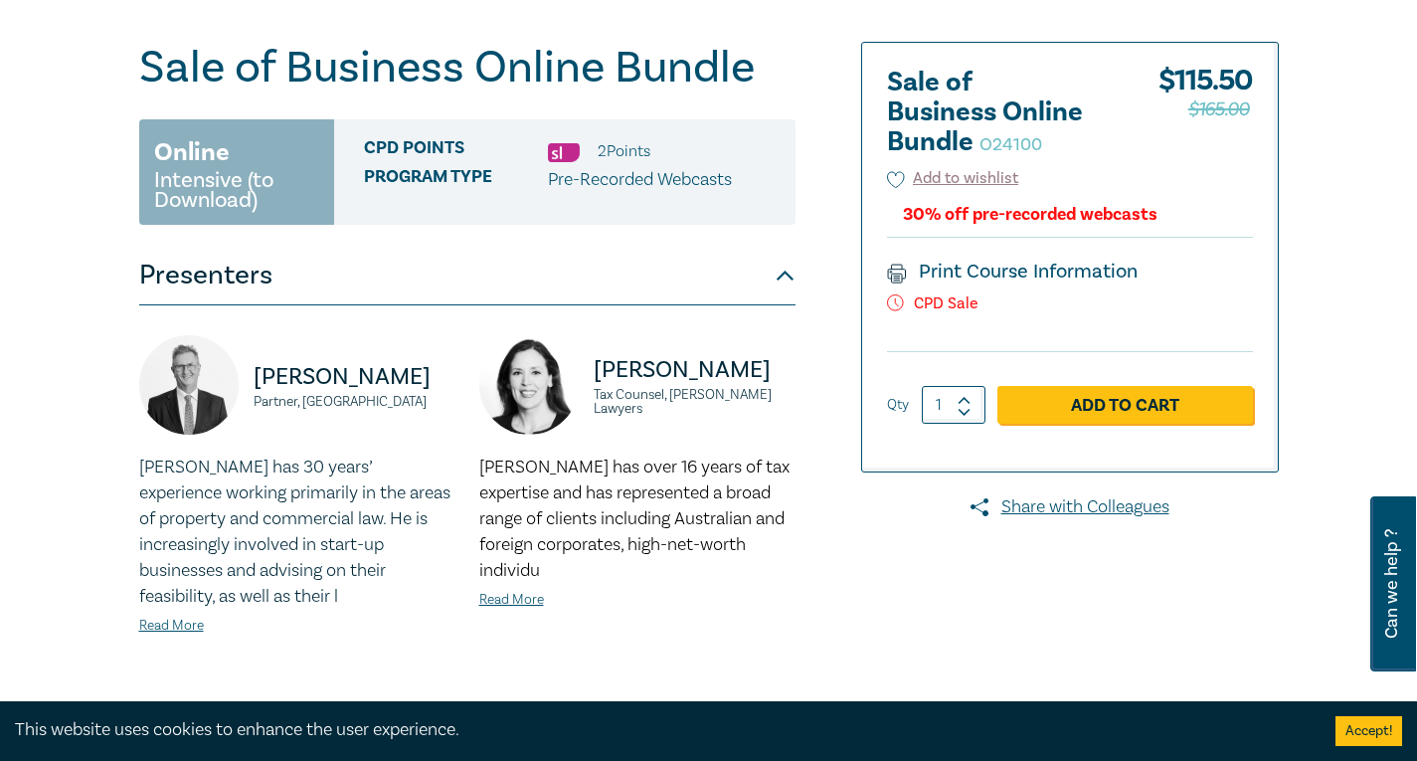
scroll to position [497, 0]
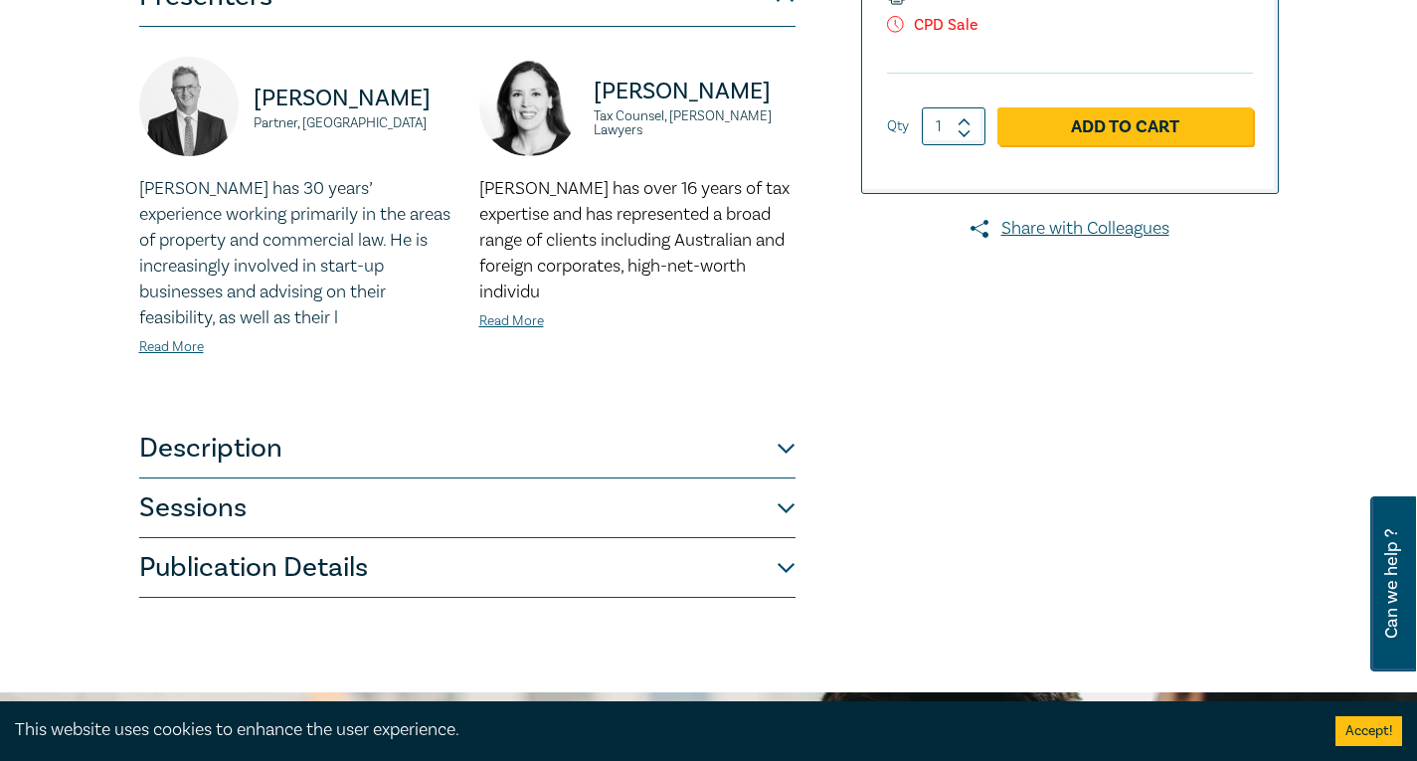
click at [527, 458] on button "Description" at bounding box center [467, 449] width 656 height 60
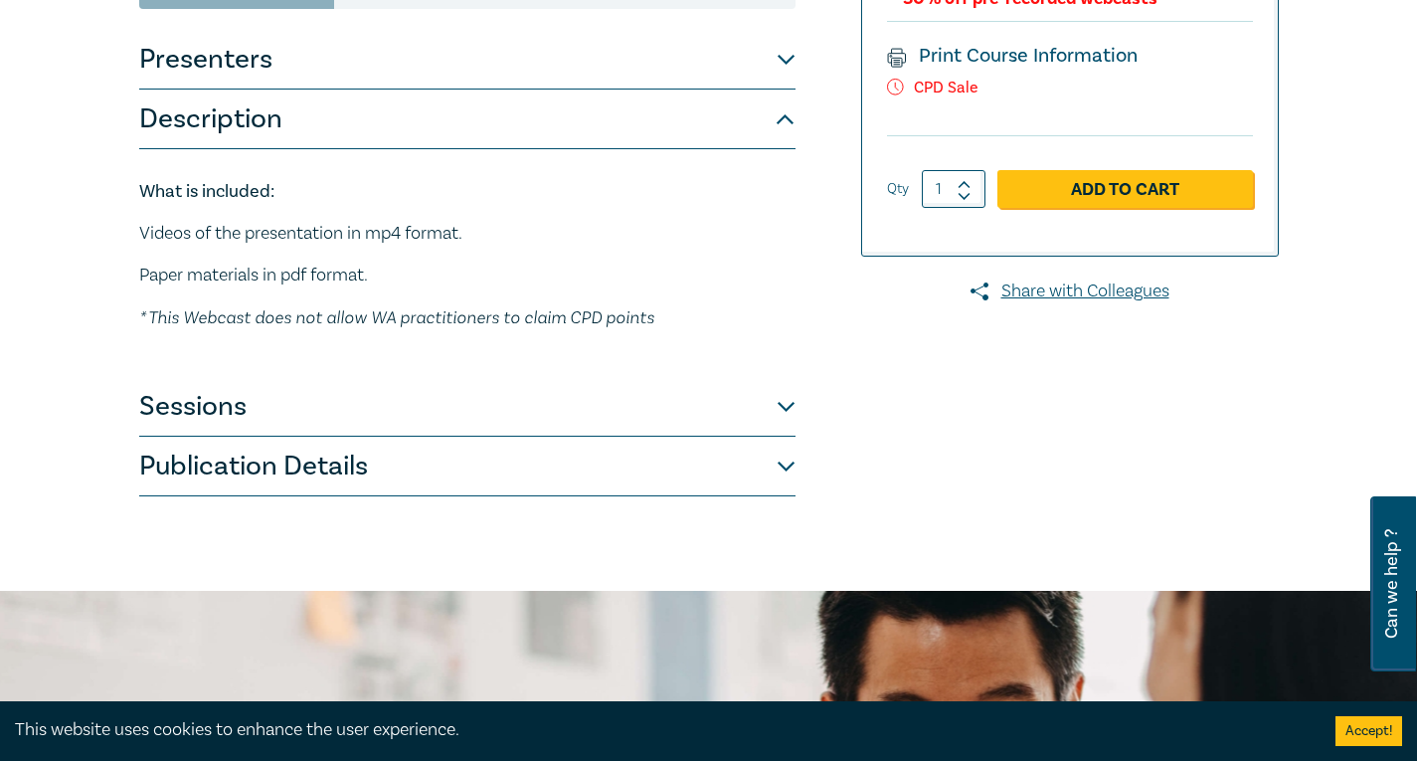
scroll to position [398, 0]
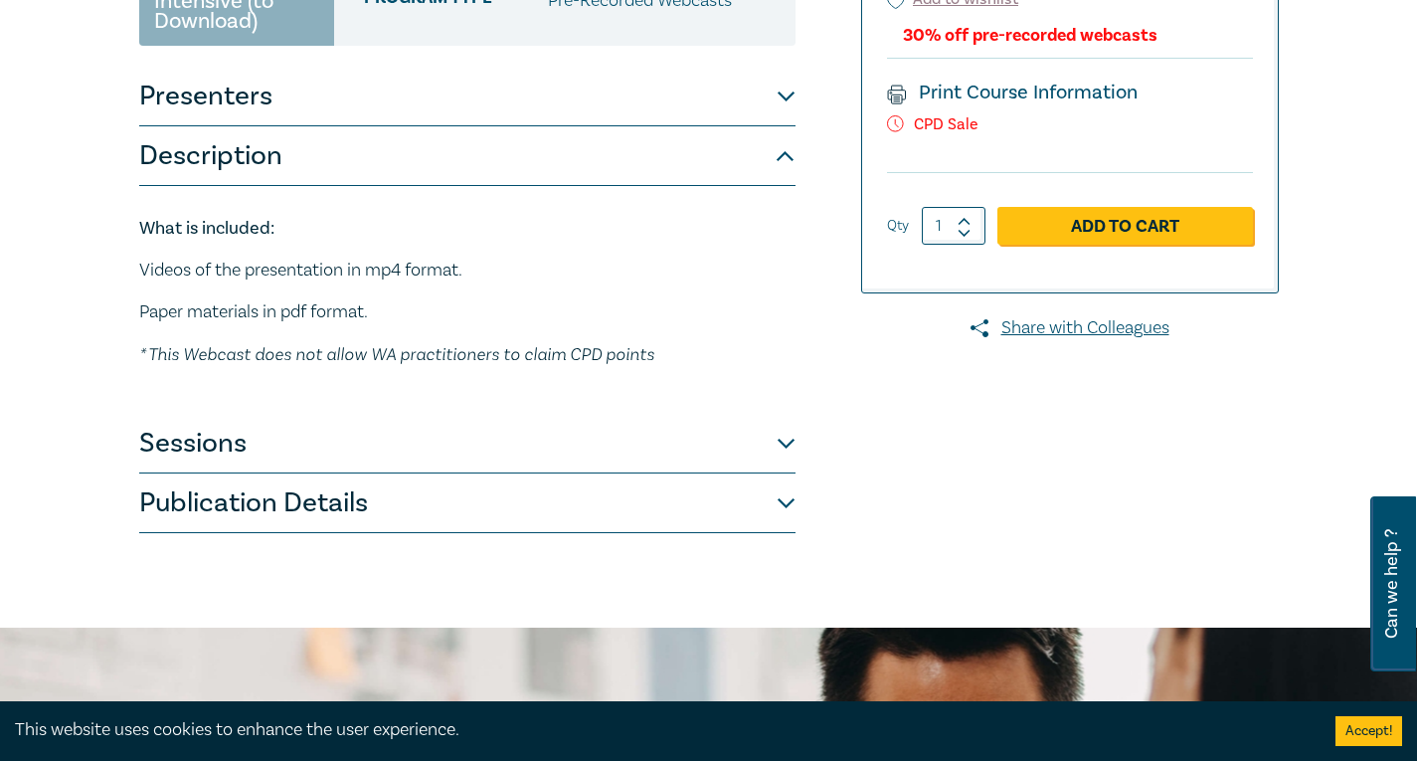
click at [527, 461] on button "Sessions" at bounding box center [467, 444] width 656 height 60
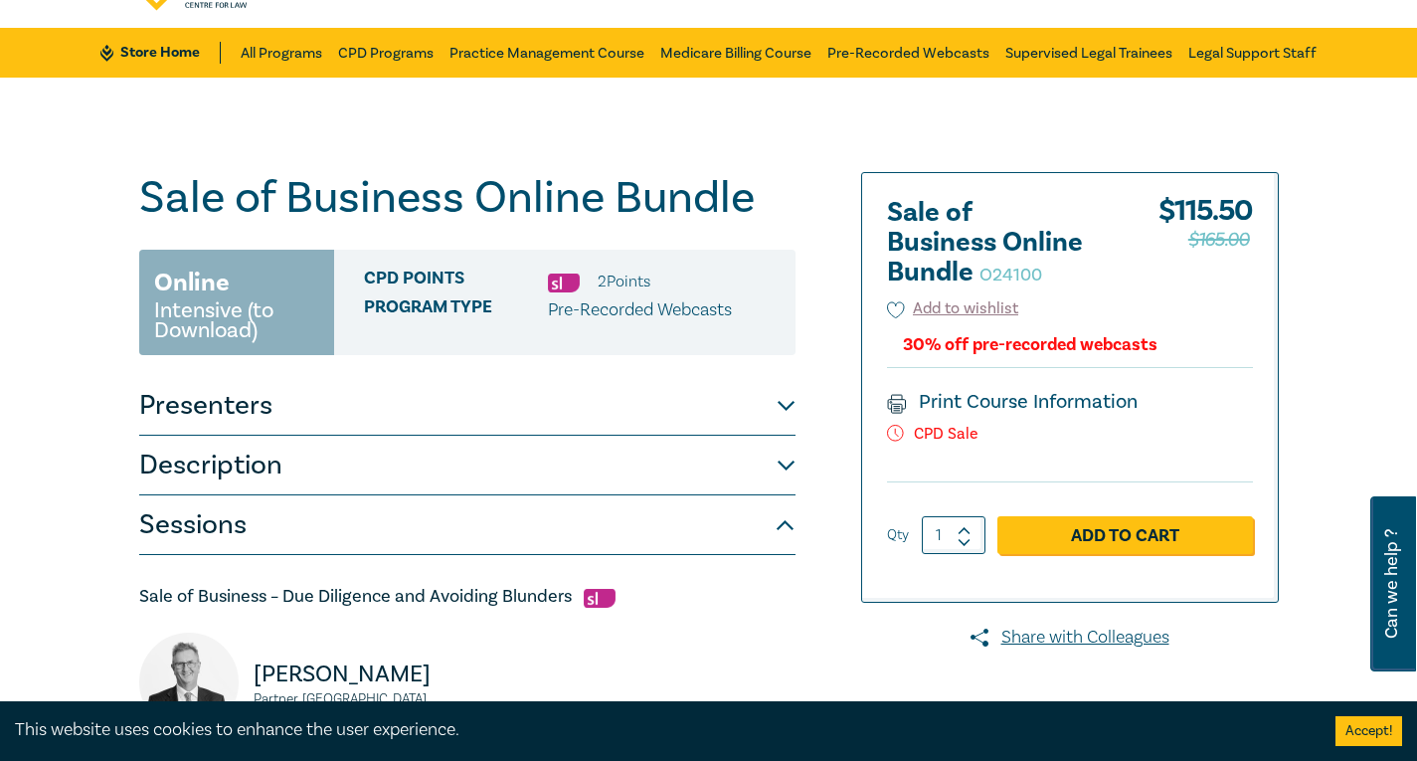
scroll to position [0, 0]
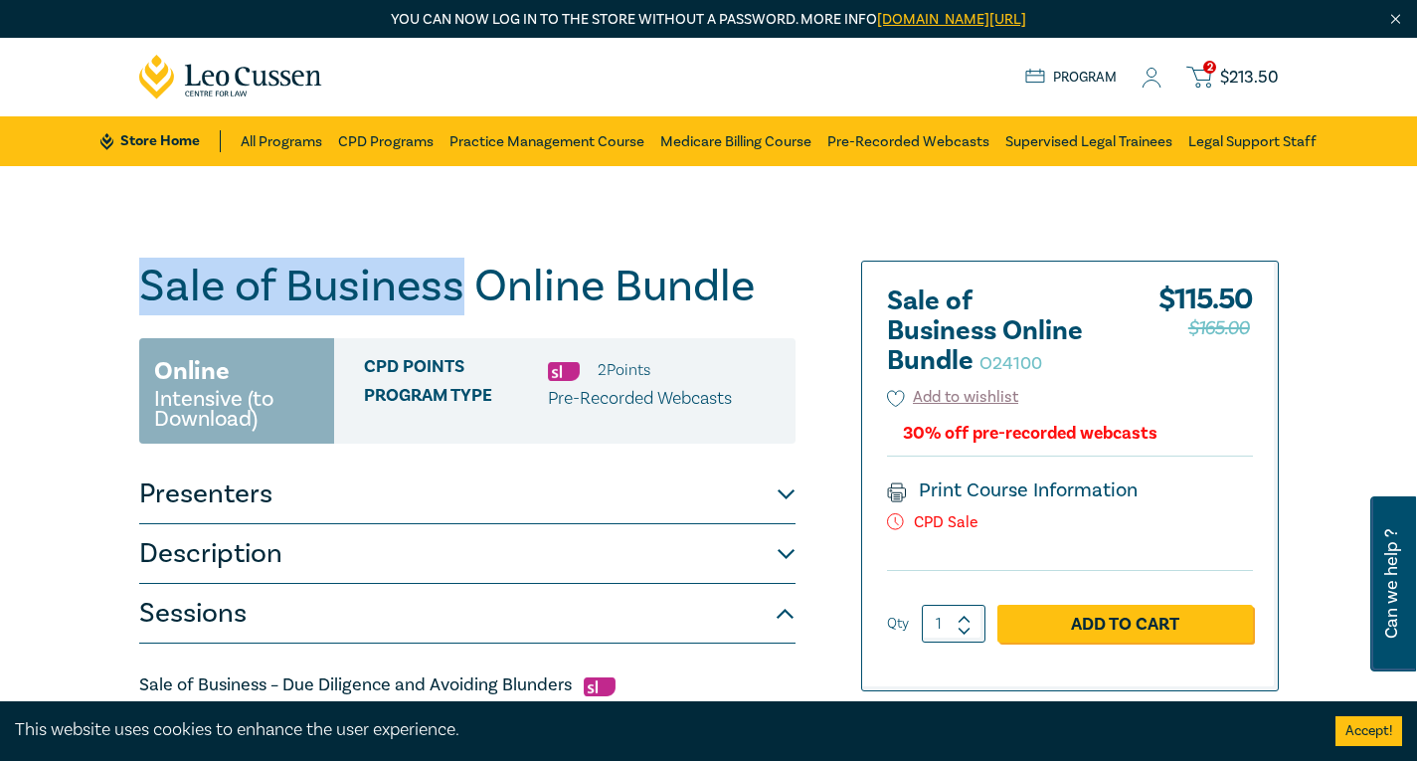
drag, startPoint x: 149, startPoint y: 281, endPoint x: 462, endPoint y: 286, distance: 313.2
click at [462, 286] on h1 "Sale of Business Online Bundle O24100" at bounding box center [467, 286] width 656 height 52
copy h1 "Sale of Business"
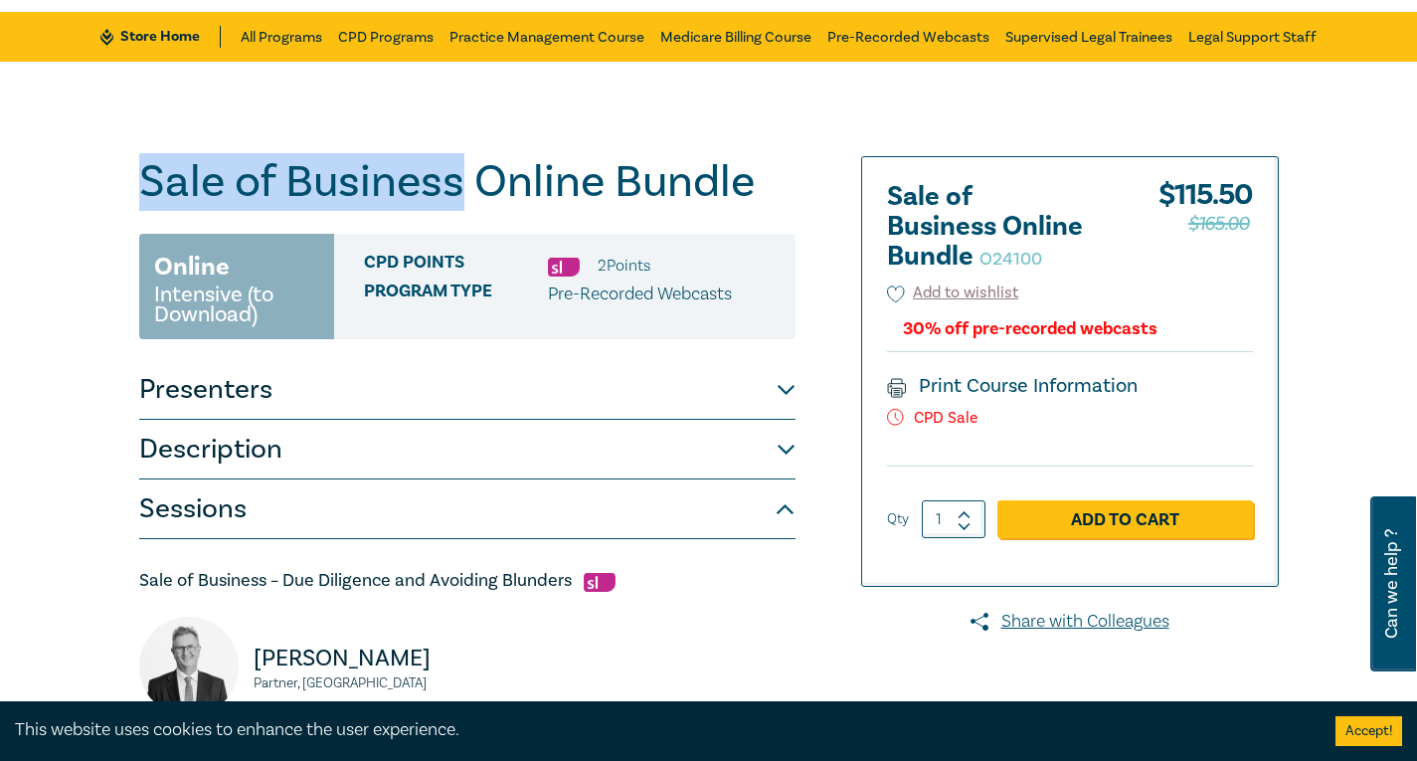
scroll to position [199, 0]
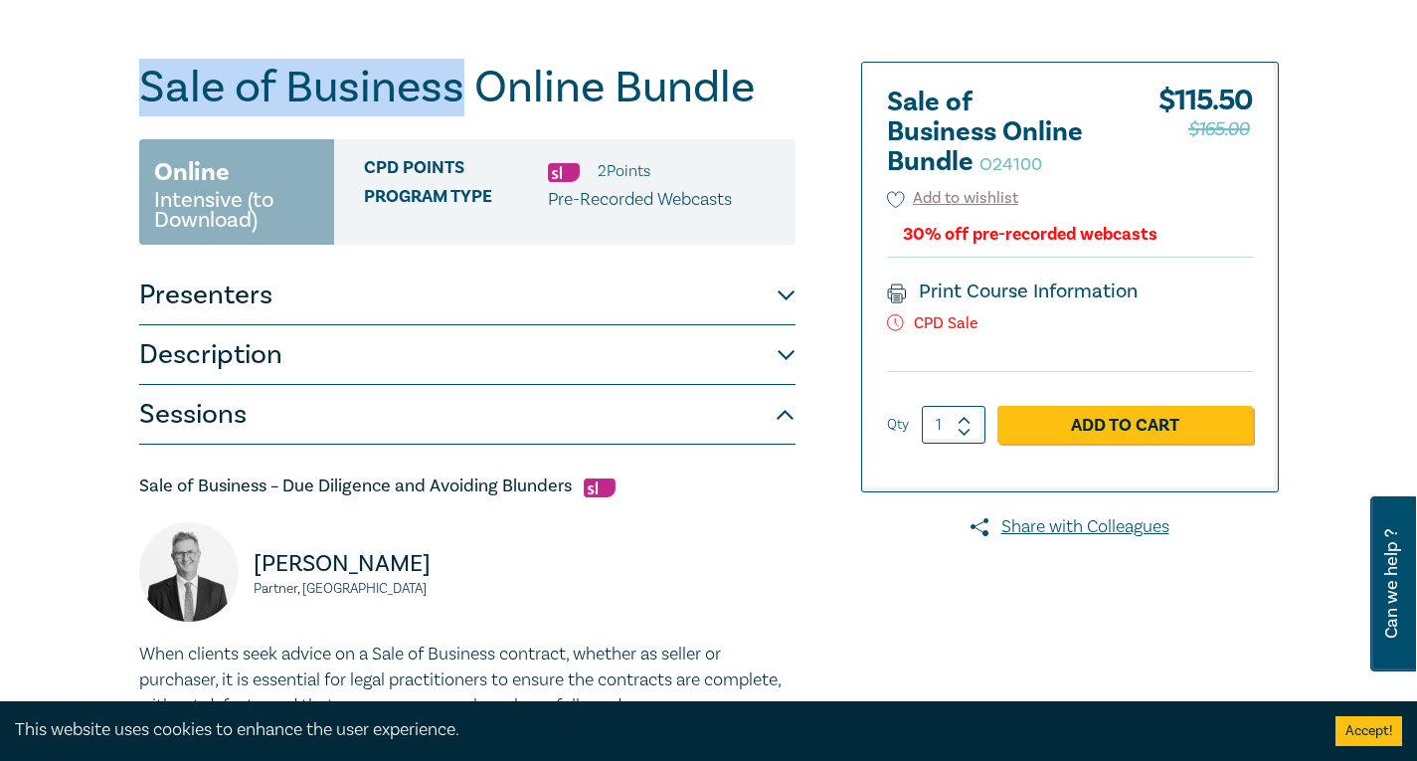
click at [1095, 399] on div "$165.00 $ 115.50 Qty 1 Add to Cart" at bounding box center [1070, 416] width 366 height 90
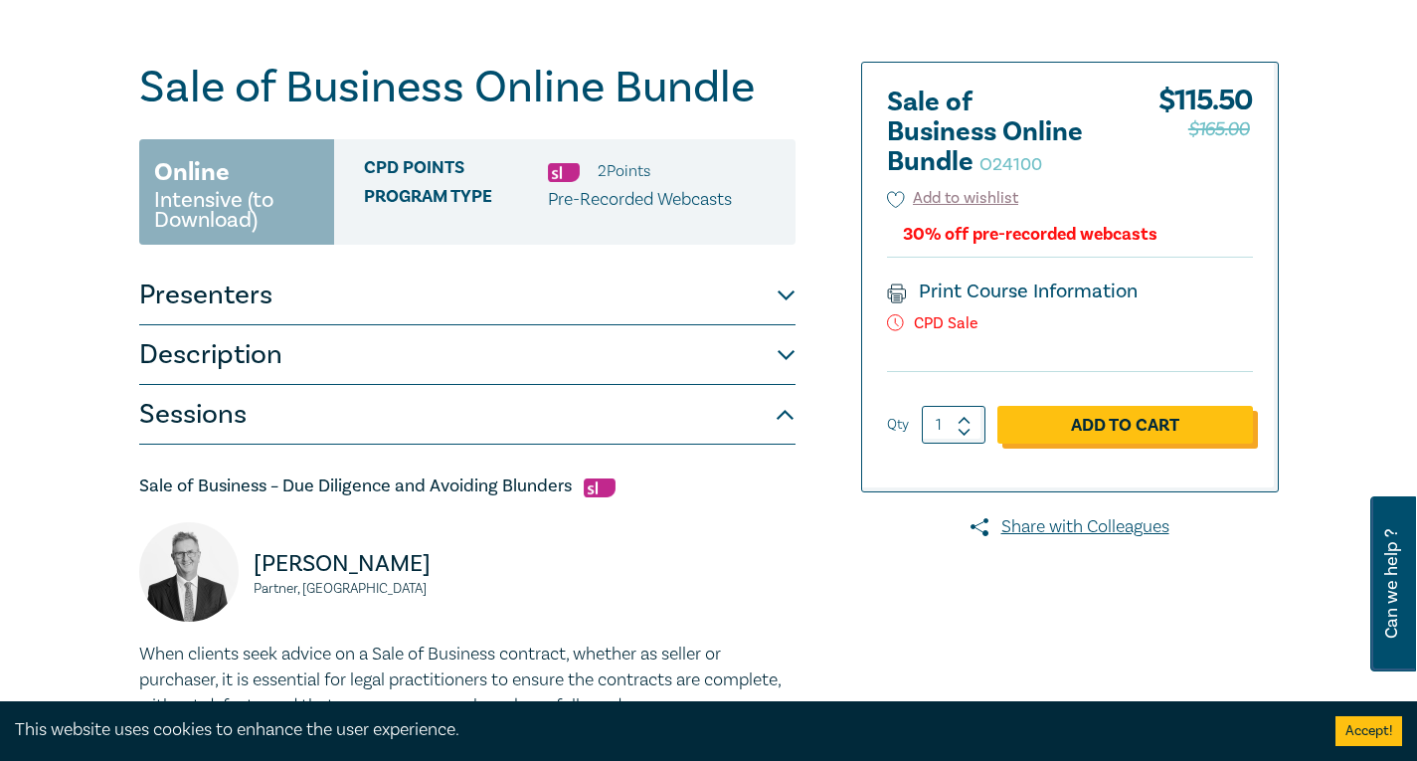
click at [1089, 418] on link "Add to Cart" at bounding box center [1125, 425] width 256 height 38
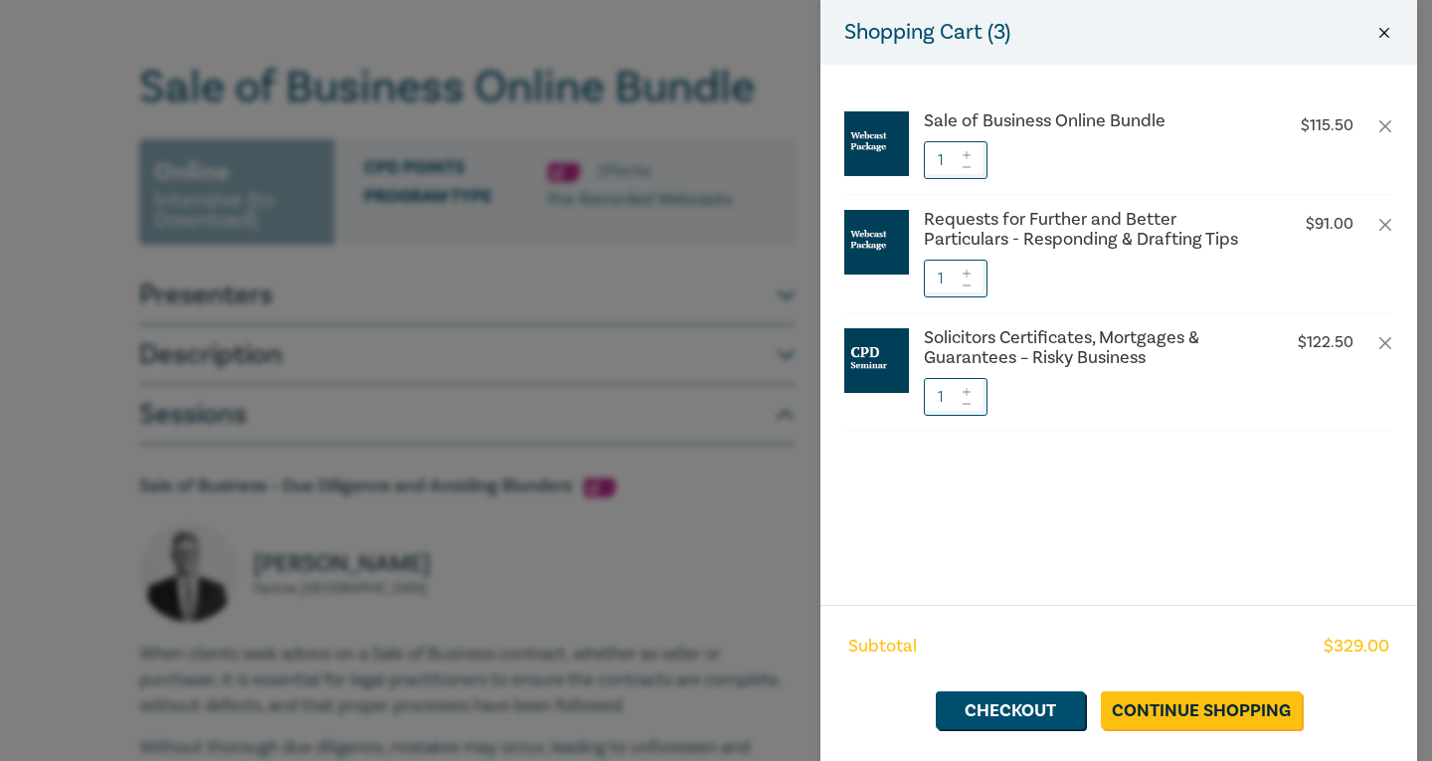
click at [1392, 38] on button "Close" at bounding box center [1384, 33] width 18 height 18
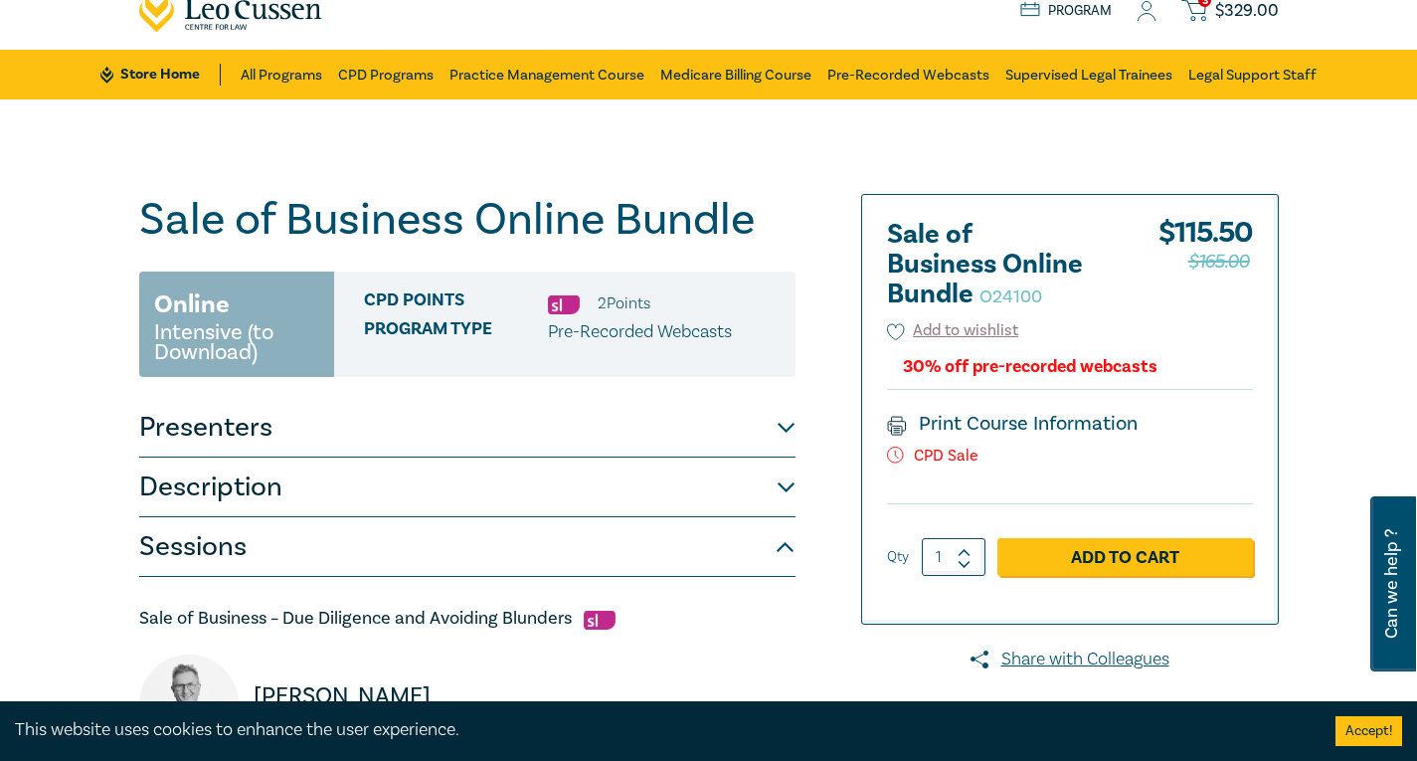
scroll to position [99, 0]
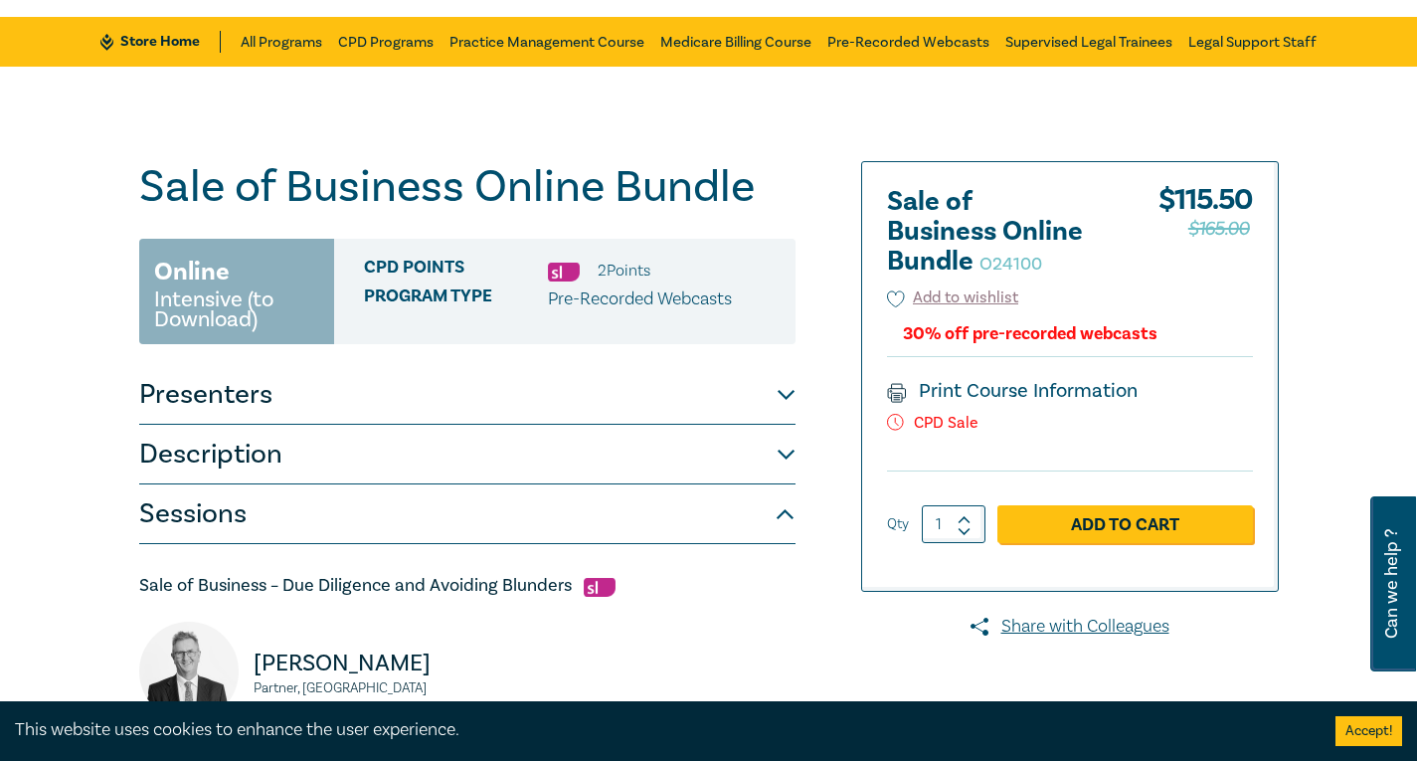
click at [648, 407] on button "Presenters" at bounding box center [467, 395] width 656 height 60
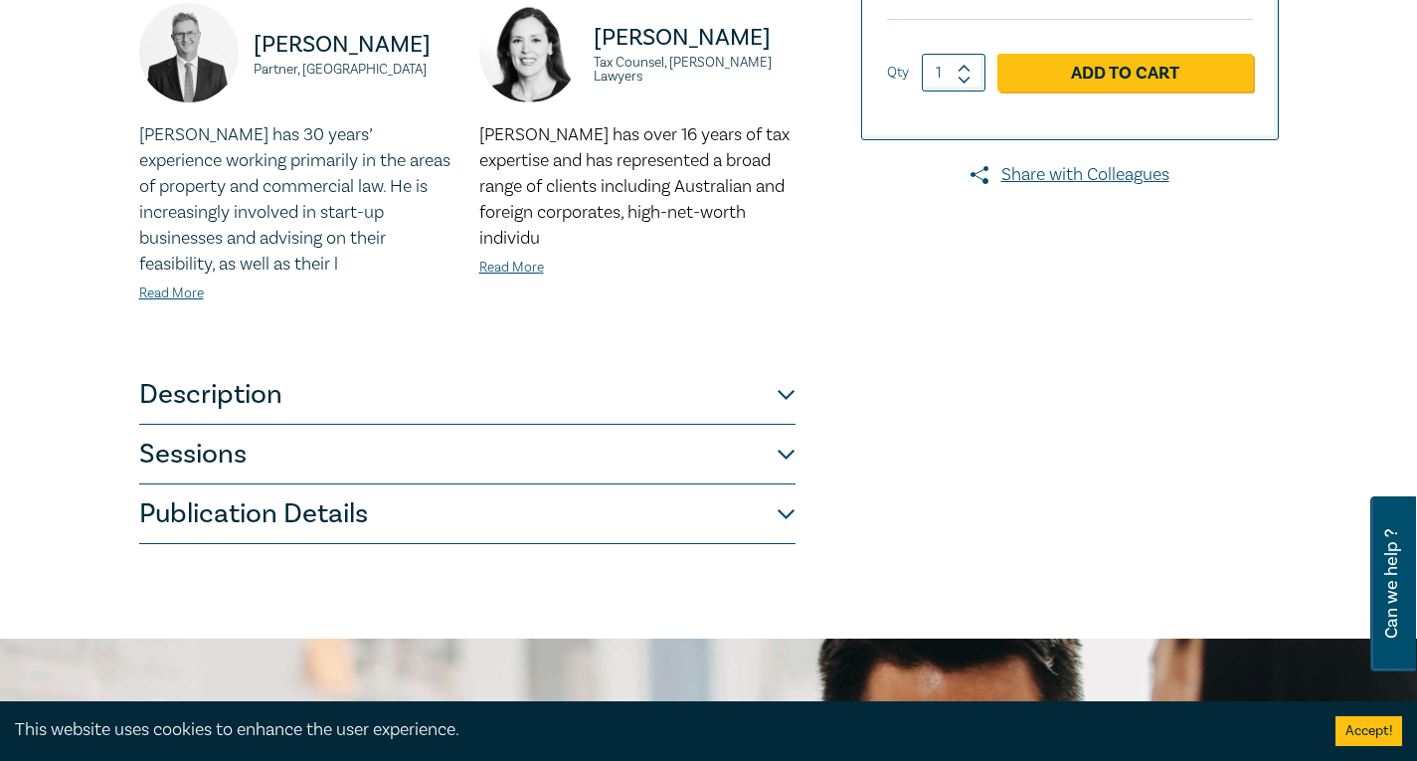
scroll to position [696, 0]
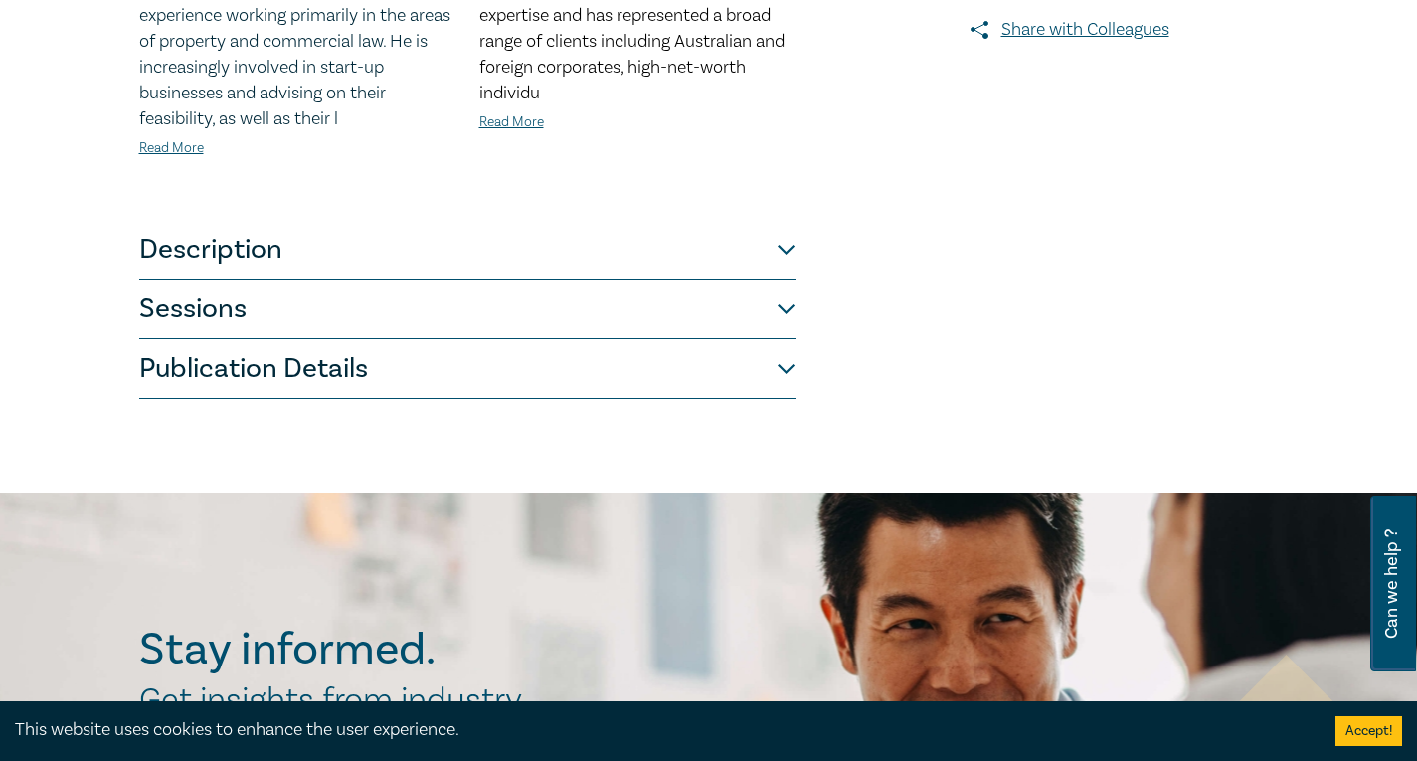
click at [520, 390] on button "Publication Details" at bounding box center [467, 369] width 656 height 60
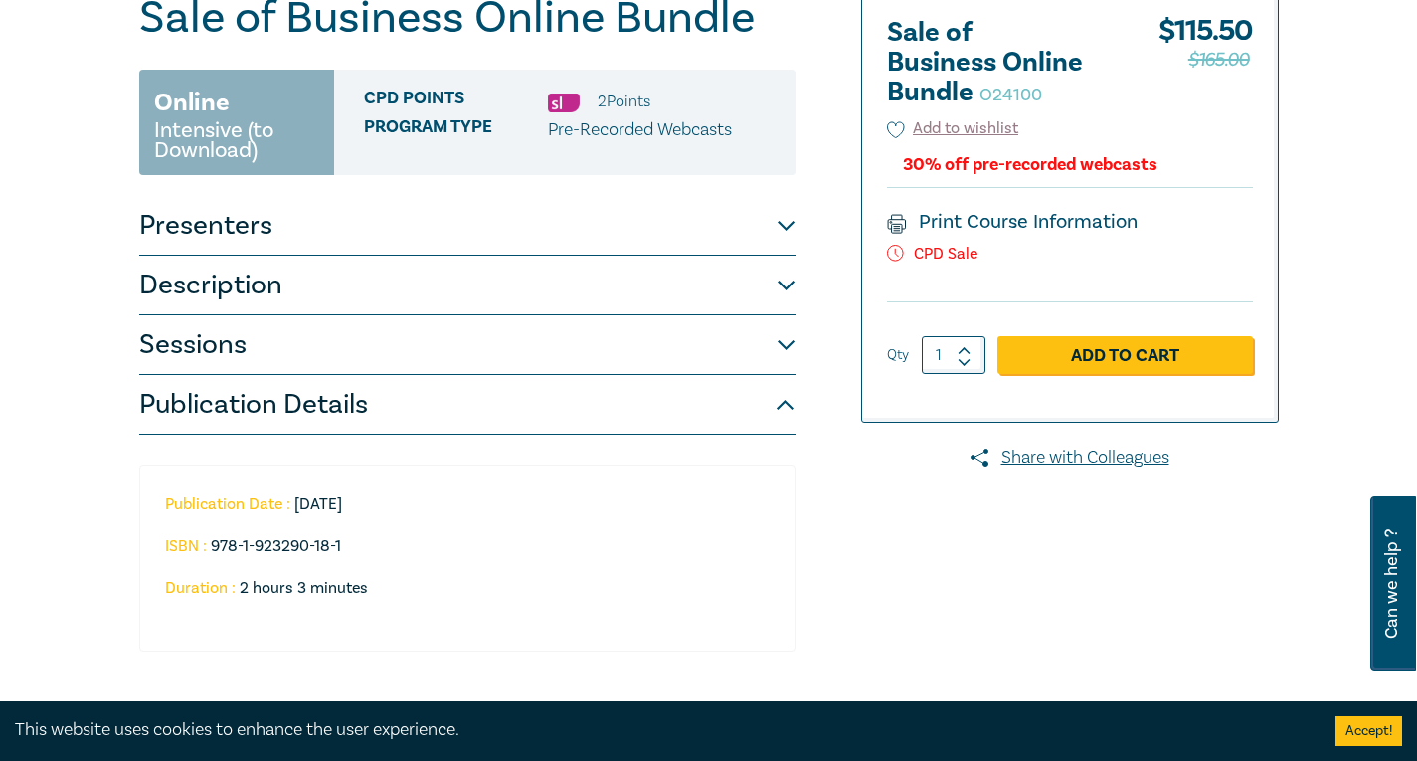
scroll to position [0, 0]
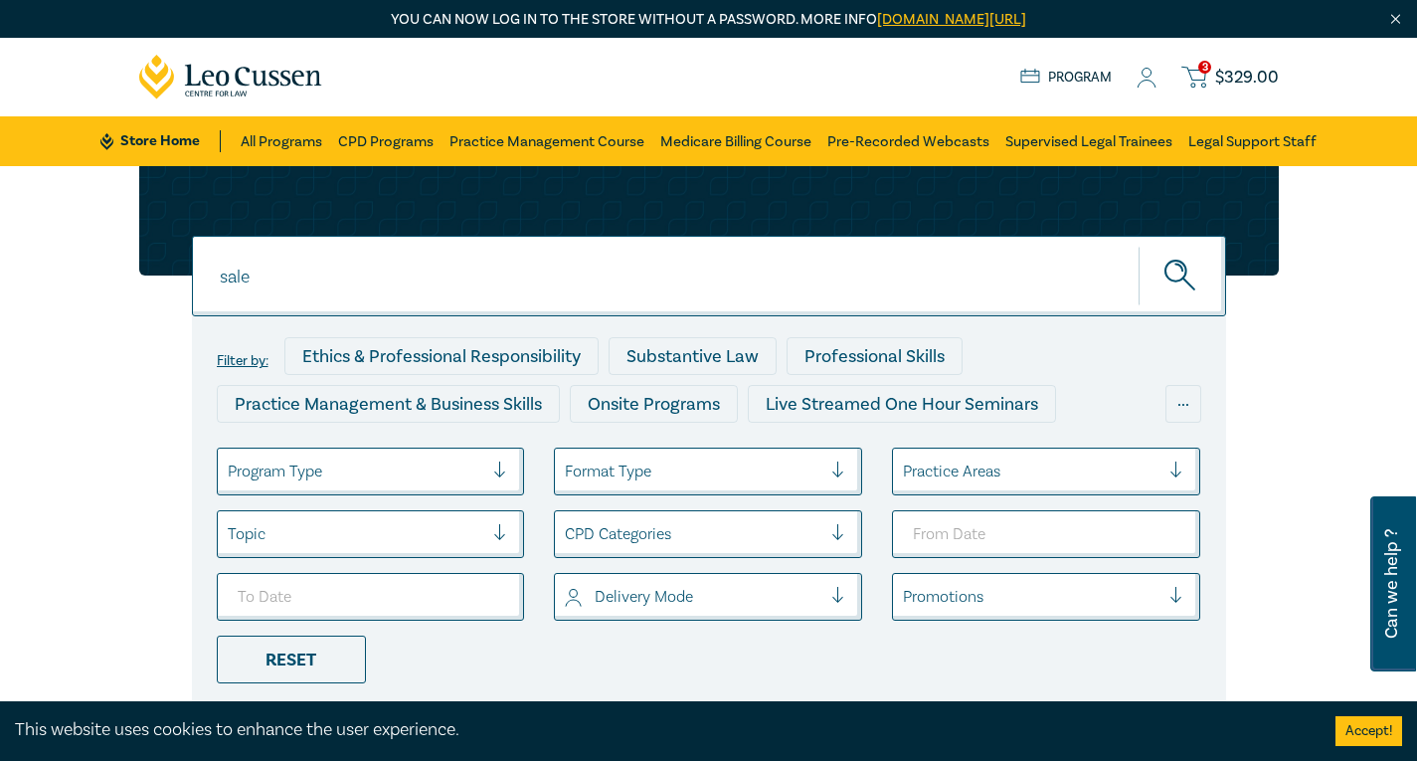
drag, startPoint x: 483, startPoint y: 272, endPoint x: 35, endPoint y: 282, distance: 448.5
click at [38, 279] on div "sale sale sale Filter by: Ethics & Professional Responsibility Substantive Law …" at bounding box center [708, 468] width 1417 height 604
paste input "Sale of Business"
type input "Sale of Business"
click at [1138, 246] on button "submit" at bounding box center [1181, 276] width 87 height 61
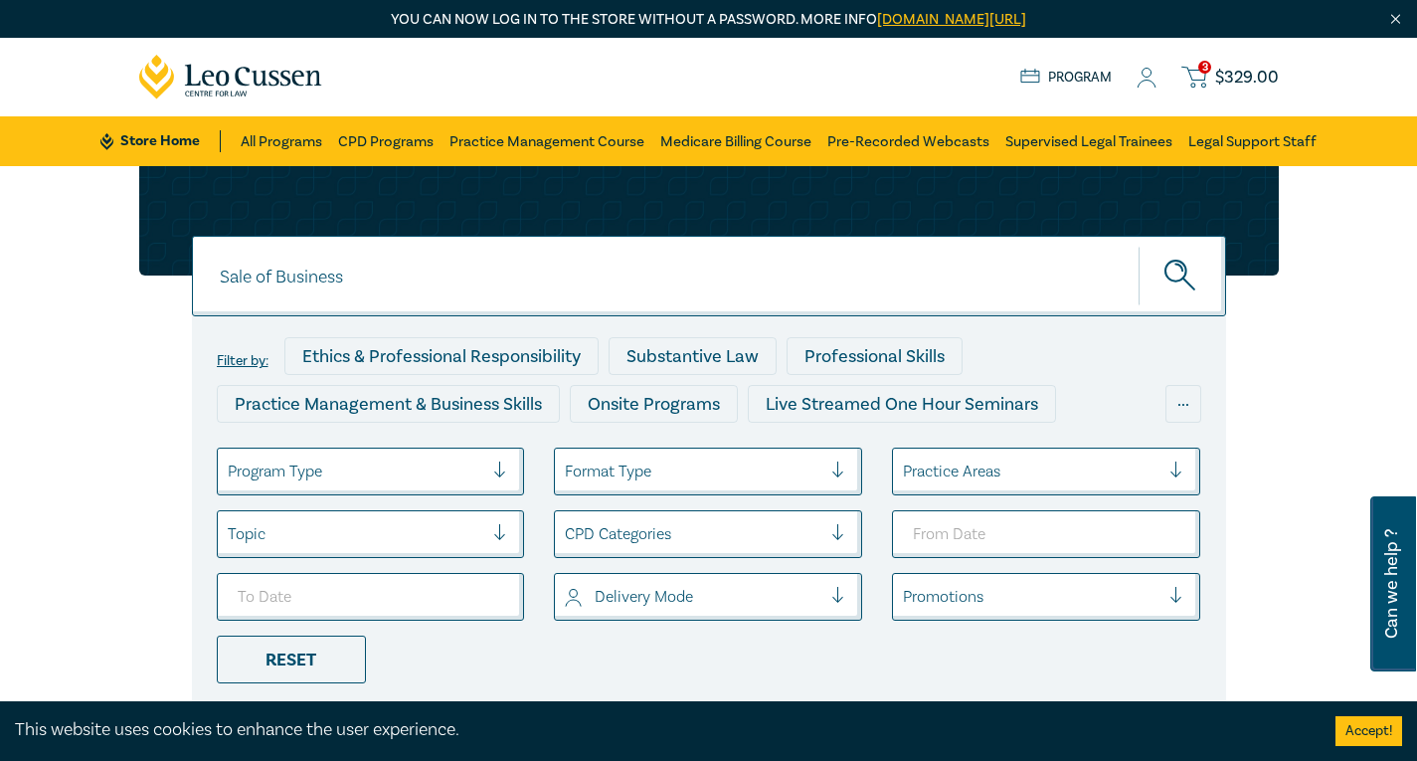
click at [1185, 271] on circle "submit" at bounding box center [1175, 270] width 21 height 21
click at [1176, 273] on icon "submit" at bounding box center [1181, 277] width 35 height 35
click at [1228, 71] on span "$ 329.00" at bounding box center [1247, 78] width 64 height 22
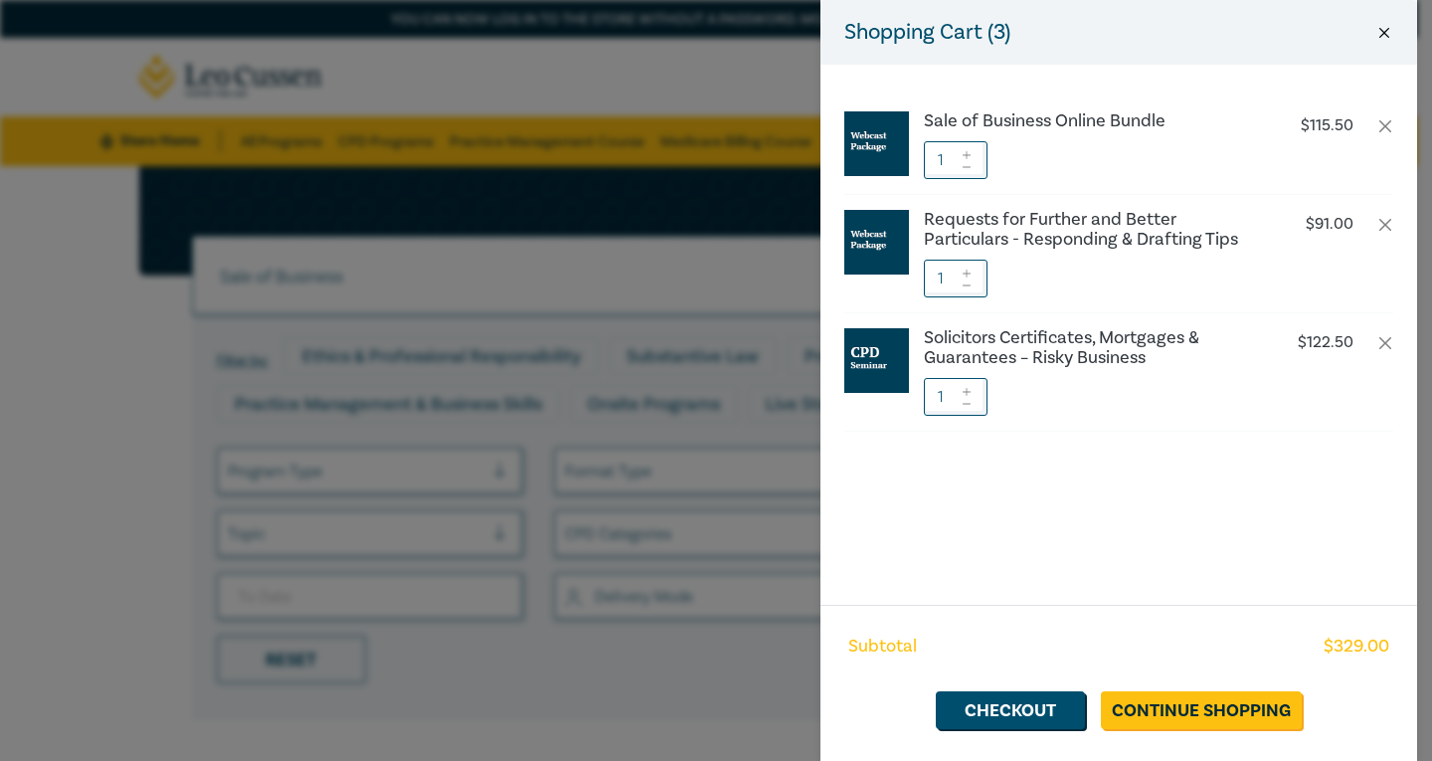
click at [1388, 24] on button "Close" at bounding box center [1384, 33] width 18 height 18
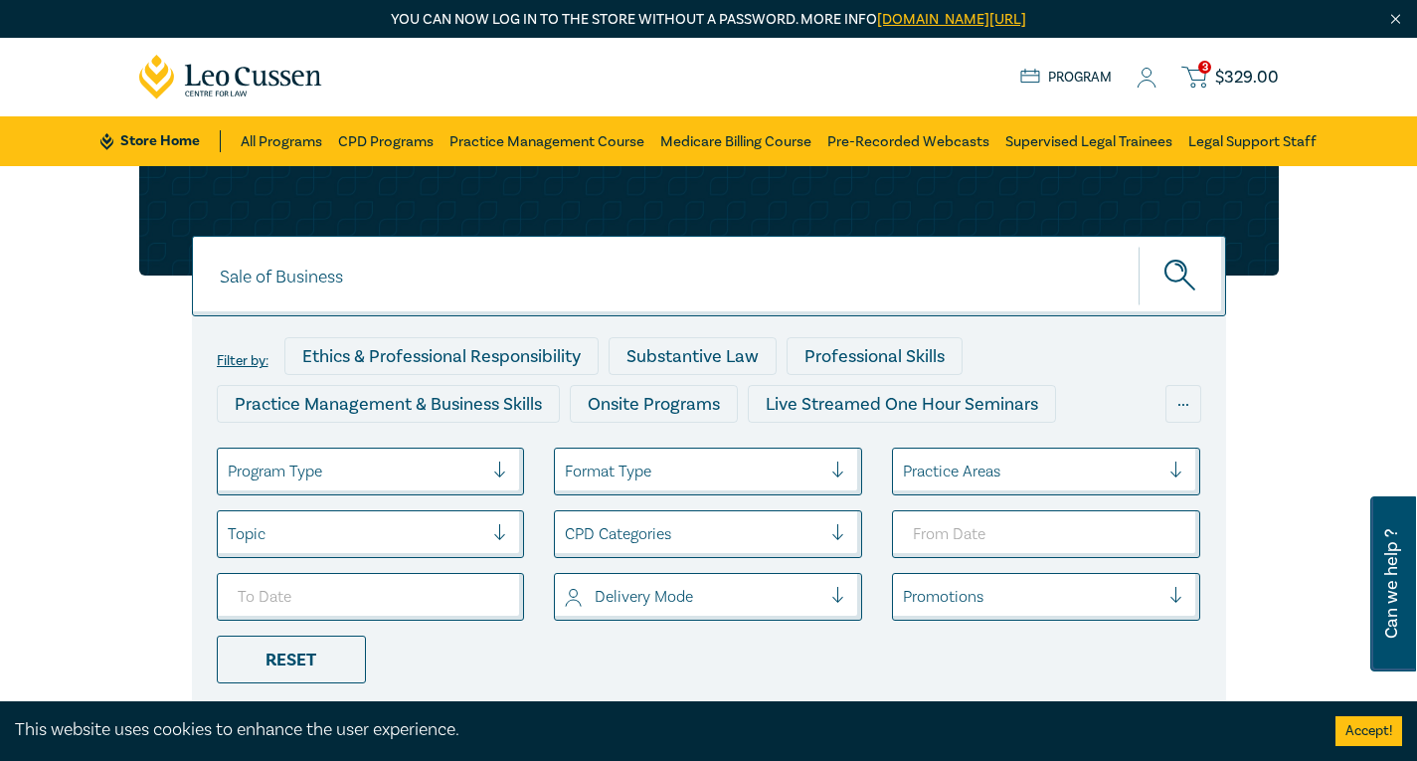
drag, startPoint x: 815, startPoint y: 284, endPoint x: 94, endPoint y: 319, distance: 721.7
click at [93, 320] on div "Sale of Business Sale of Business Sale of Business Filter by: Ethics & Professi…" at bounding box center [708, 468] width 1417 height 604
click at [1174, 280] on icon "submit" at bounding box center [1181, 277] width 35 height 35
click at [1163, 267] on button "submit" at bounding box center [1181, 276] width 87 height 61
click at [1175, 264] on icon "submit" at bounding box center [1178, 267] width 7 height 7
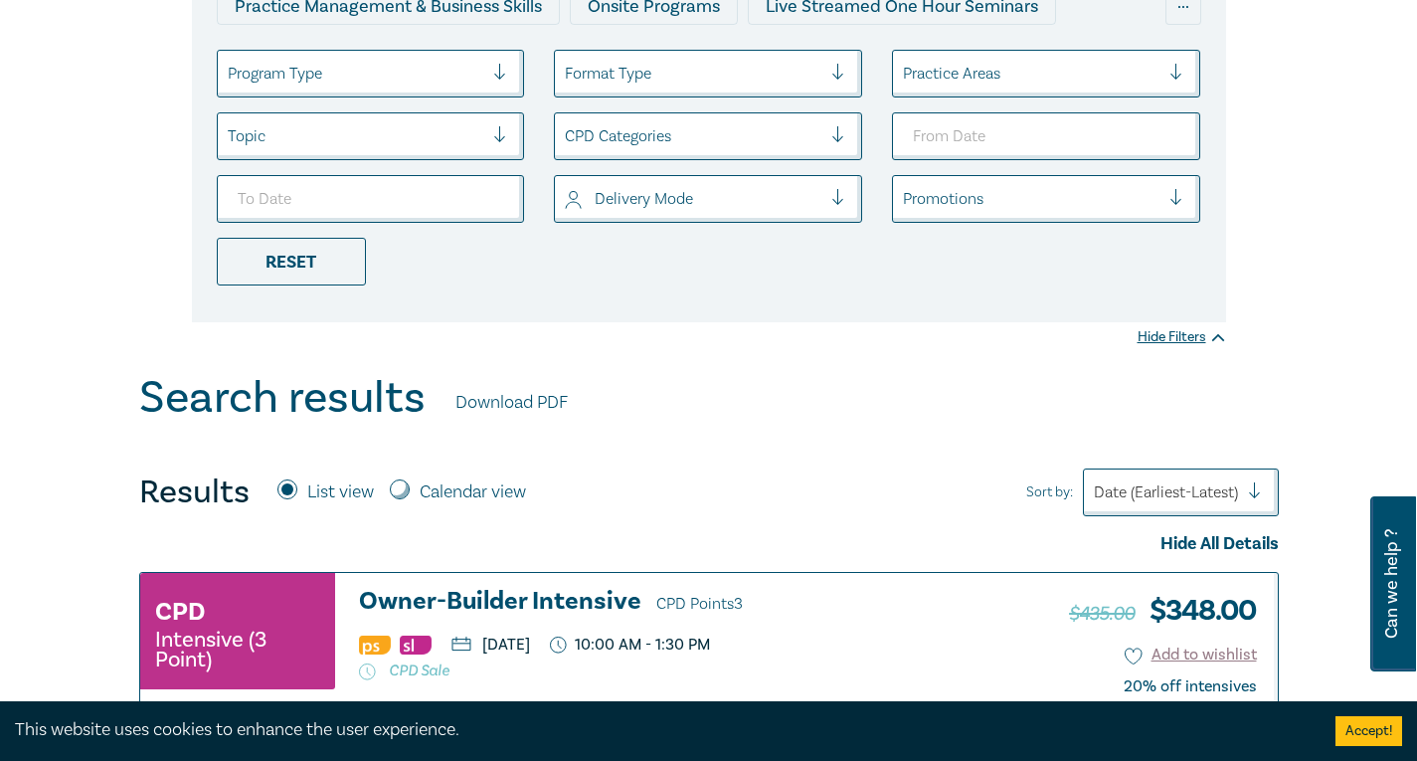
scroll to position [99, 0]
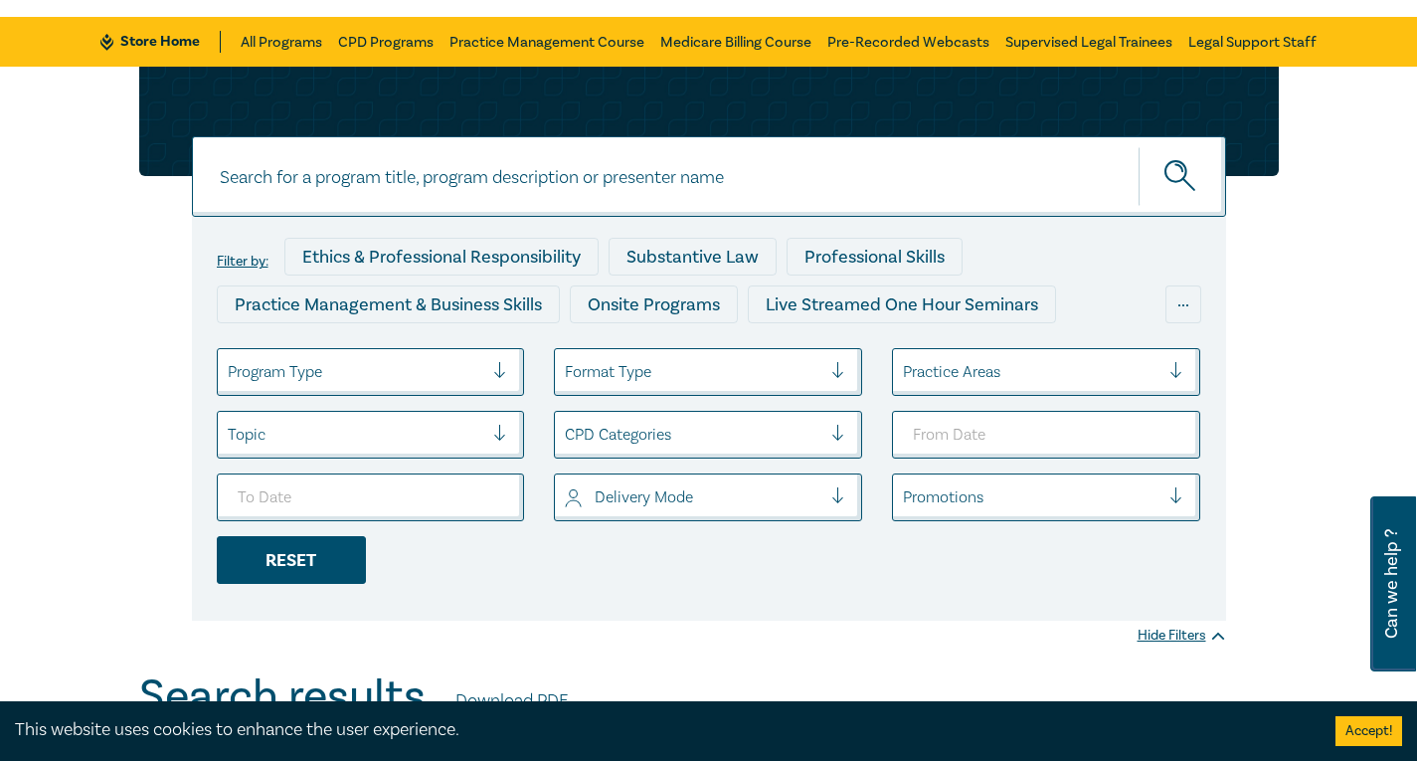
click at [273, 578] on div "Reset" at bounding box center [291, 560] width 149 height 48
click at [386, 43] on link "CPD Programs" at bounding box center [385, 42] width 95 height 50
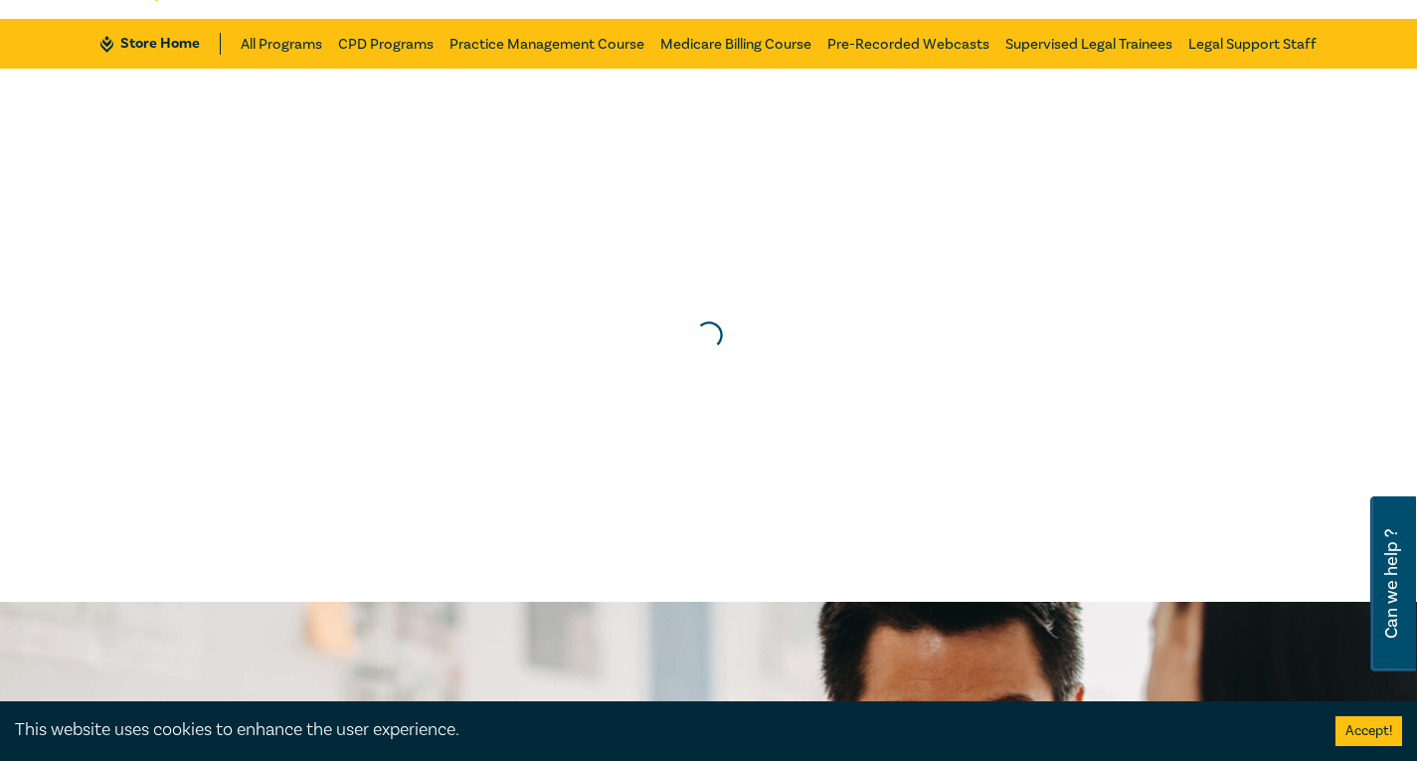
scroll to position [99, 0]
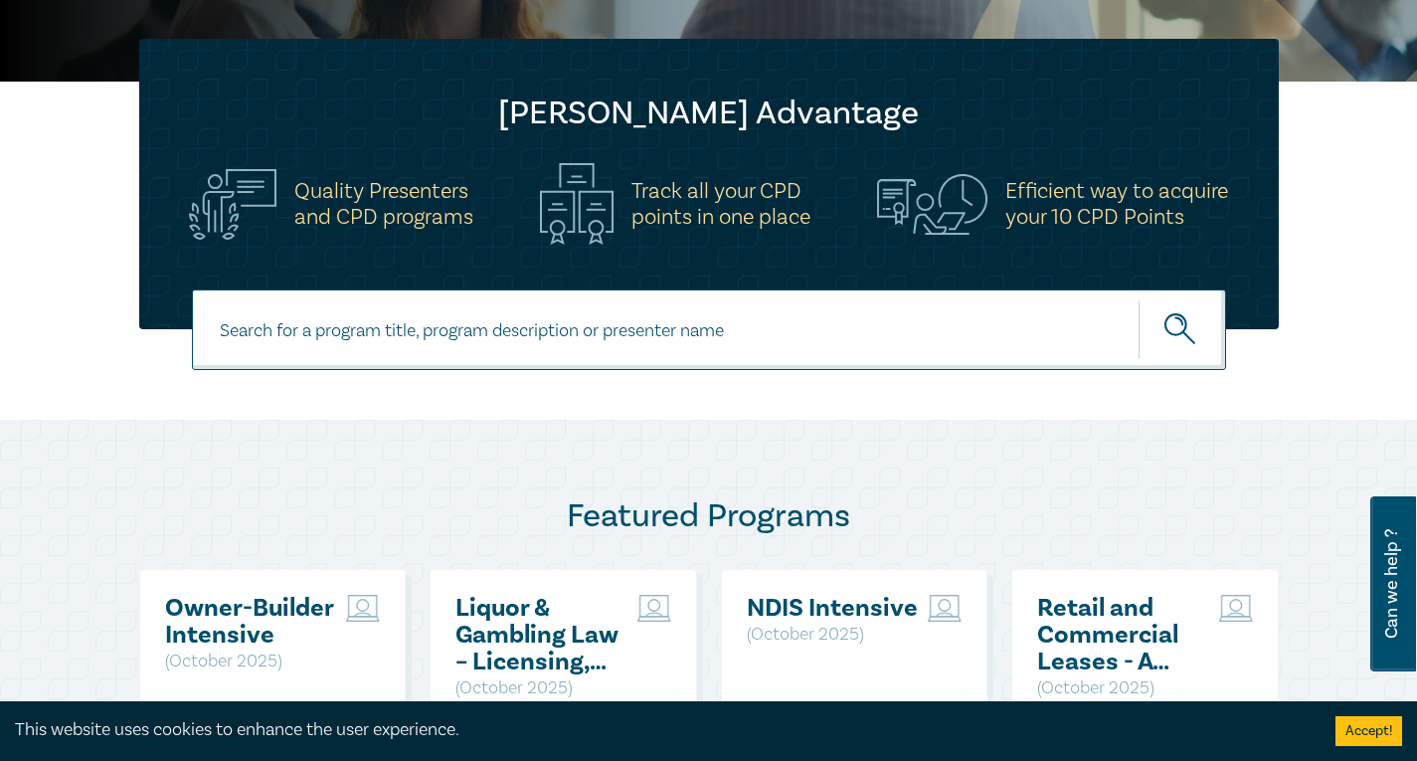
scroll to position [597, 0]
